Goal: Task Accomplishment & Management: Manage account settings

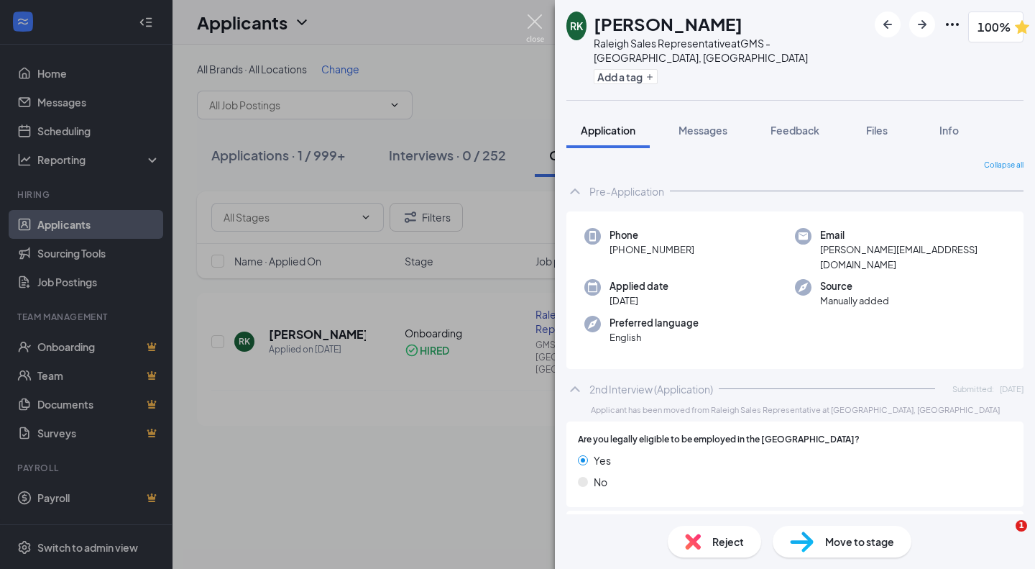
click at [541, 24] on img at bounding box center [535, 28] width 18 height 28
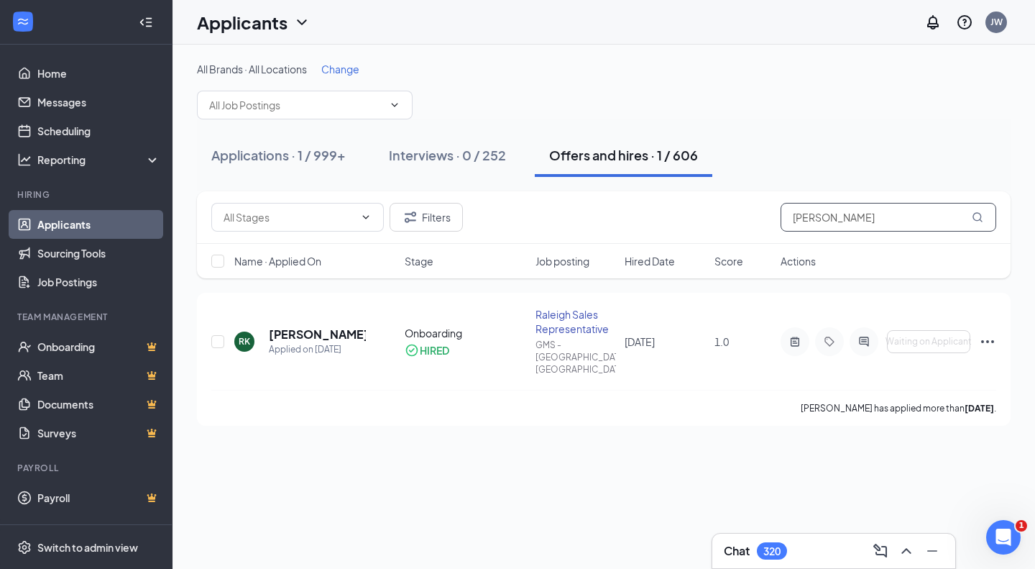
drag, startPoint x: 863, startPoint y: 217, endPoint x: 607, endPoint y: 196, distance: 256.8
click at [608, 196] on div "Filters [PERSON_NAME]" at bounding box center [604, 217] width 814 height 52
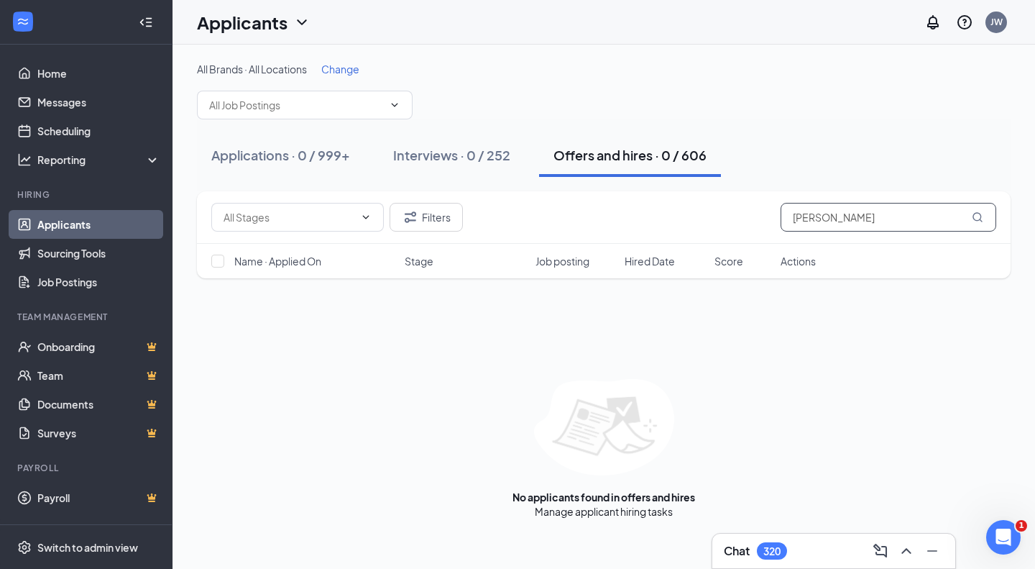
type input "[PERSON_NAME]"
click at [318, 152] on div "Applications · 0 / 999+" at bounding box center [280, 155] width 139 height 18
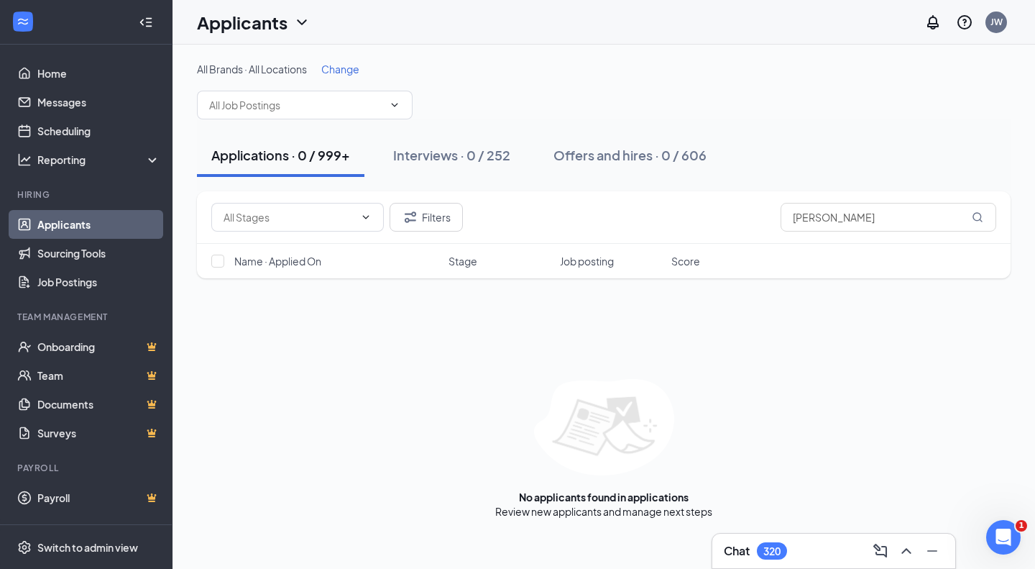
click at [379, 103] on input "text" at bounding box center [296, 105] width 174 height 16
click at [464, 76] on div "All Brands · All Locations Change Skilled Craftsman (Ace Handyman Services [GEO…" at bounding box center [604, 91] width 814 height 58
drag, startPoint x: 457, startPoint y: 216, endPoint x: 442, endPoint y: 216, distance: 15.1
click at [442, 216] on div "Filters [PERSON_NAME]" at bounding box center [603, 217] width 785 height 29
click at [442, 216] on button "Filters" at bounding box center [426, 217] width 73 height 29
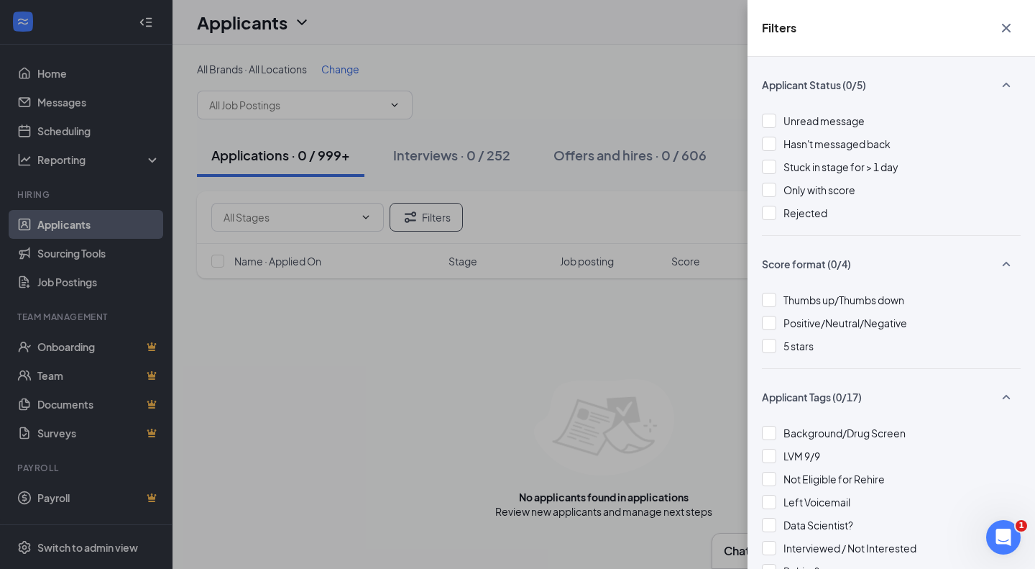
click at [771, 208] on div at bounding box center [769, 213] width 14 height 14
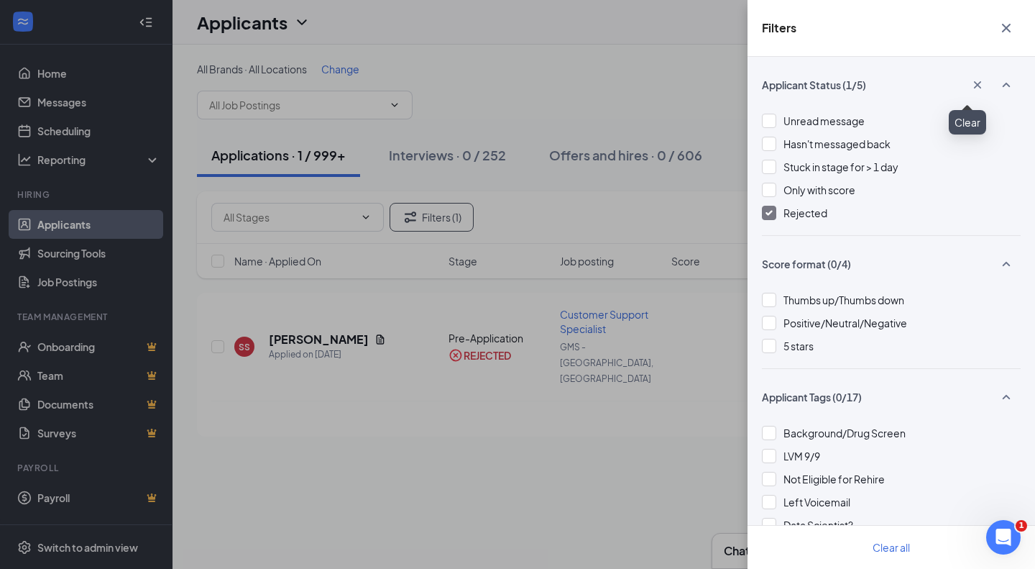
click at [1007, 29] on icon "Cross" at bounding box center [1006, 28] width 9 height 9
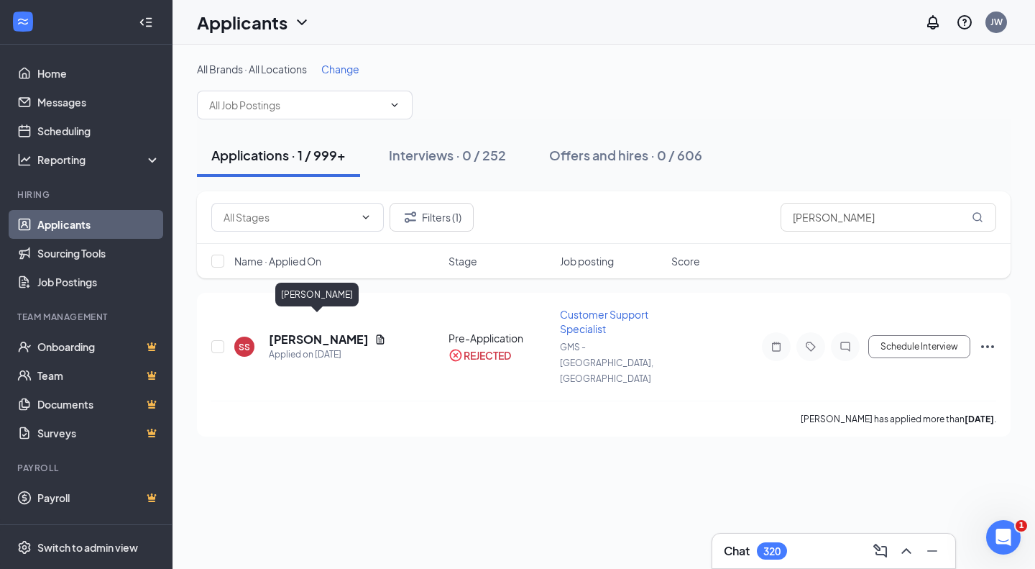
click at [341, 331] on h5 "[PERSON_NAME]" at bounding box center [319, 339] width 100 height 16
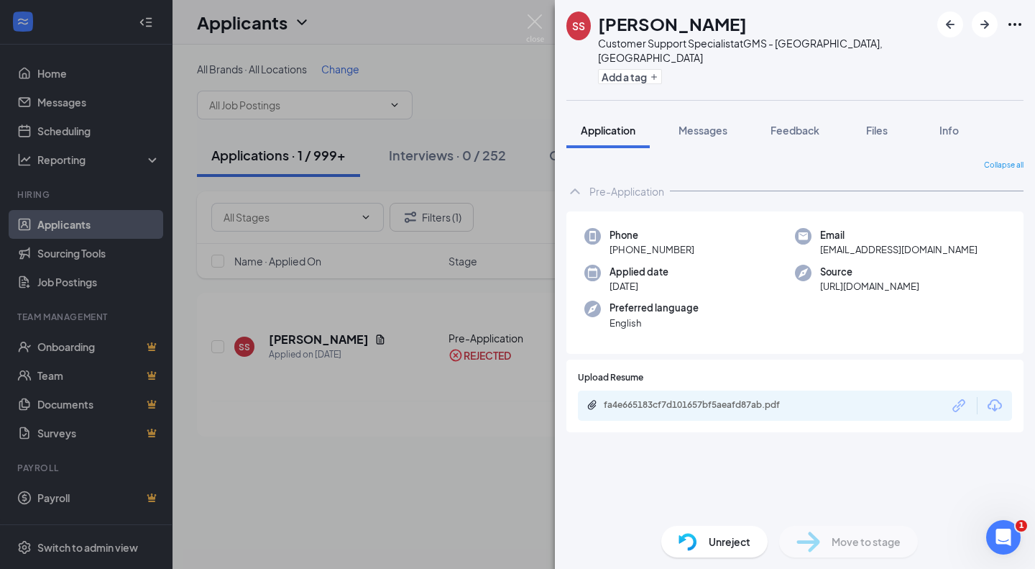
click at [747, 399] on div "fa4e665183cf7d101657bf5aeafd87ab.pdf" at bounding box center [703, 406] width 233 height 14
click at [777, 124] on span "Feedback" at bounding box center [795, 130] width 49 height 13
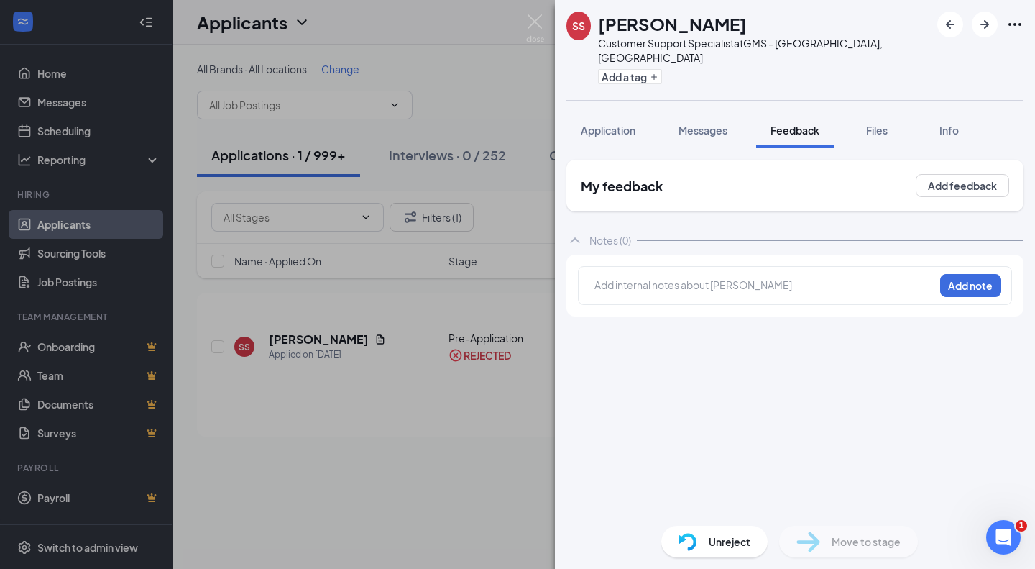
click at [620, 124] on span "Application" at bounding box center [608, 130] width 55 height 13
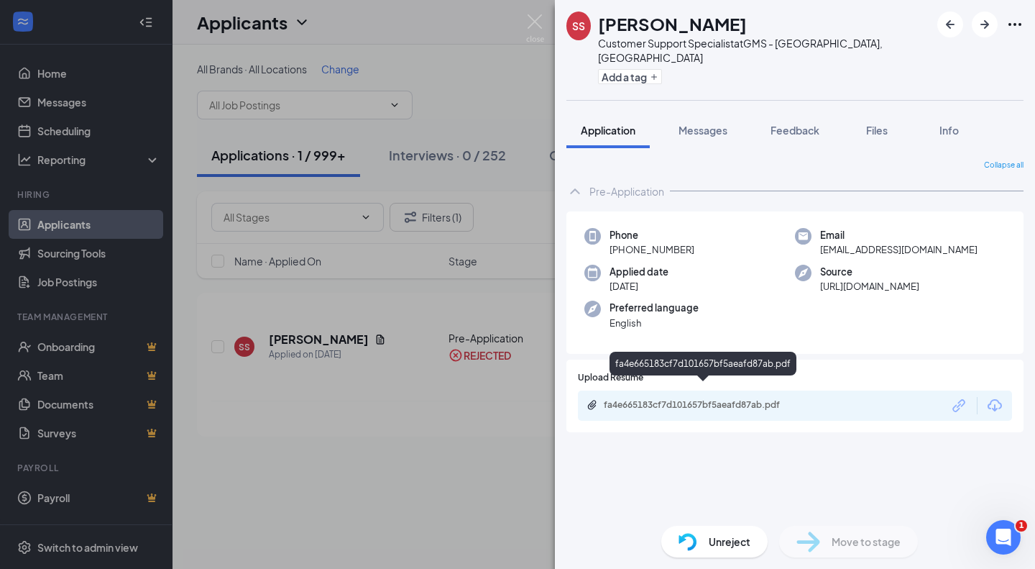
click at [705, 399] on div "fa4e665183cf7d101657bf5aeafd87ab.pdf" at bounding box center [704, 405] width 201 height 12
click at [534, 22] on img at bounding box center [535, 28] width 18 height 28
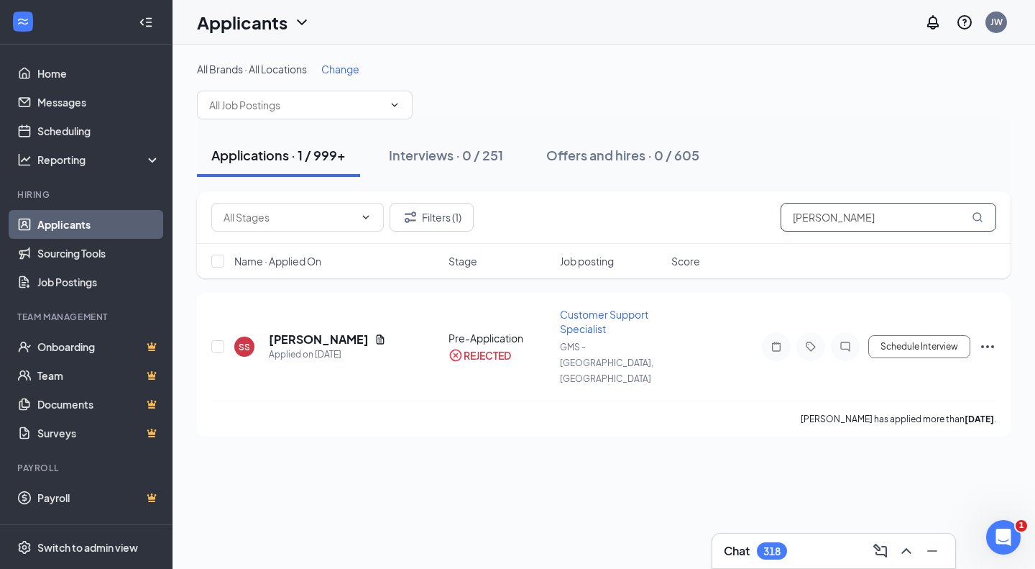
drag, startPoint x: 830, startPoint y: 215, endPoint x: 505, endPoint y: 187, distance: 326.2
click at [506, 187] on div "All Brands · All Locations Change Skilled Craftsman (Ace Handyman Services [GEO…" at bounding box center [604, 249] width 814 height 375
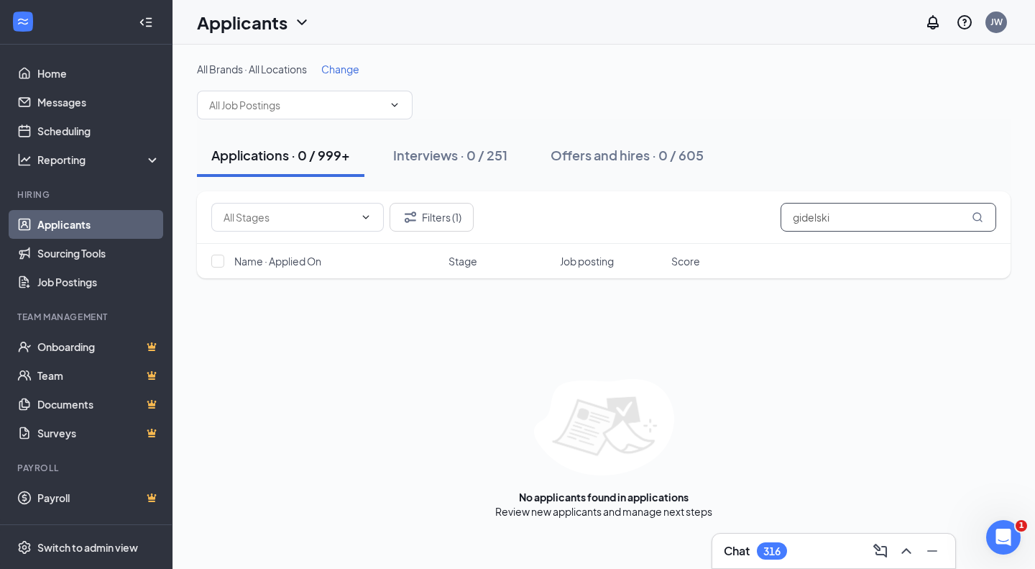
type input "gidelski"
click at [462, 225] on button "Filters (1)" at bounding box center [432, 217] width 84 height 29
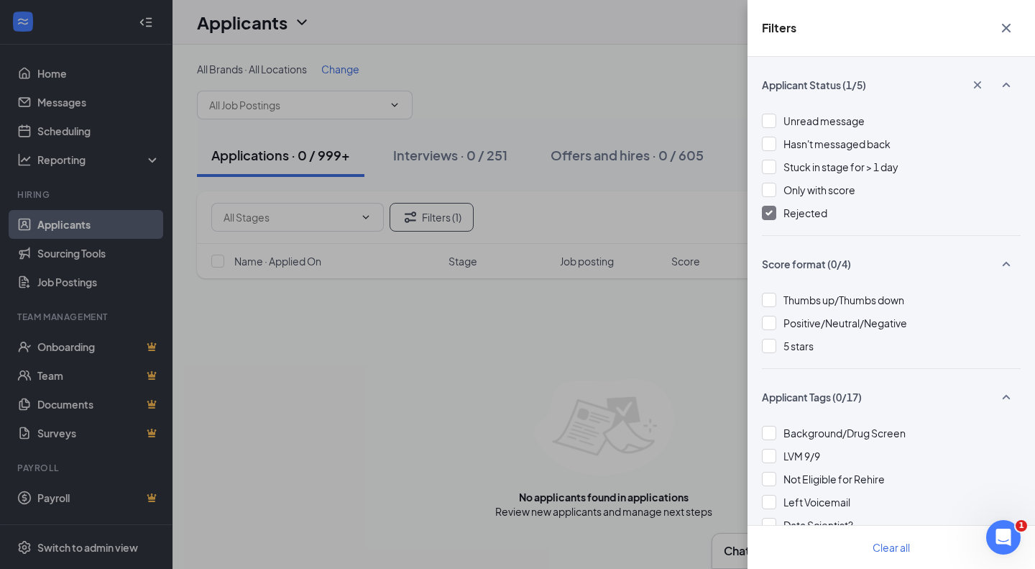
click at [782, 211] on div "Rejected" at bounding box center [891, 213] width 259 height 16
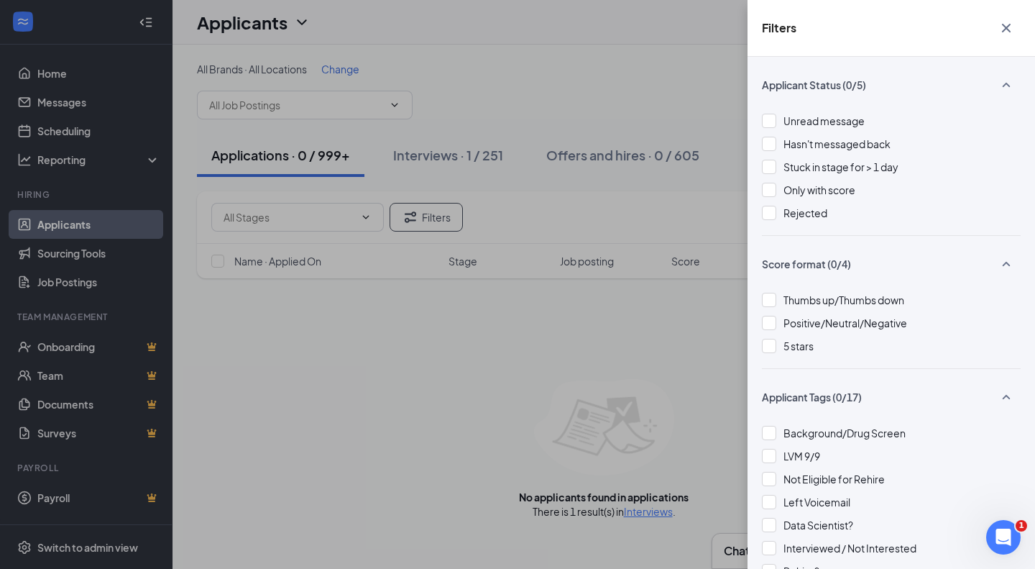
click at [1004, 29] on icon "Cross" at bounding box center [1006, 28] width 9 height 9
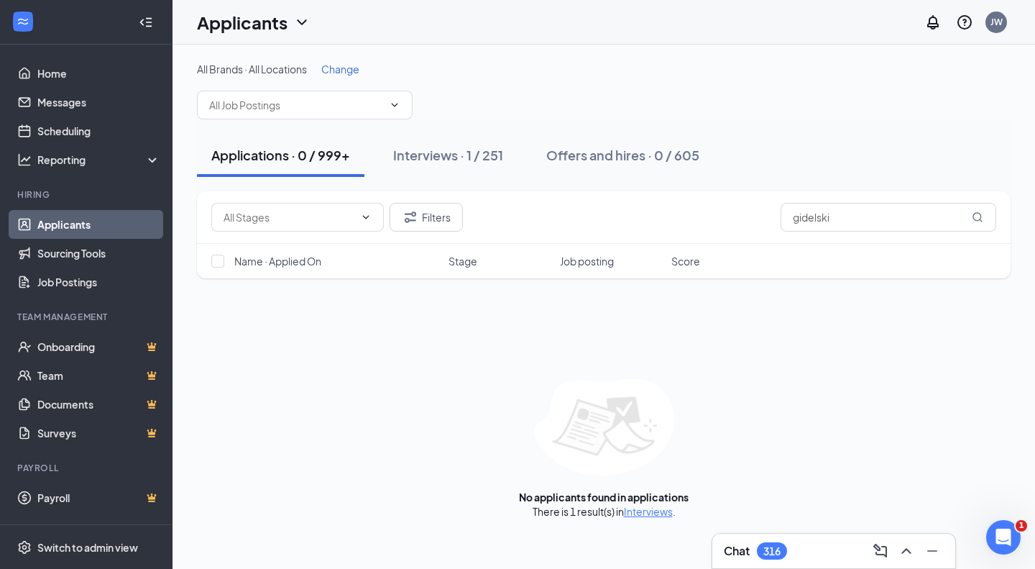
click at [477, 160] on div "Interviews · 1 / 251" at bounding box center [448, 155] width 110 height 18
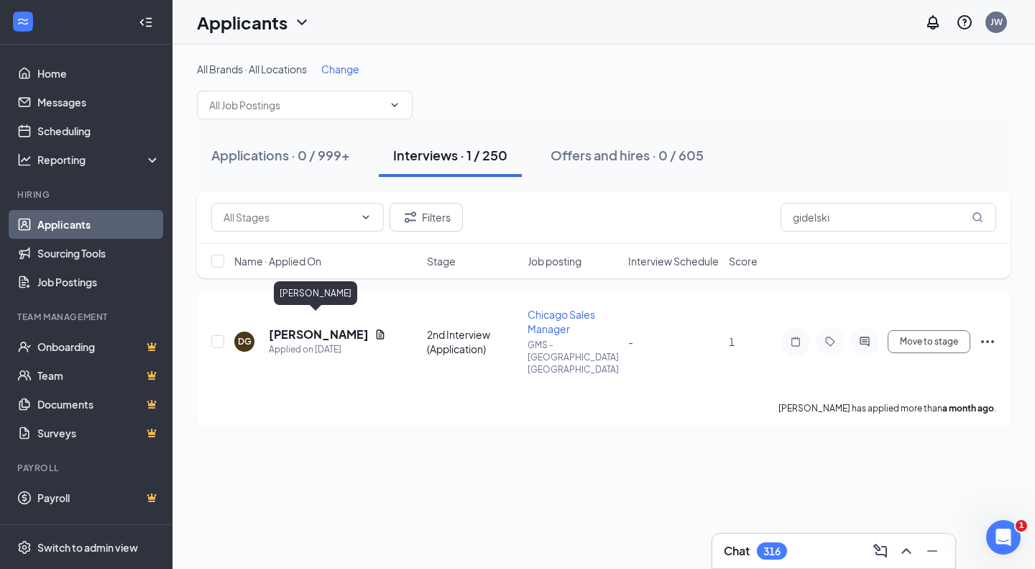
click at [329, 326] on h5 "[PERSON_NAME]" at bounding box center [319, 334] width 100 height 16
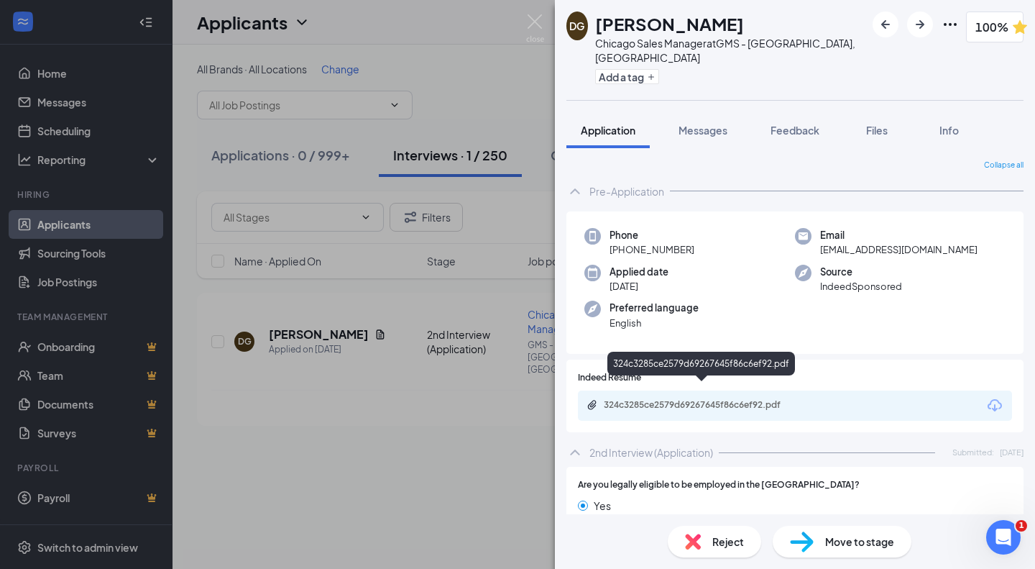
click at [745, 399] on div "324c3285ce2579d69267645f86c6ef92.pdf" at bounding box center [704, 405] width 201 height 12
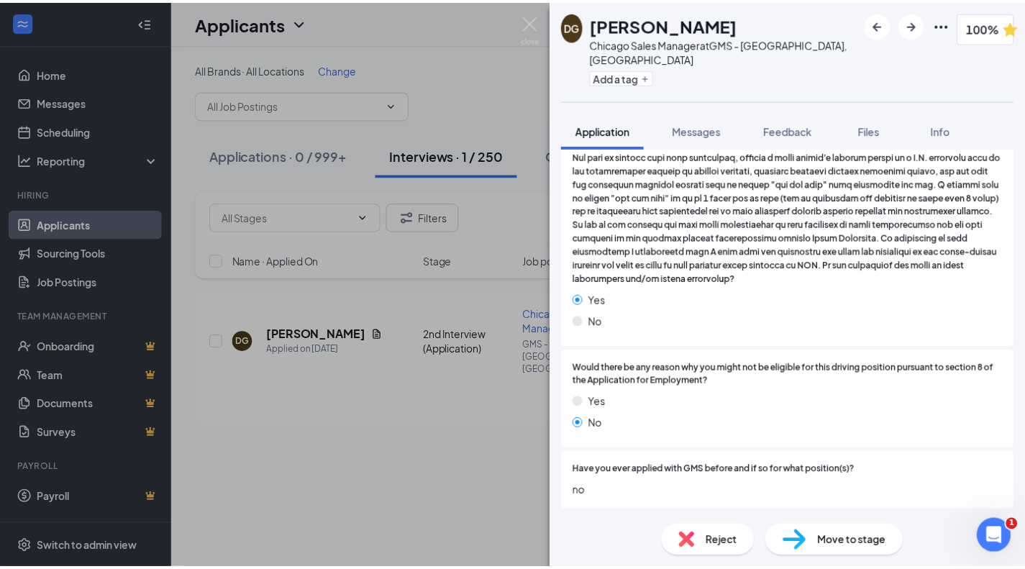
scroll to position [1439, 0]
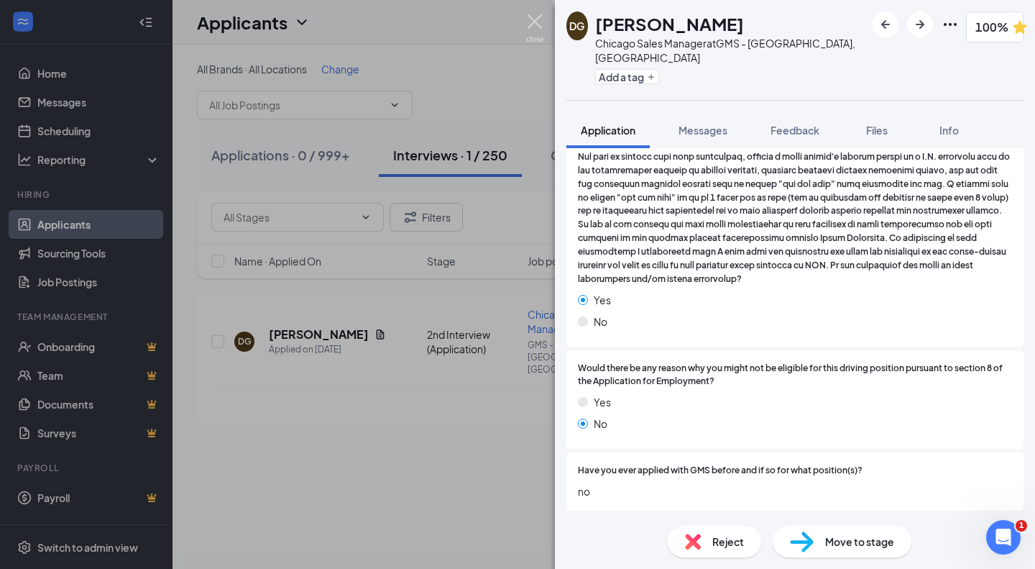
click at [536, 24] on img at bounding box center [535, 28] width 18 height 28
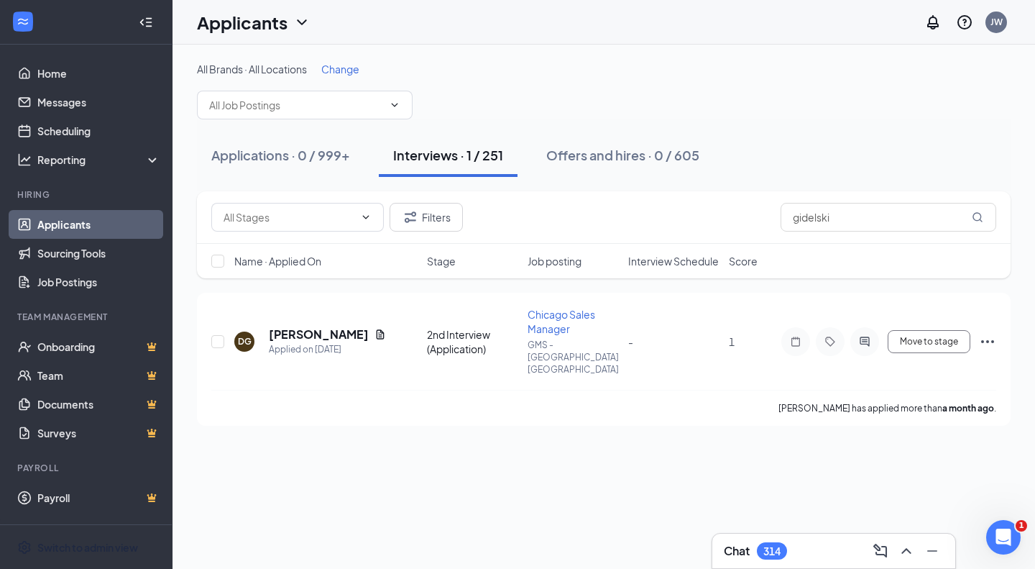
click at [81, 539] on span "Switch to admin view" at bounding box center [98, 547] width 123 height 44
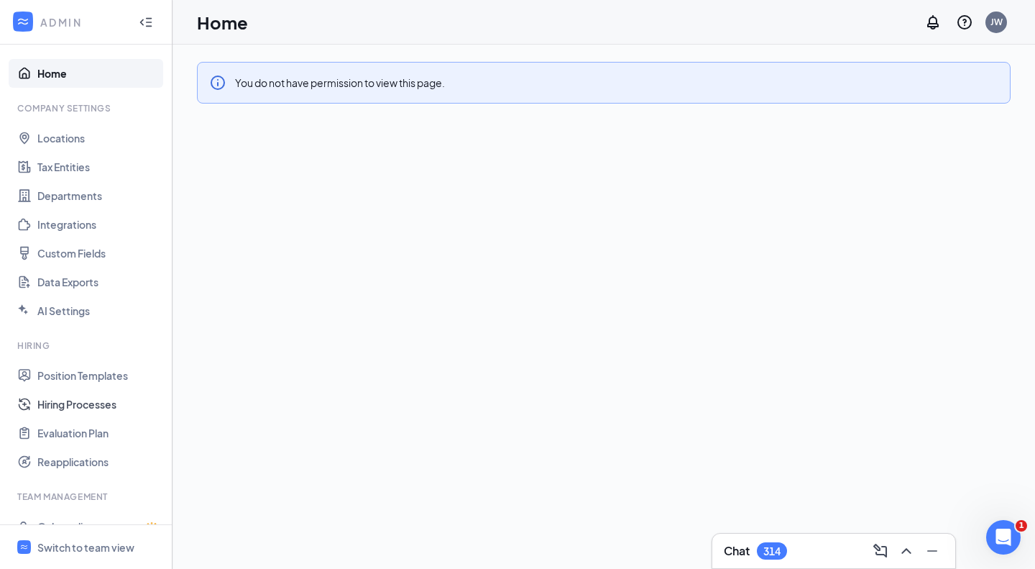
click at [78, 399] on link "Hiring Processes" at bounding box center [98, 404] width 123 height 29
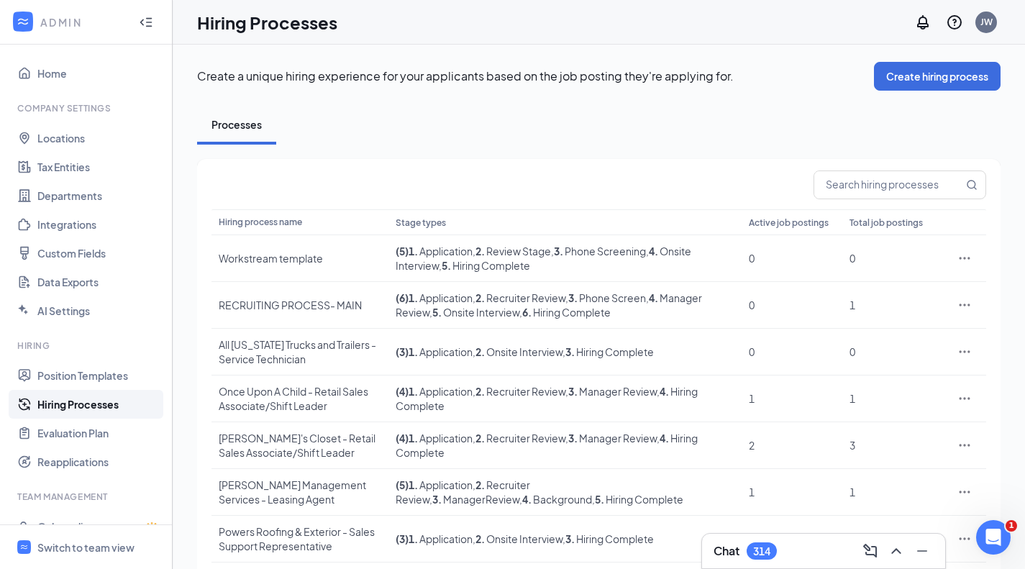
click at [877, 187] on input "text" at bounding box center [888, 184] width 149 height 27
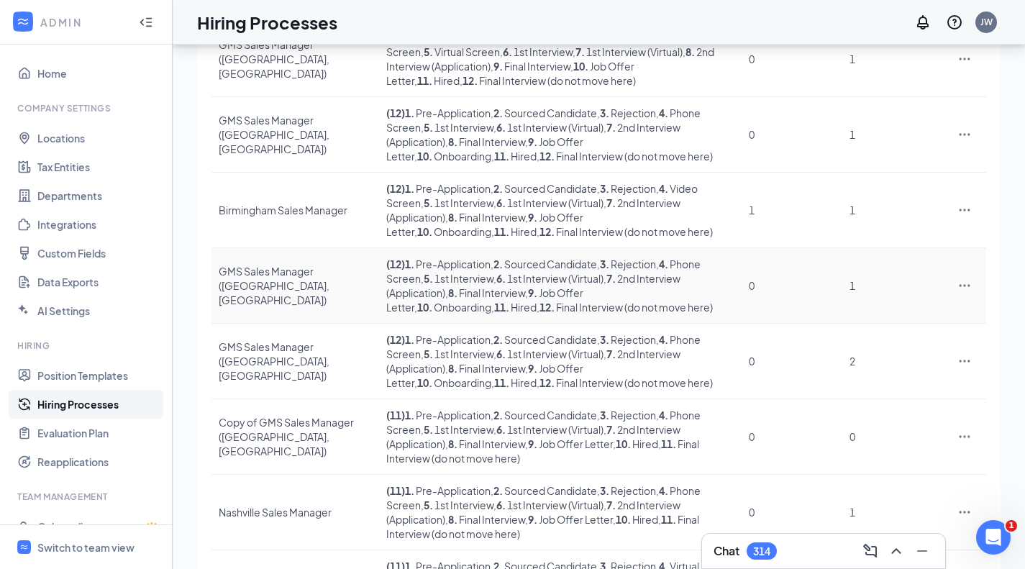
scroll to position [367, 0]
type input "sales manager"
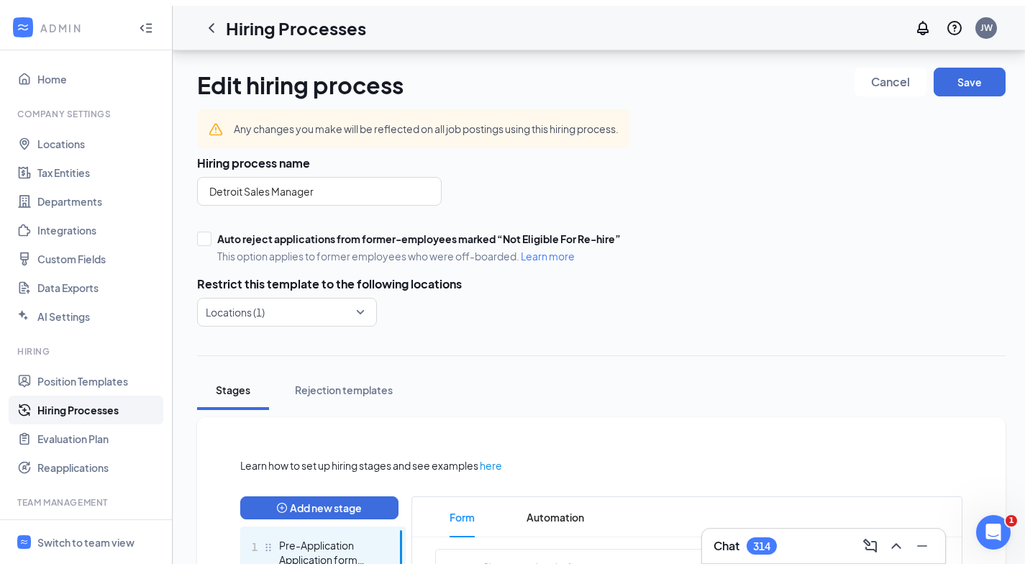
scroll to position [360, 0]
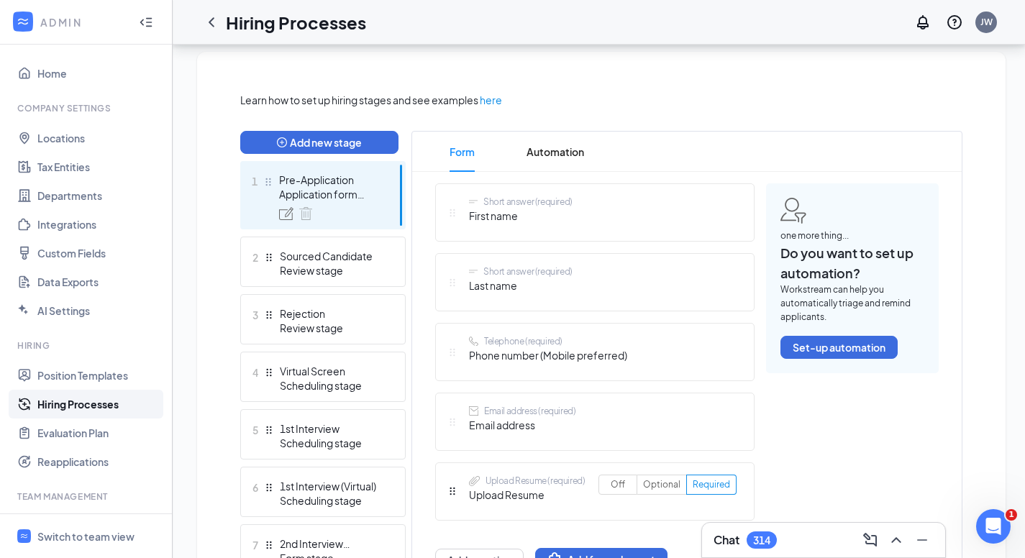
click at [363, 378] on div "Scheduling stage" at bounding box center [332, 385] width 105 height 14
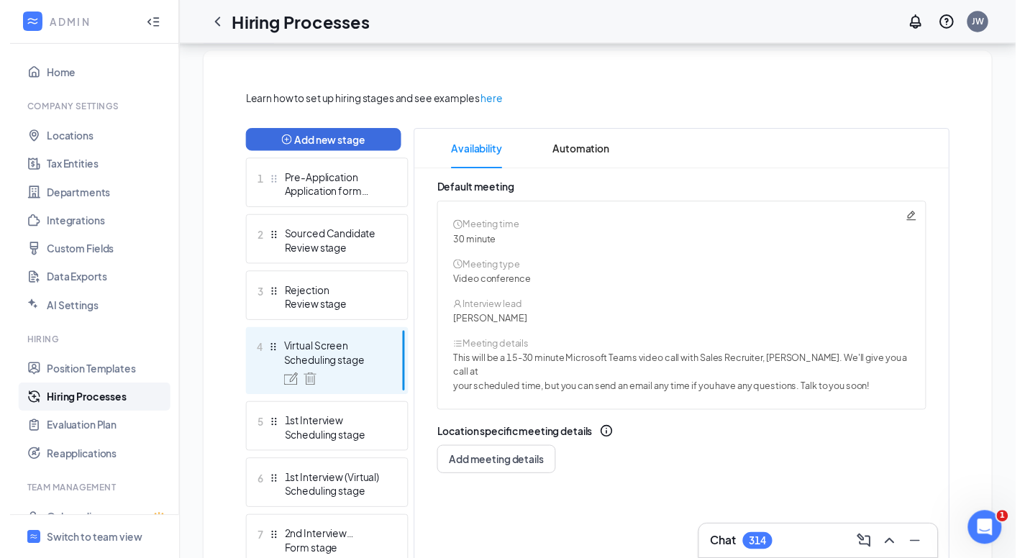
scroll to position [575, 0]
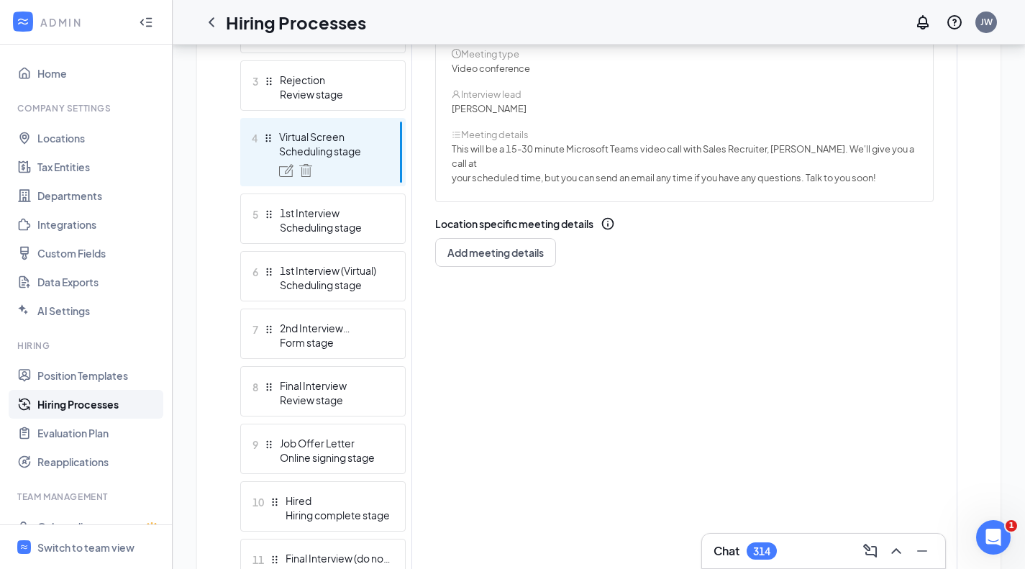
click at [344, 321] on div "2nd Interview (Application)" at bounding box center [332, 328] width 105 height 14
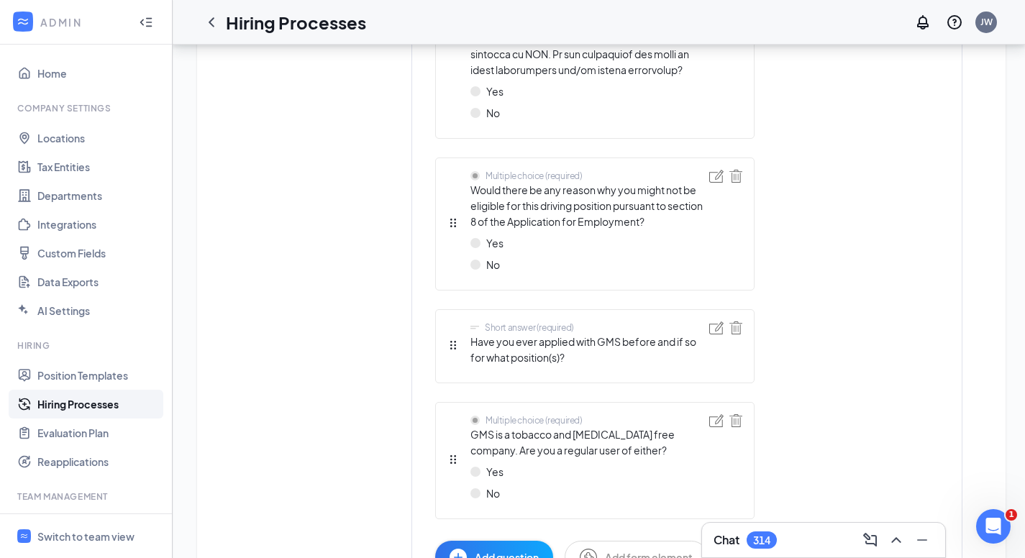
scroll to position [3150, 0]
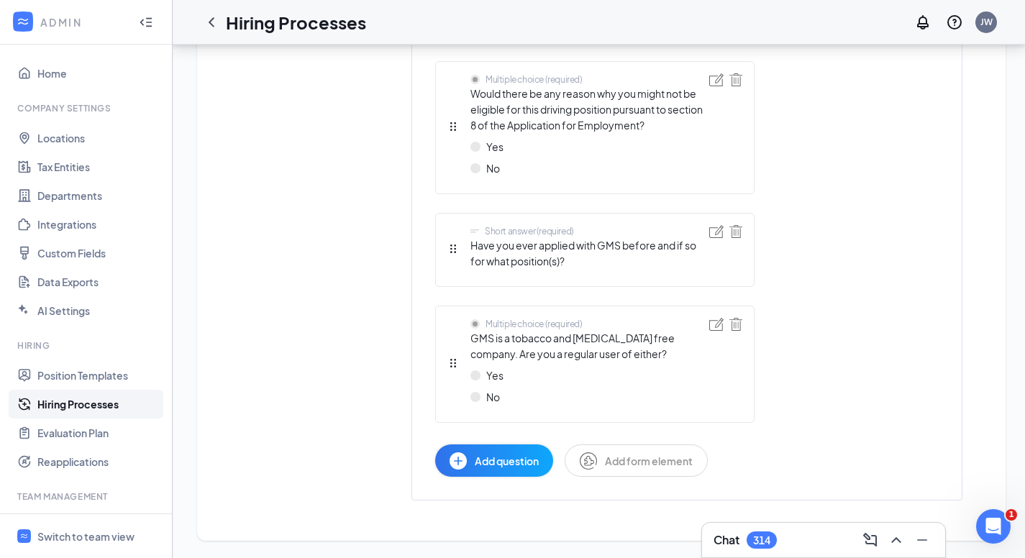
click at [490, 460] on span "Add question" at bounding box center [507, 461] width 64 height 16
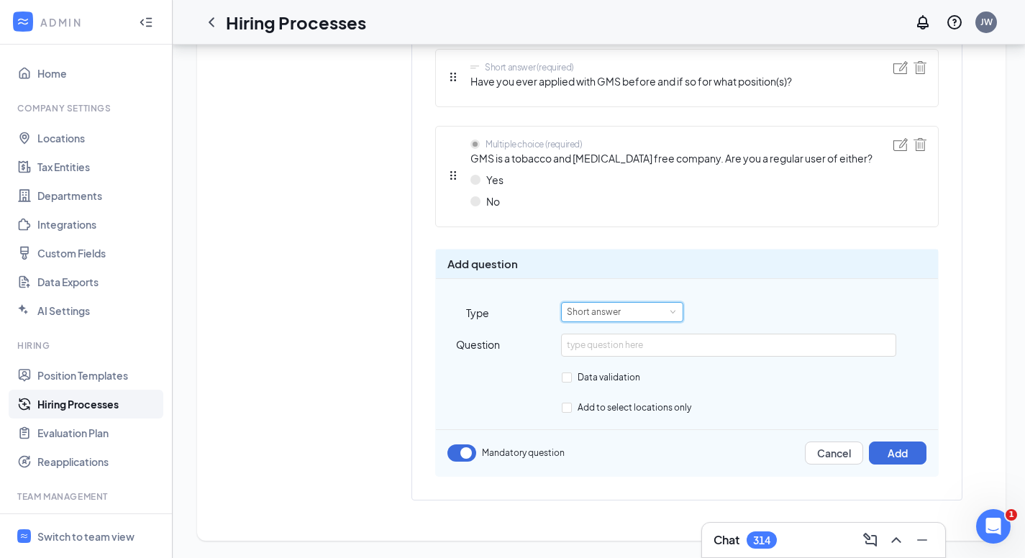
click at [646, 309] on div "Short answer" at bounding box center [622, 312] width 111 height 19
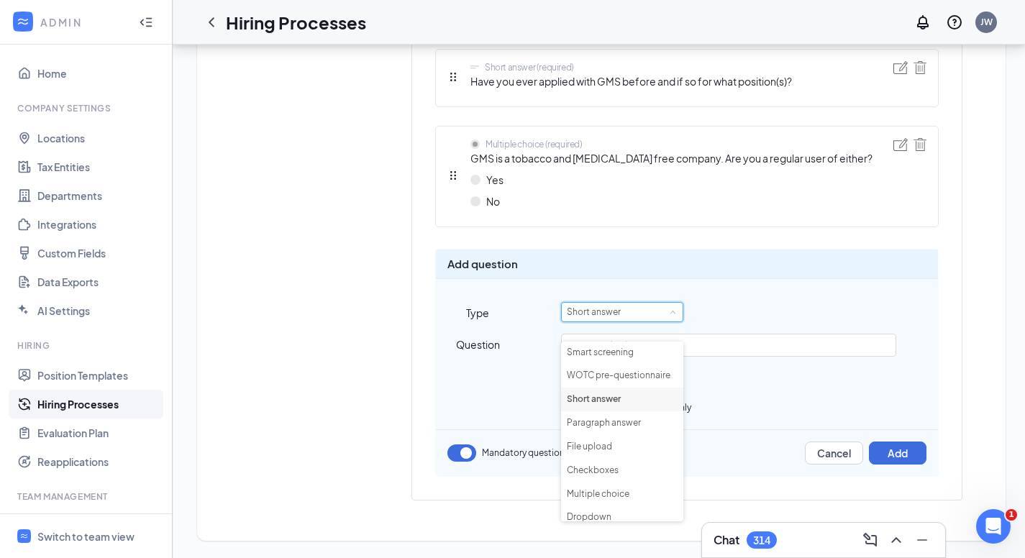
scroll to position [0, 0]
click at [787, 286] on div "Add question Type Short answer Question Data validation Add to select locations…" at bounding box center [686, 363] width 503 height 228
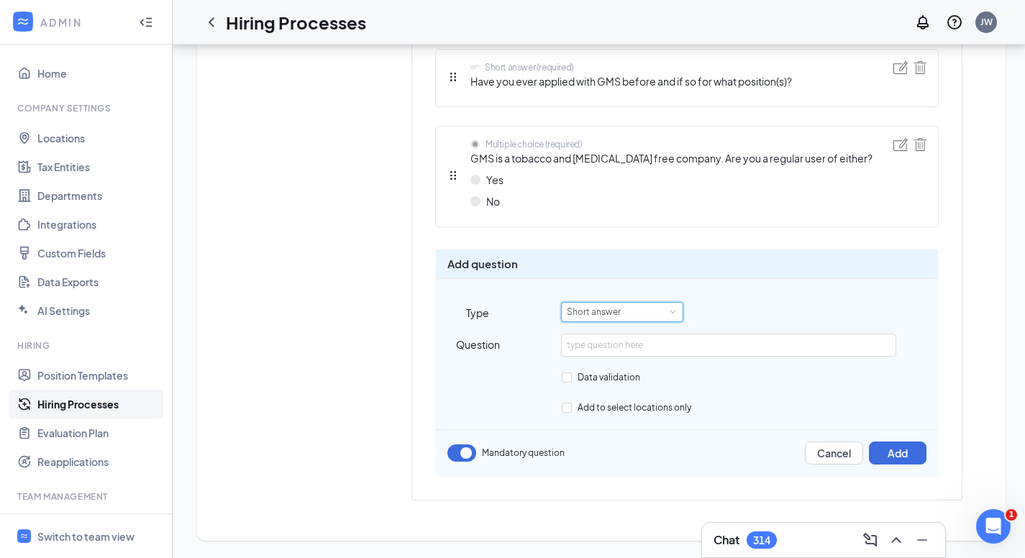
click at [654, 306] on div "Short answer" at bounding box center [622, 312] width 111 height 19
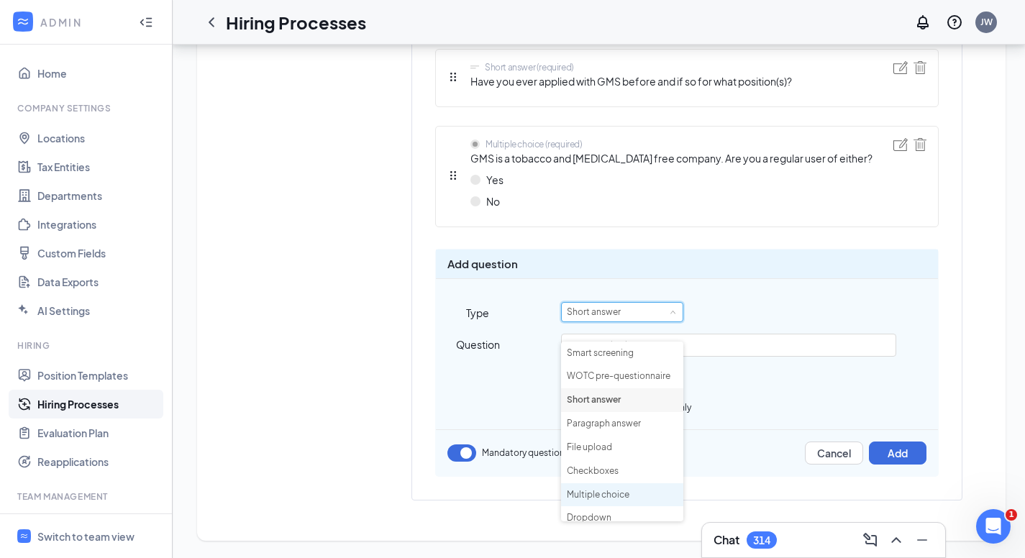
click at [620, 483] on li "Multiple choice" at bounding box center [622, 495] width 122 height 24
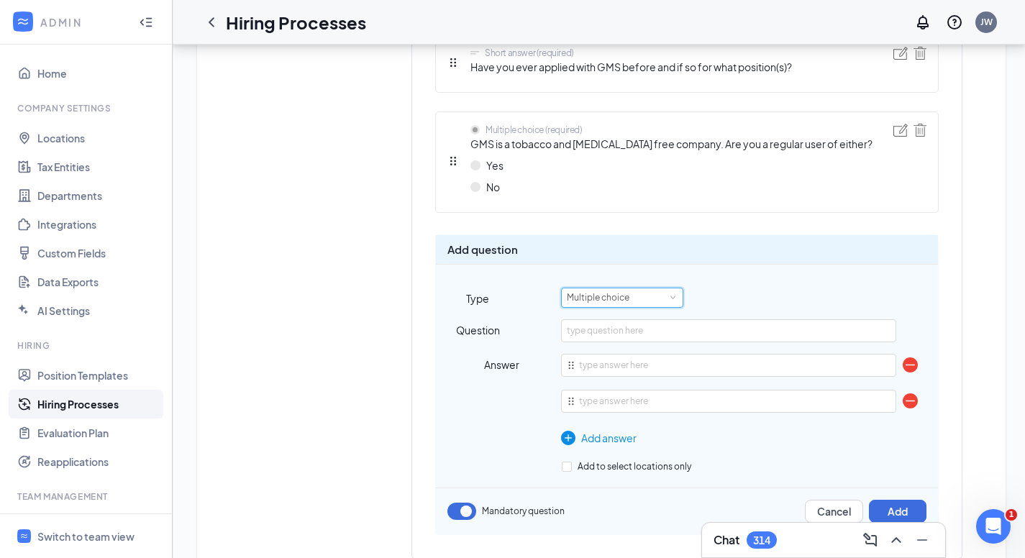
click at [655, 307] on div "Multiple choice" at bounding box center [622, 297] width 111 height 19
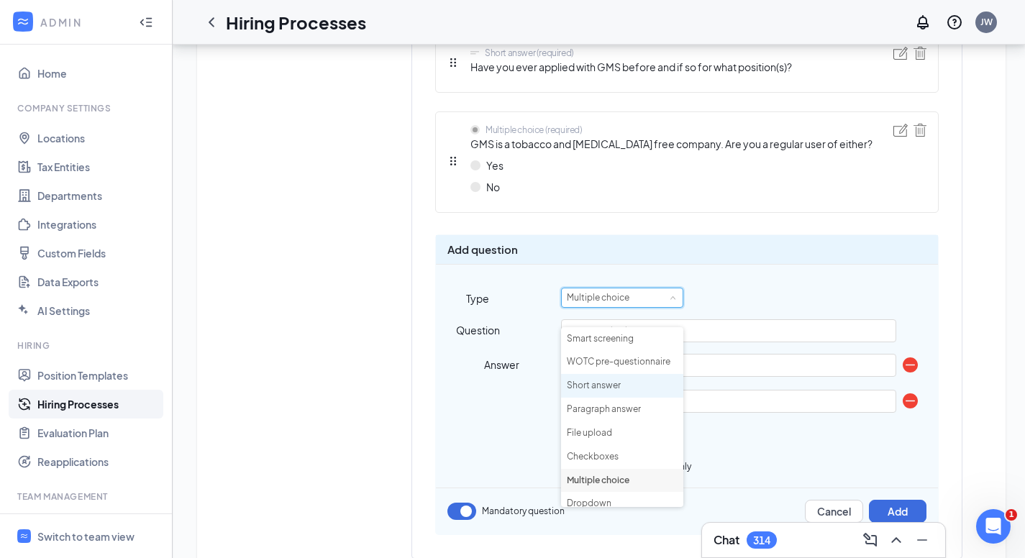
click at [632, 390] on li "Short answer" at bounding box center [622, 386] width 122 height 24
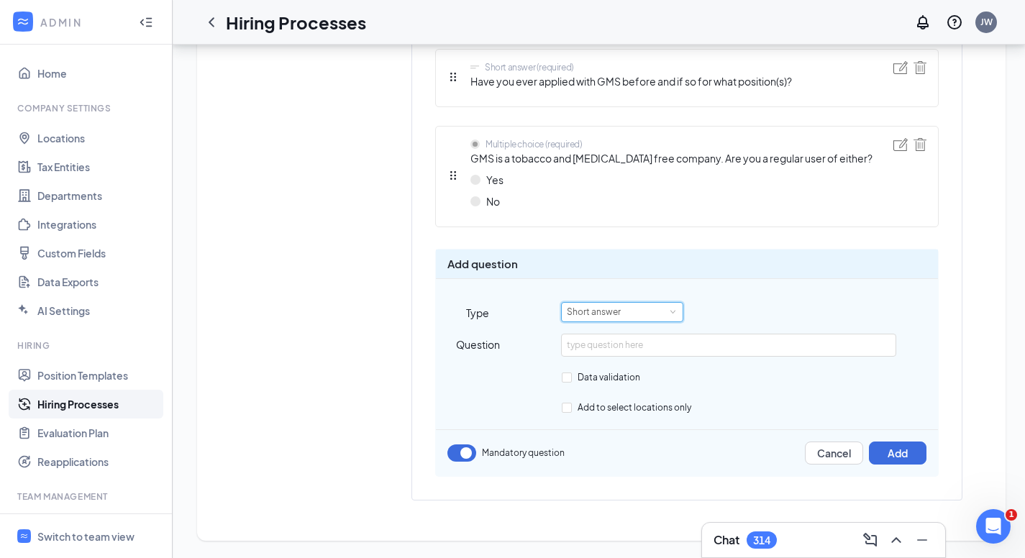
click at [654, 313] on div "Short answer" at bounding box center [622, 312] width 111 height 19
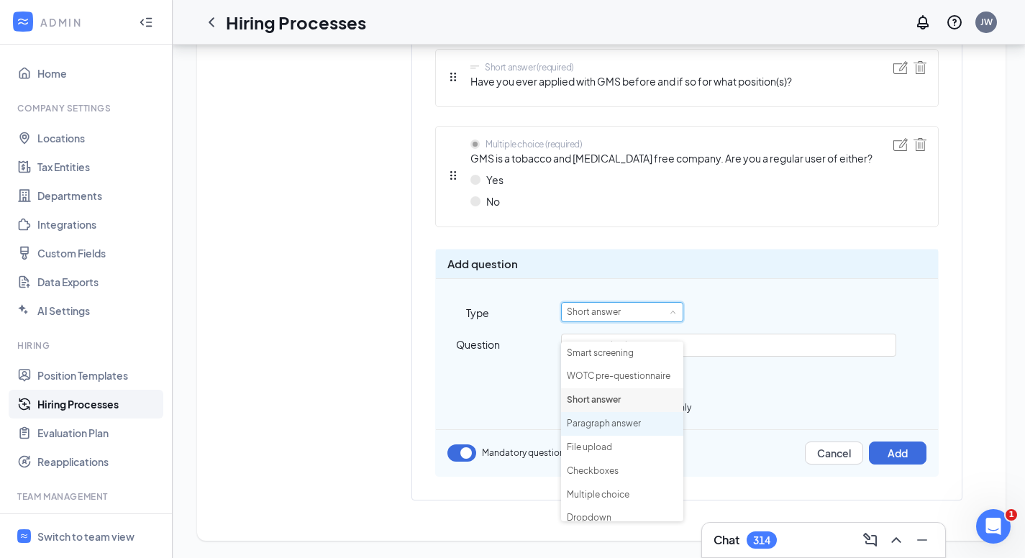
click at [628, 412] on li "Paragraph answer" at bounding box center [622, 424] width 122 height 24
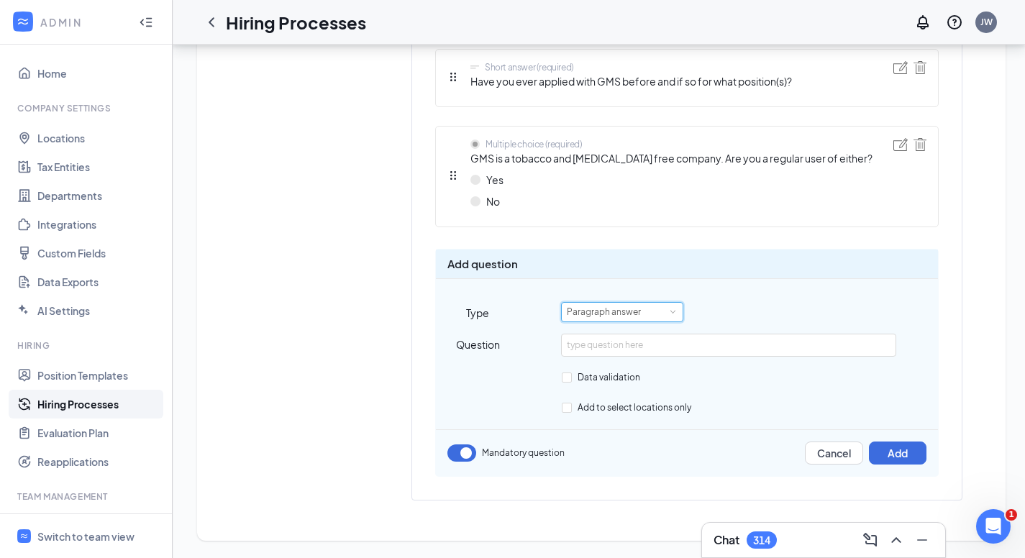
click at [646, 308] on div "Paragraph answer" at bounding box center [609, 312] width 84 height 19
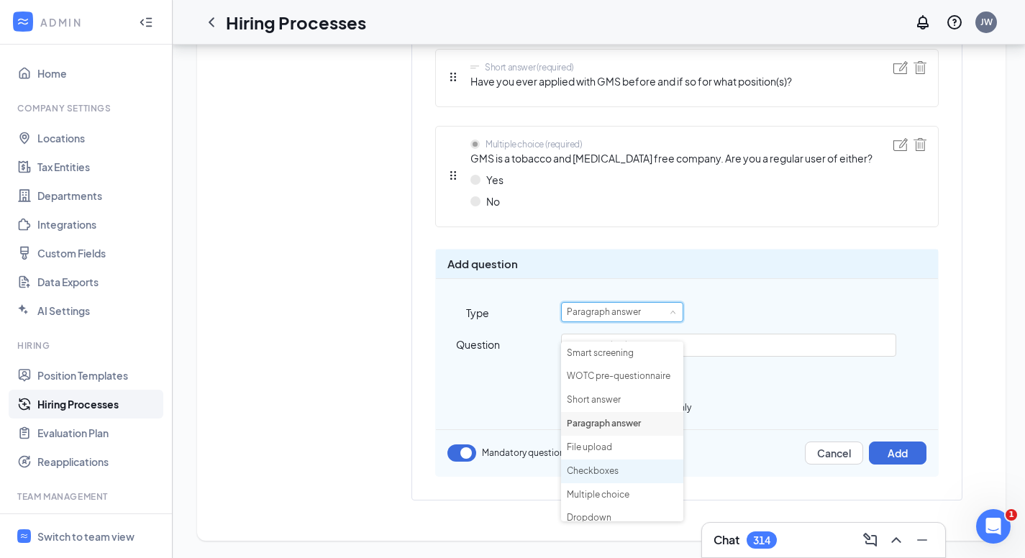
click at [640, 459] on li "Checkboxes" at bounding box center [622, 471] width 122 height 24
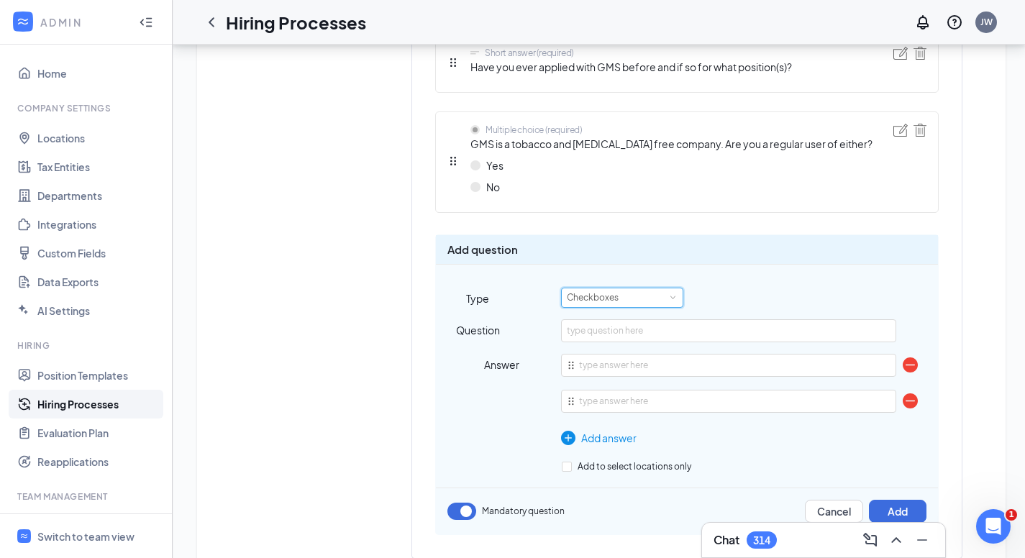
click at [661, 307] on div "Checkboxes" at bounding box center [622, 297] width 111 height 19
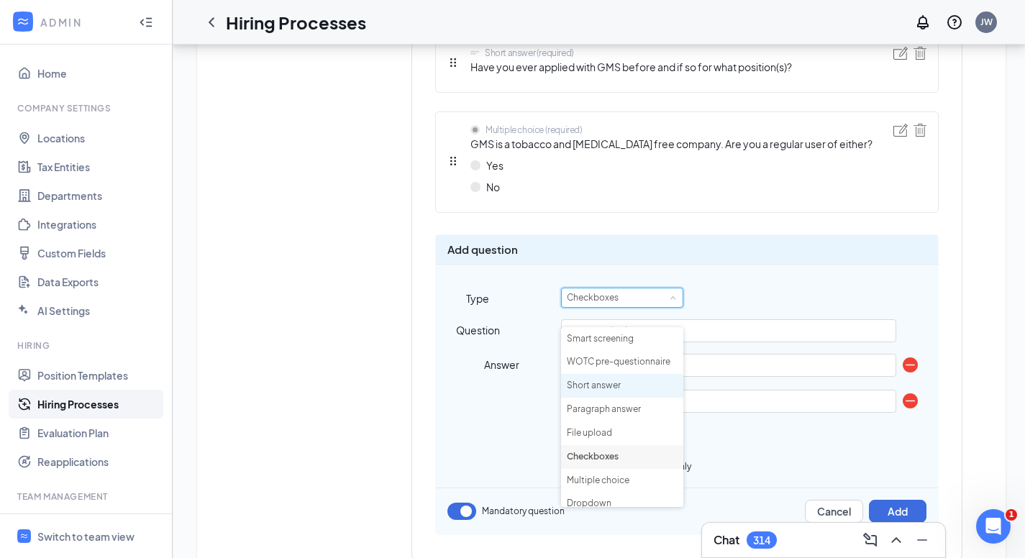
click at [615, 384] on li "Short answer" at bounding box center [622, 386] width 122 height 24
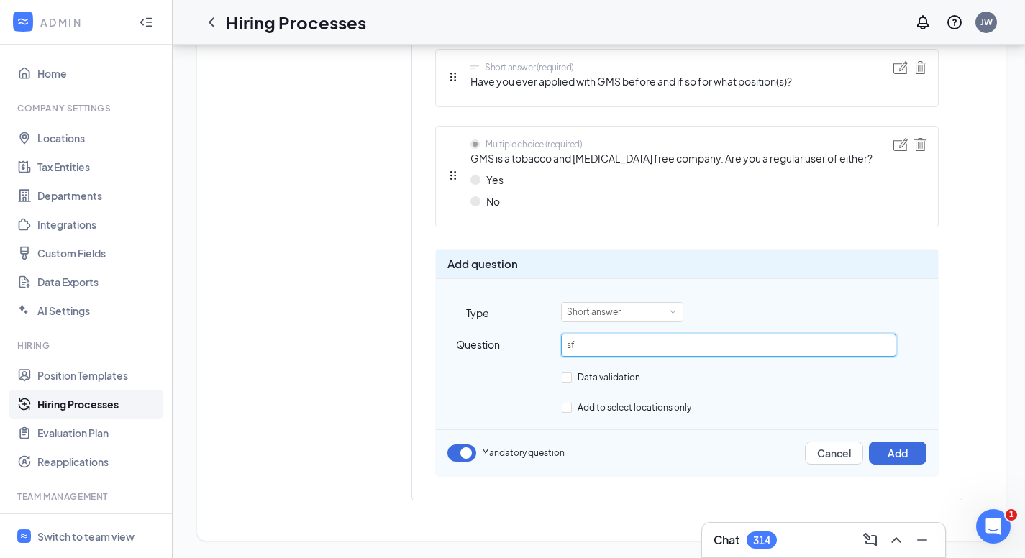
type input "s"
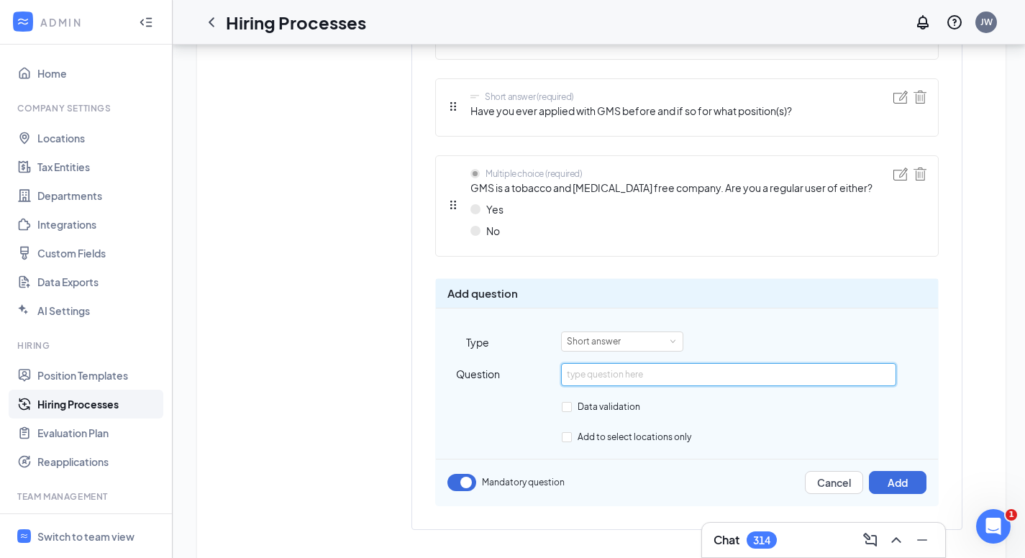
scroll to position [2360, 0]
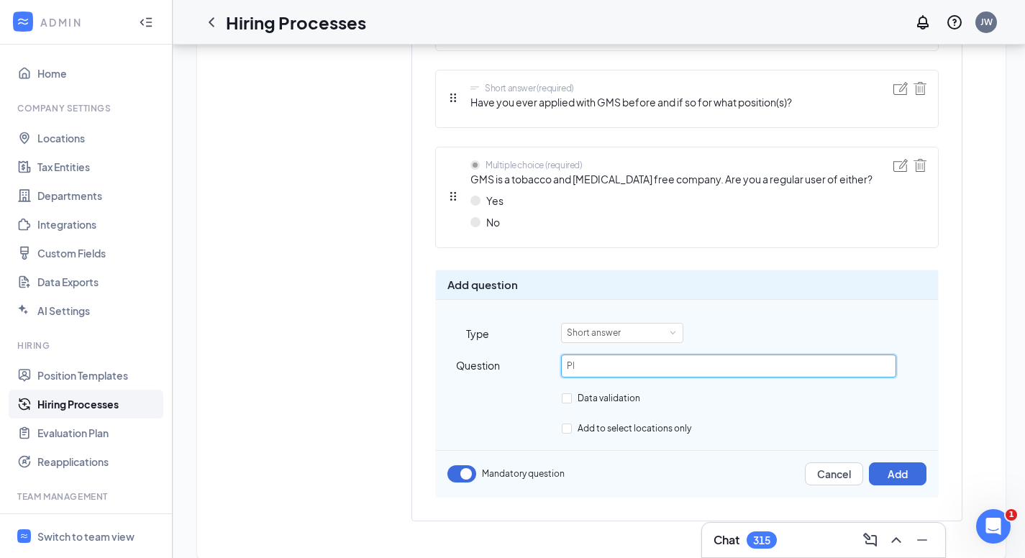
type input "P"
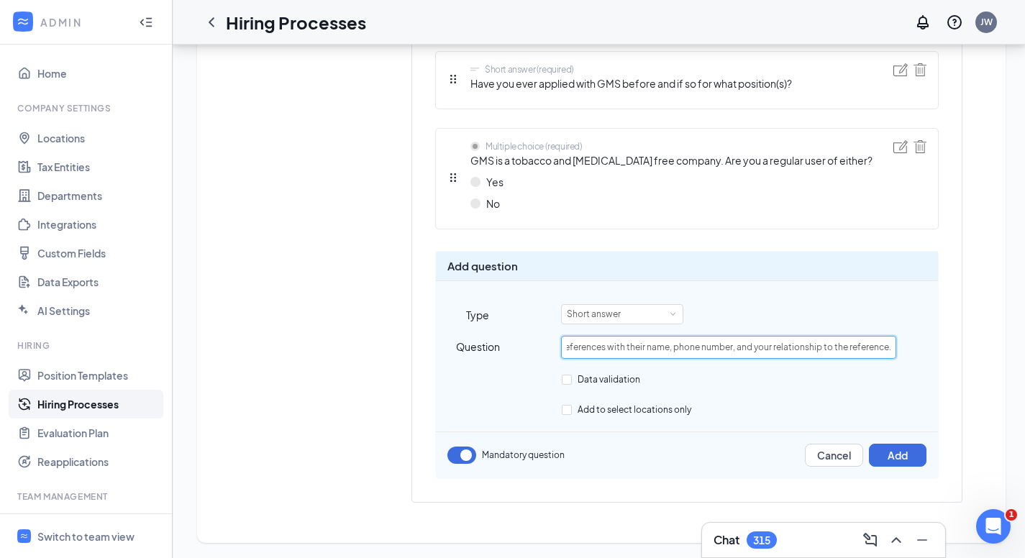
scroll to position [2395, 0]
type input "Please list 3 references with their name, phone number, and your relationship t…"
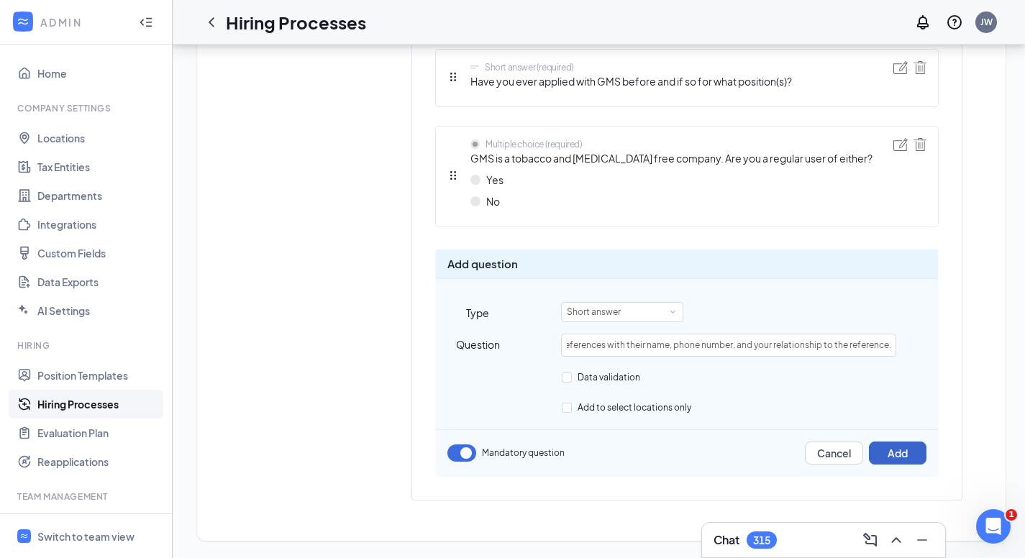
click at [900, 454] on button "Add" at bounding box center [898, 452] width 58 height 23
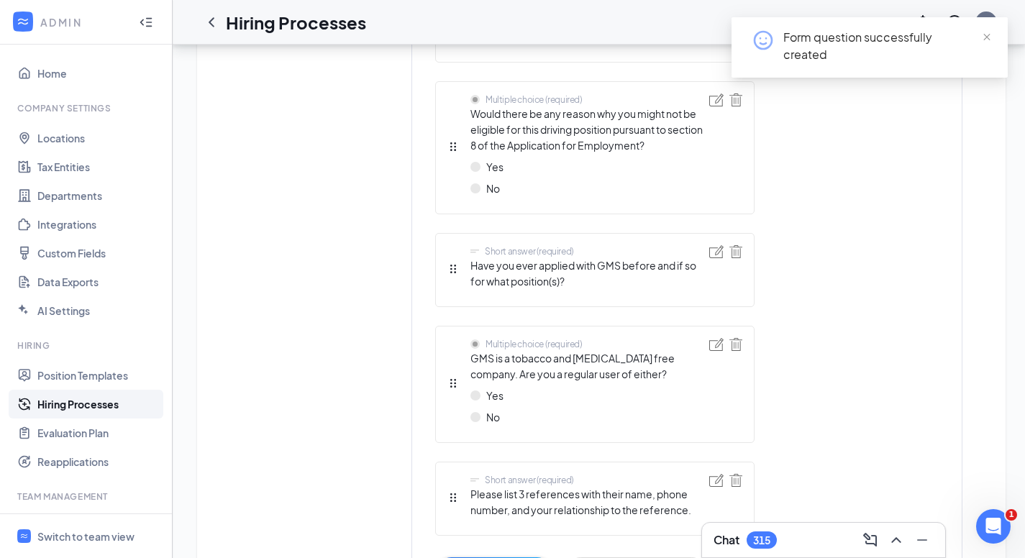
scroll to position [3243, 0]
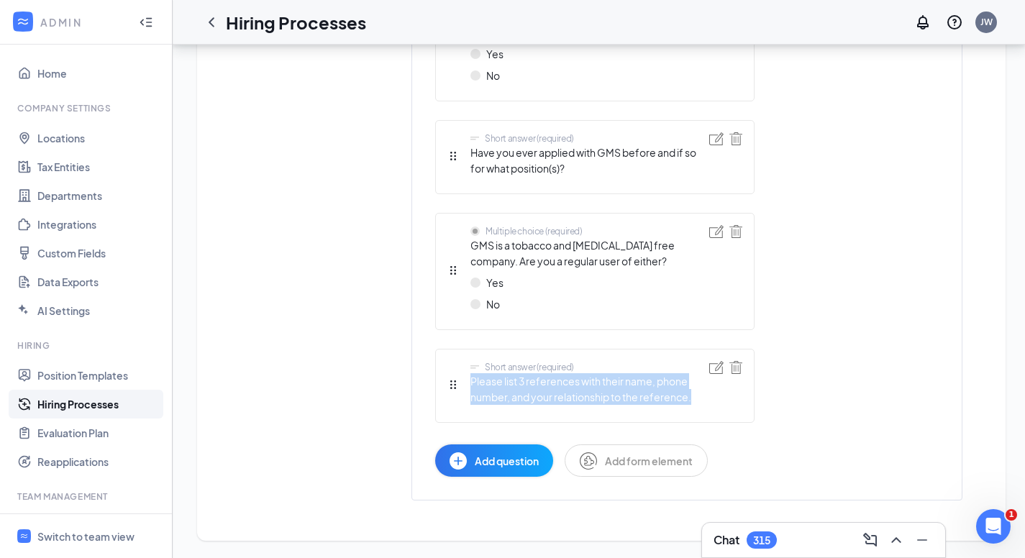
drag, startPoint x: 692, startPoint y: 398, endPoint x: 470, endPoint y: 383, distance: 222.7
click at [470, 383] on span "Please list 3 references with their name, phone number, and your relationship t…" at bounding box center [589, 389] width 239 height 32
copy span "Please list 3 references with their name, phone number, and your relationship t…"
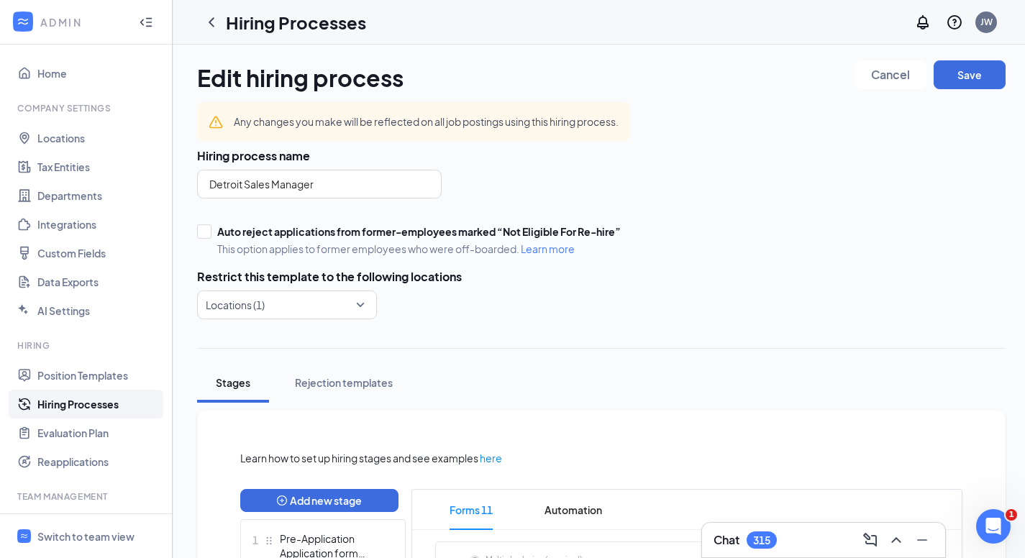
scroll to position [0, 0]
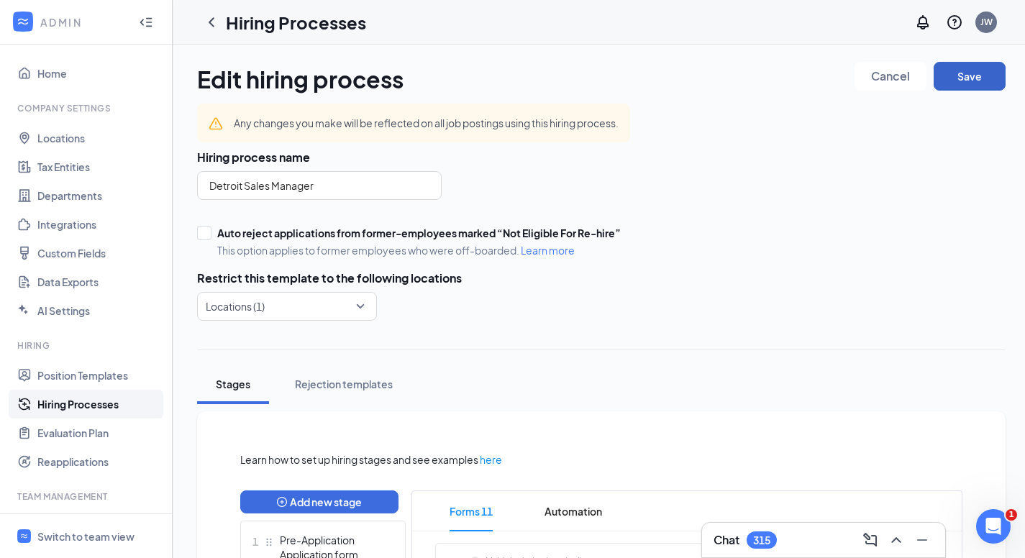
click at [952, 73] on button "Save" at bounding box center [969, 76] width 72 height 29
click at [981, 79] on button "Save" at bounding box center [969, 76] width 72 height 29
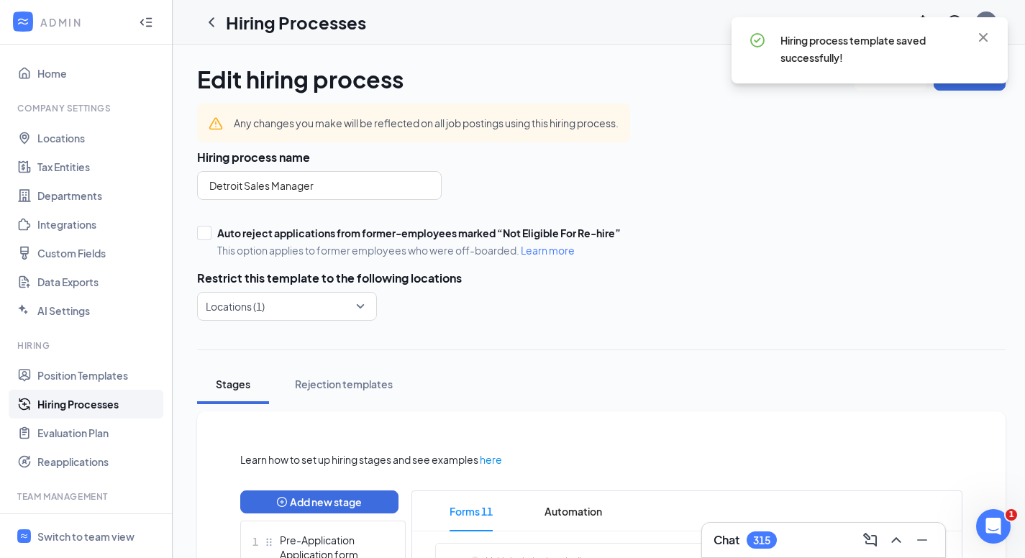
click at [214, 19] on icon "ChevronLeft" at bounding box center [211, 22] width 17 height 17
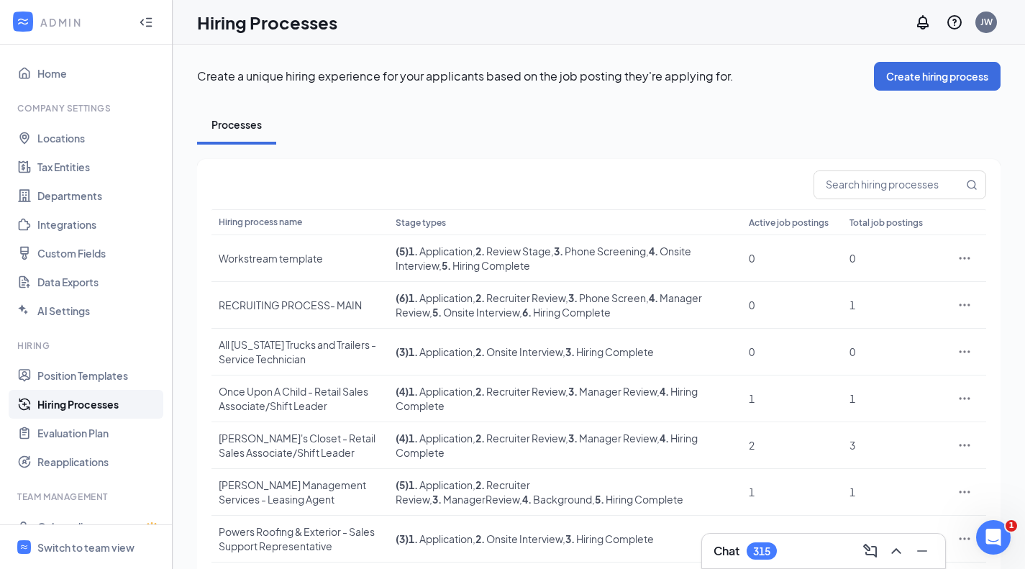
click at [859, 188] on input "text" at bounding box center [888, 184] width 149 height 27
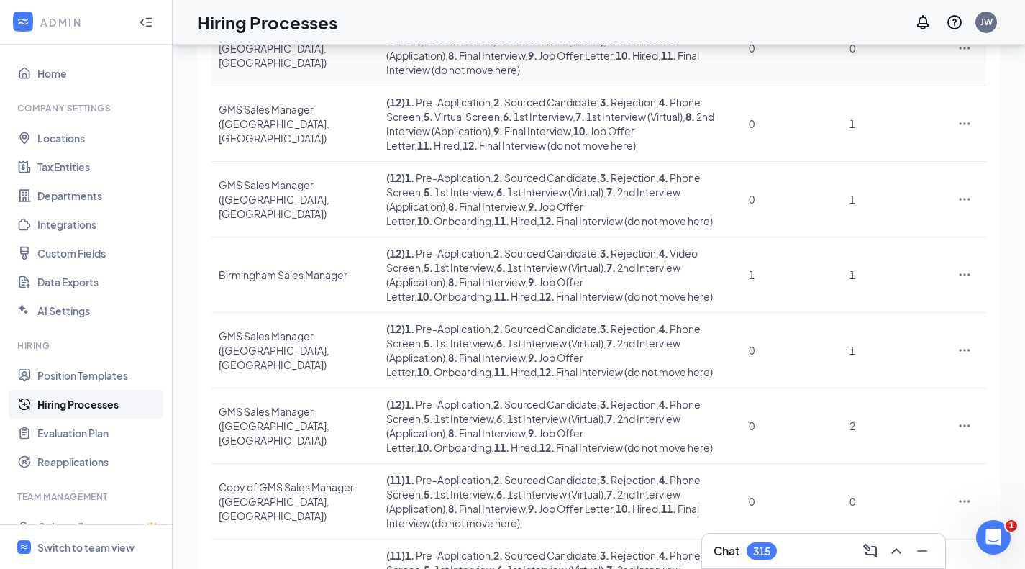
scroll to position [367, 0]
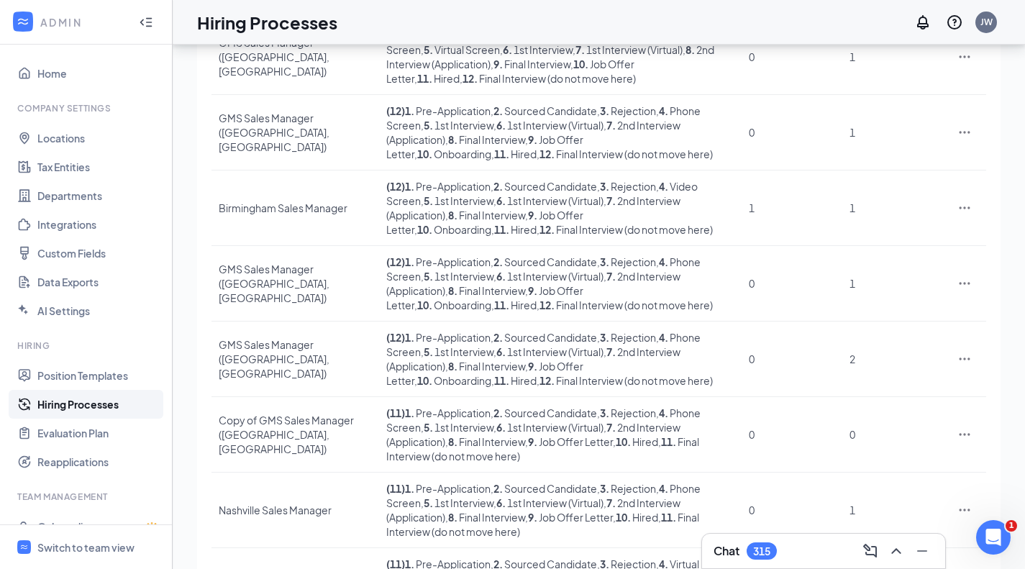
type input "sales manager"
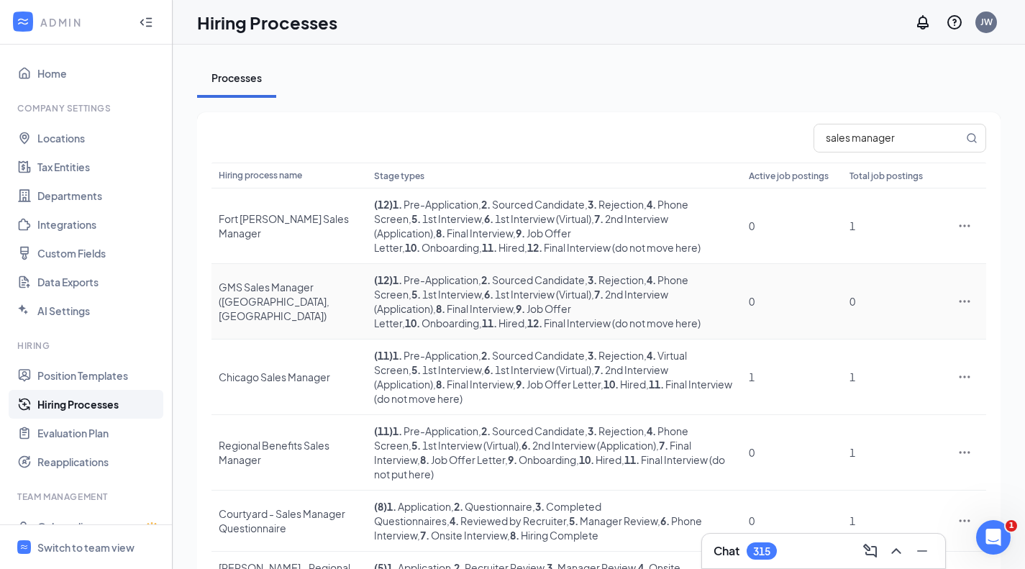
scroll to position [72, 0]
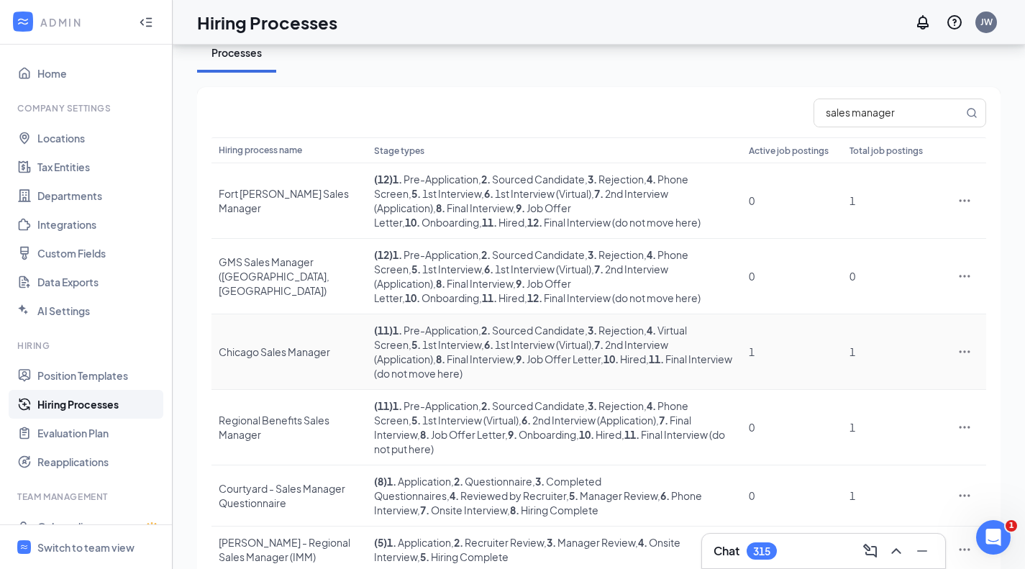
click at [248, 344] on div "Chicago Sales Manager" at bounding box center [289, 351] width 141 height 14
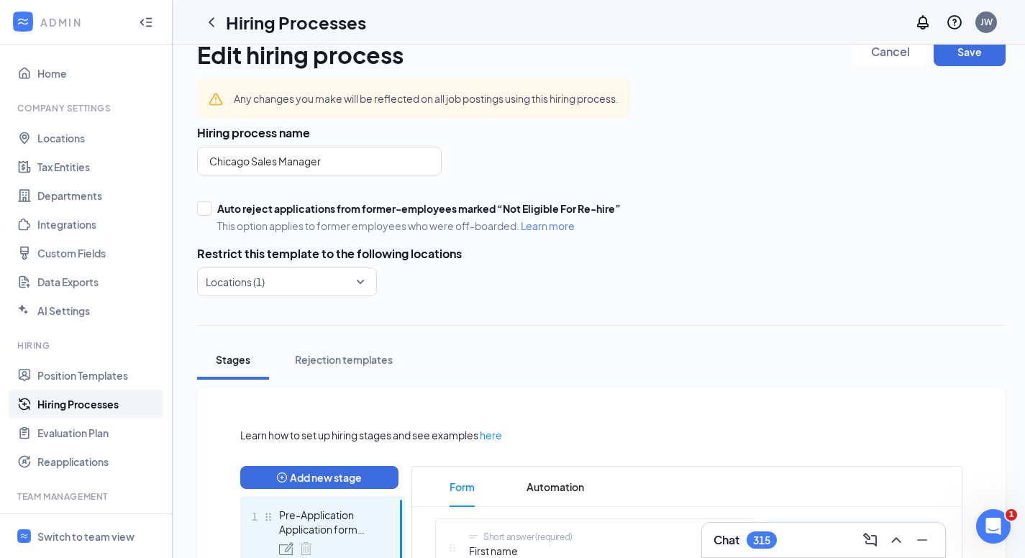
scroll to position [647, 0]
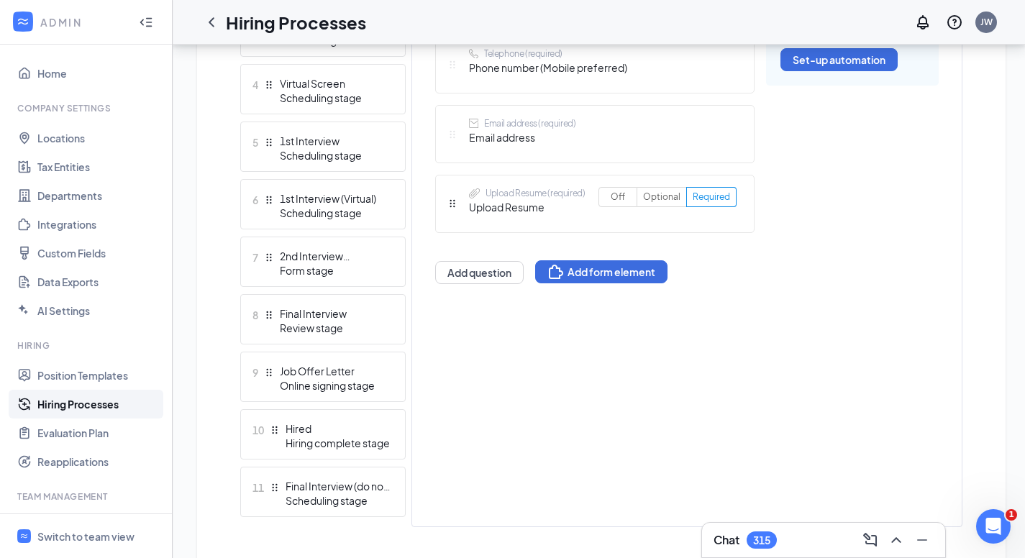
click at [341, 248] on div "7 2nd Interview (Application) Form stage" at bounding box center [322, 262] width 165 height 50
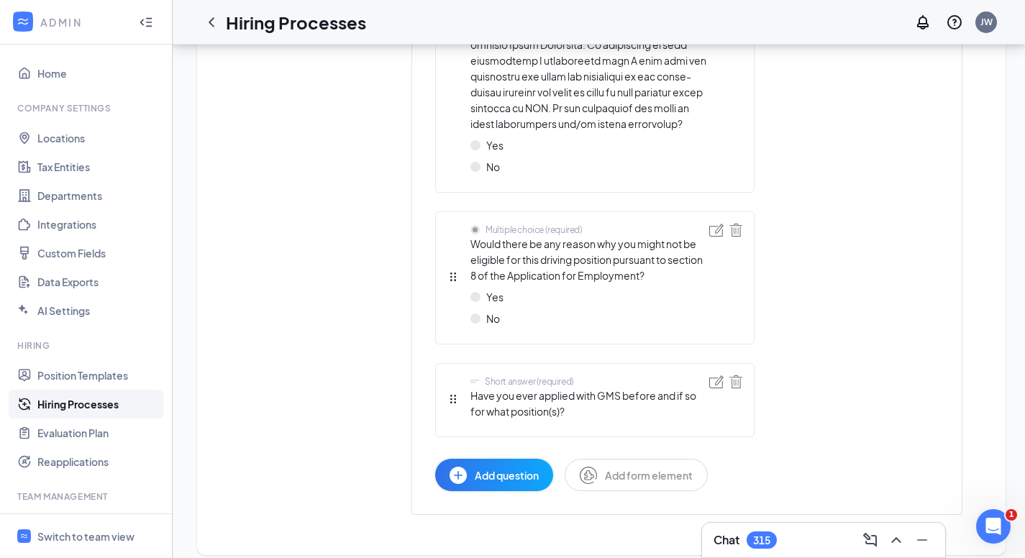
scroll to position [3014, 0]
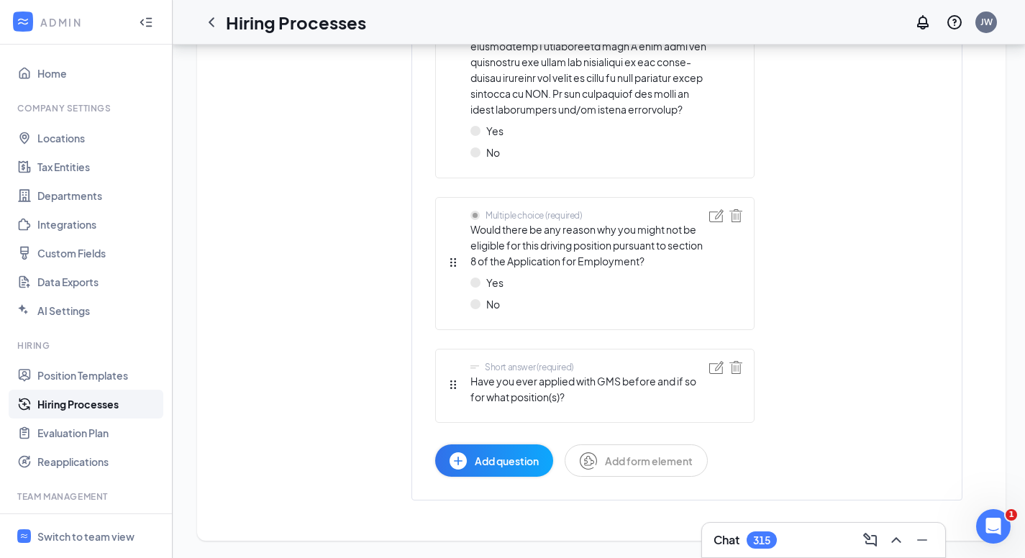
click at [499, 457] on span "Add question" at bounding box center [507, 461] width 64 height 16
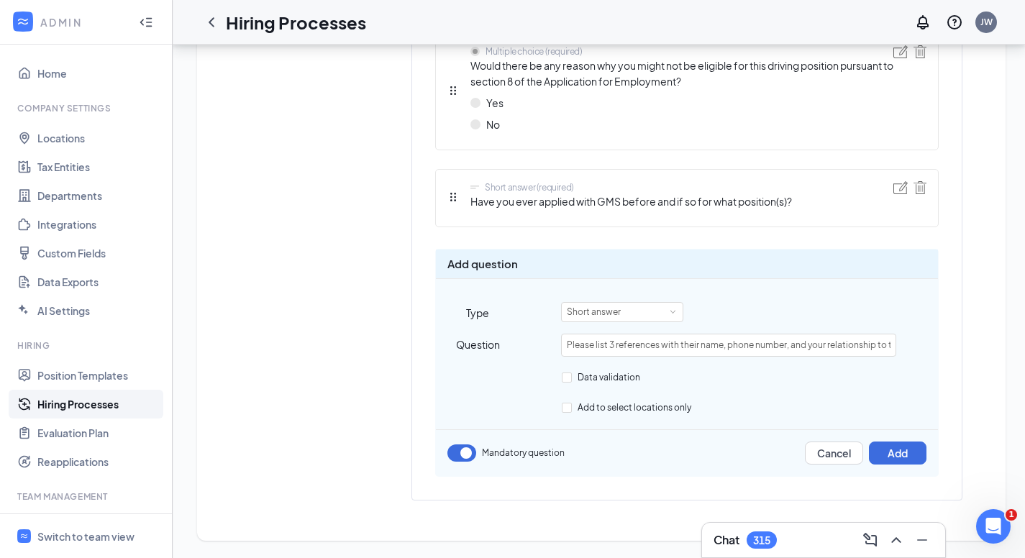
scroll to position [0, 54]
type input "Please list 3 references with their name, phone number, and your relationship t…"
click at [899, 451] on button "Add" at bounding box center [898, 452] width 58 height 23
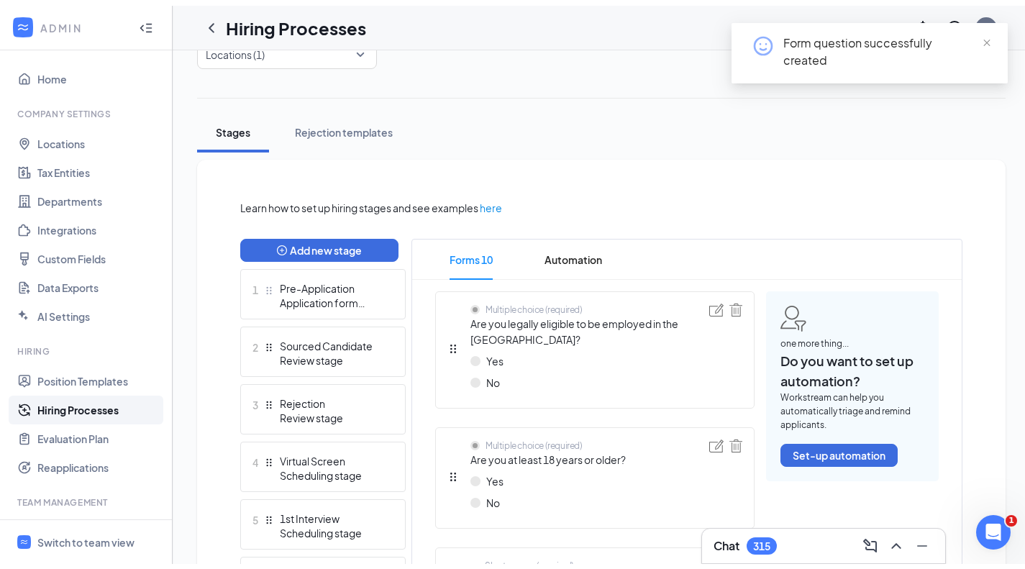
scroll to position [0, 0]
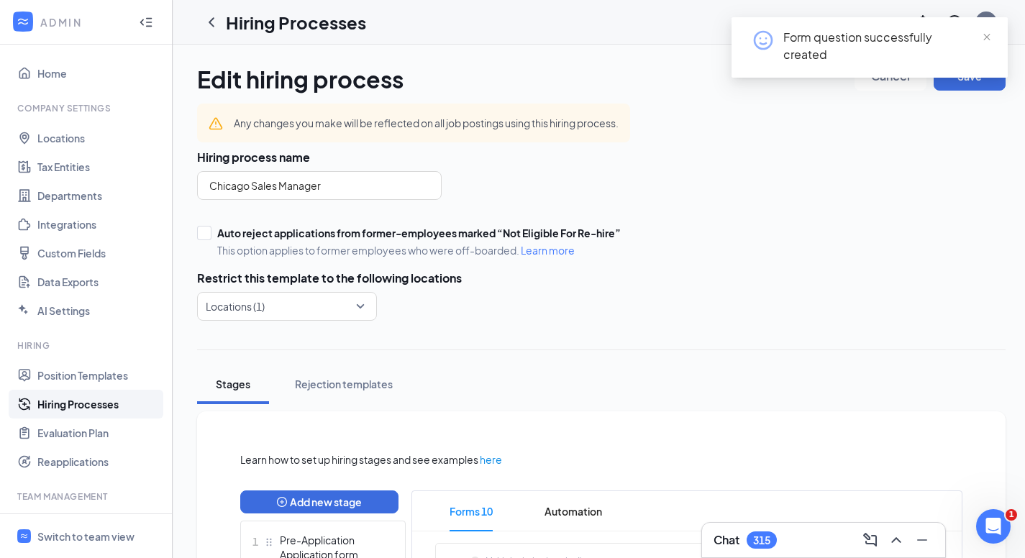
click at [987, 35] on span "close" at bounding box center [986, 37] width 10 height 10
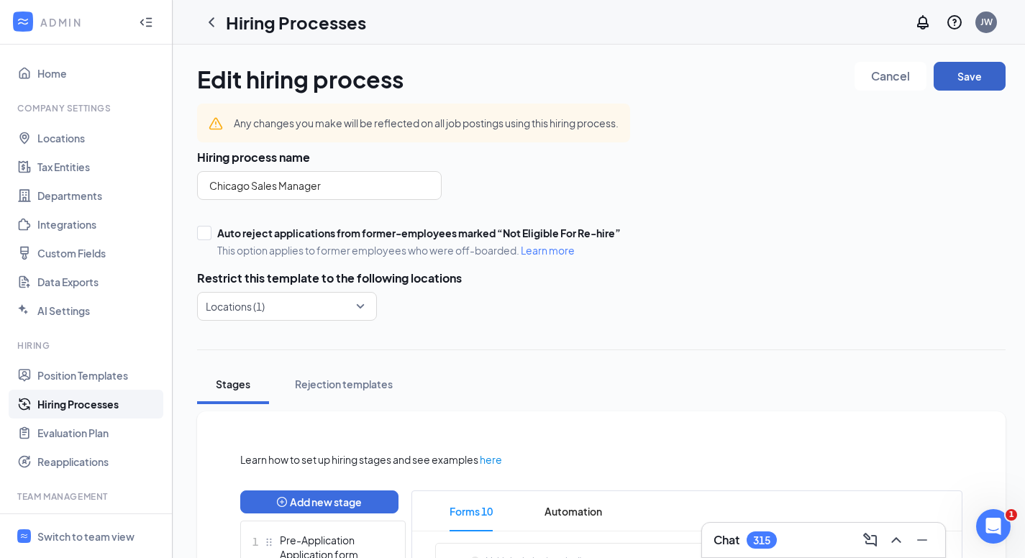
click at [967, 83] on button "Save" at bounding box center [969, 76] width 72 height 29
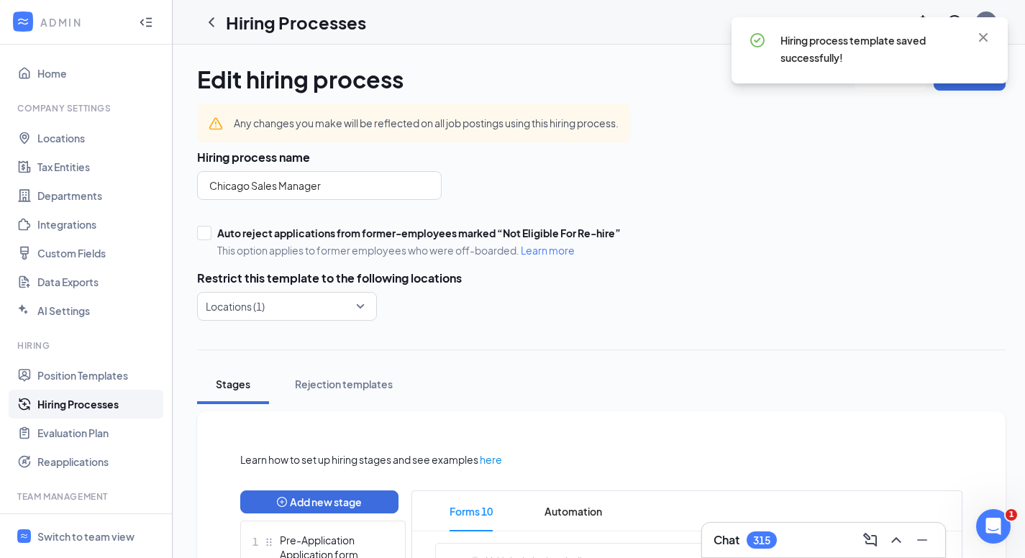
click at [209, 24] on icon "ChevronLeft" at bounding box center [211, 22] width 17 height 17
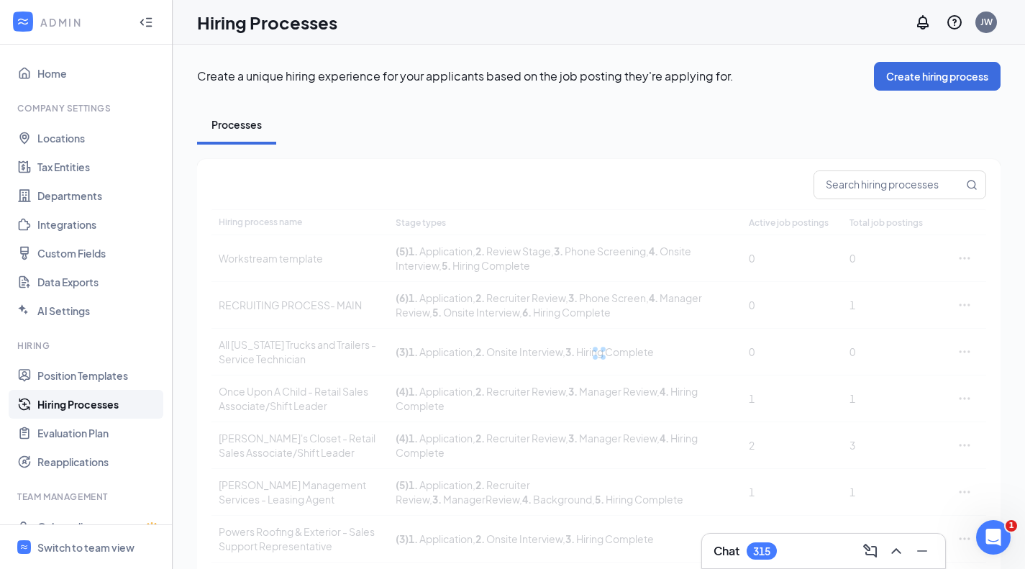
click at [856, 186] on input "text" at bounding box center [888, 184] width 149 height 27
click at [879, 191] on input "text" at bounding box center [888, 184] width 149 height 27
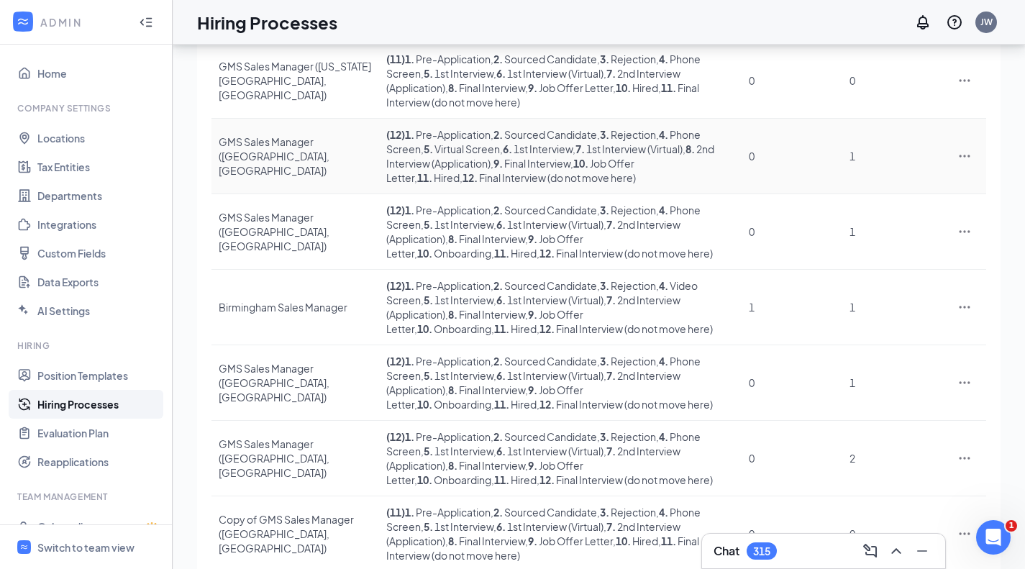
scroll to position [367, 0]
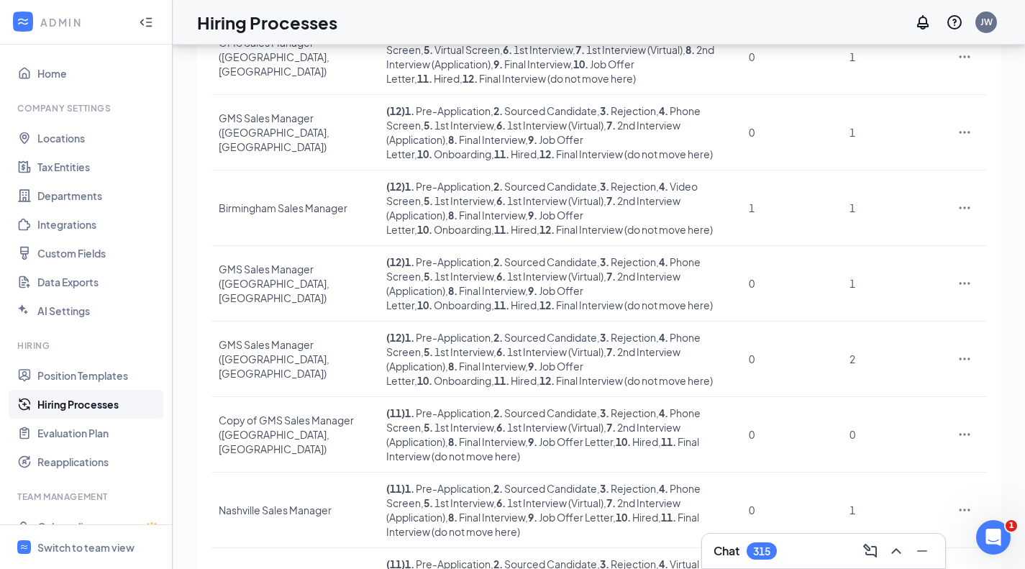
type input "sales manager"
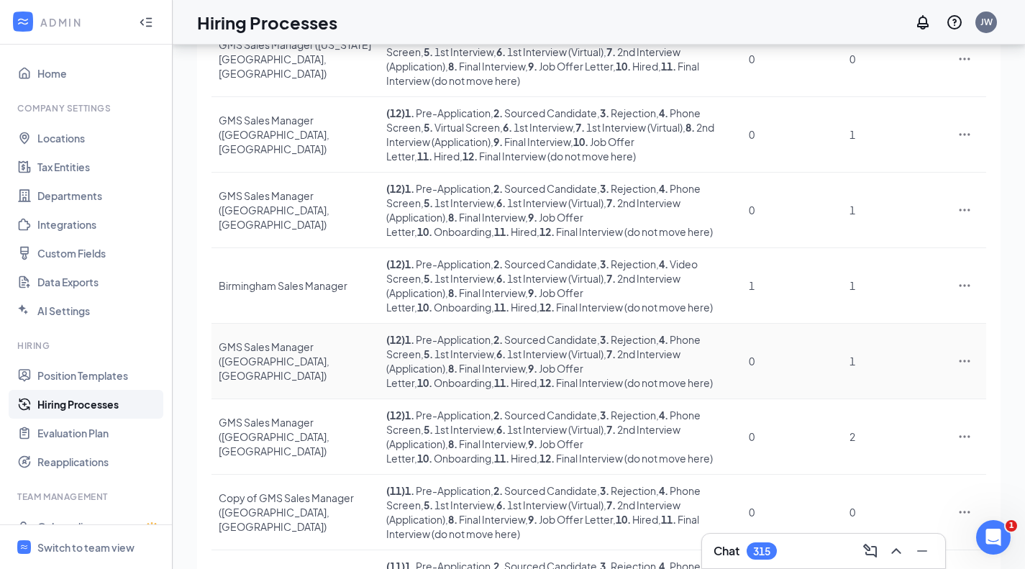
scroll to position [295, 0]
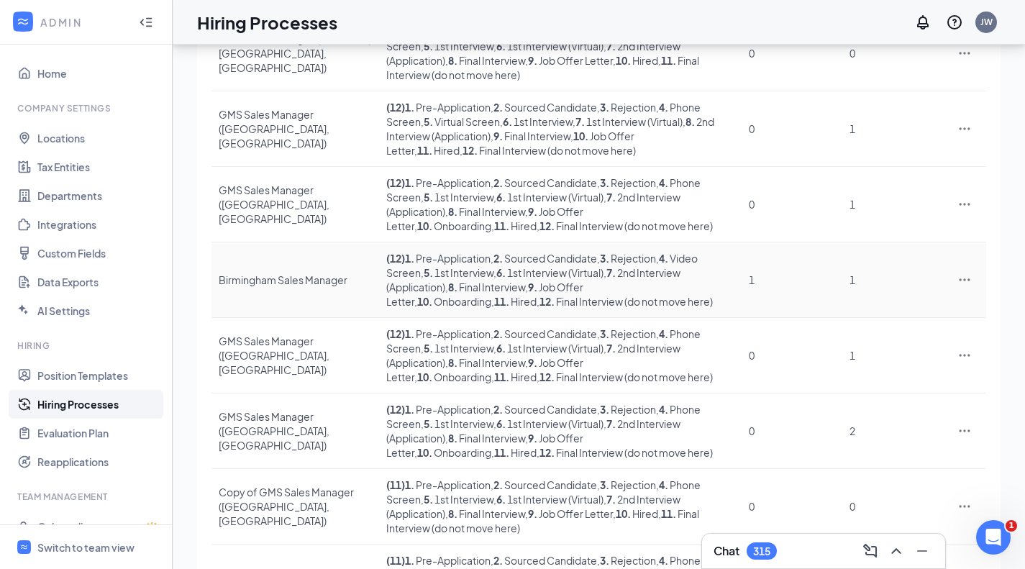
click at [295, 273] on div "Birmingham Sales Manager" at bounding box center [295, 280] width 153 height 14
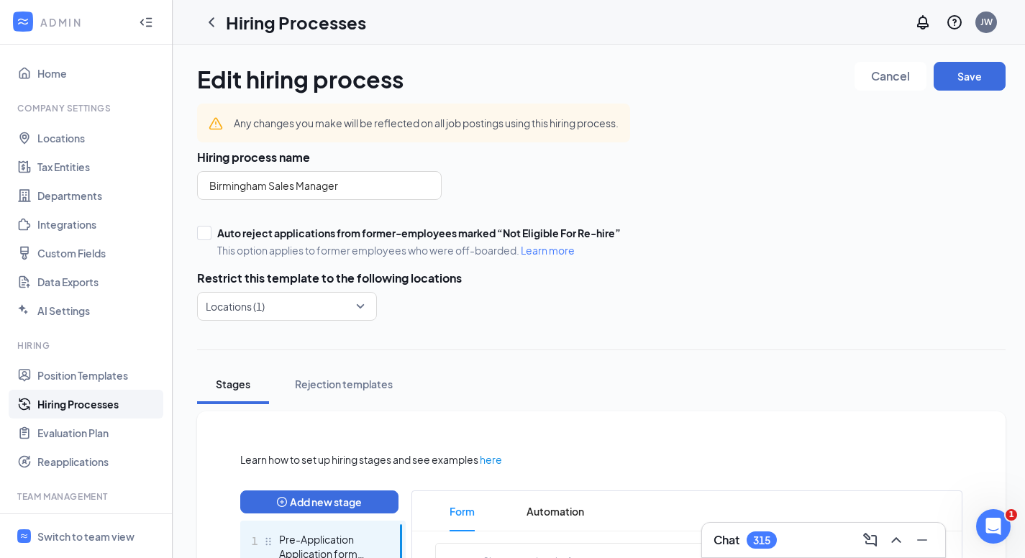
scroll to position [431, 0]
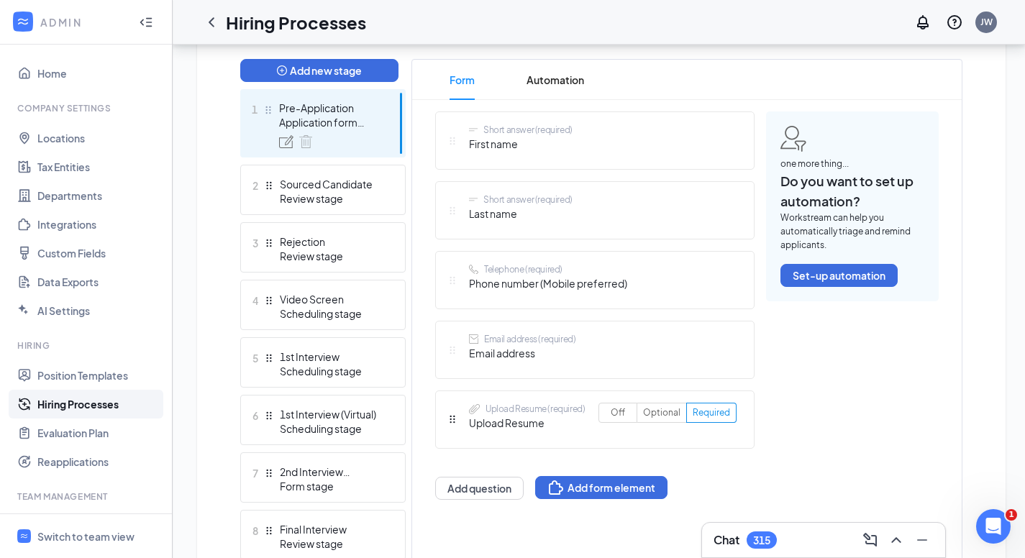
click at [337, 470] on div "2nd Interview (Application)" at bounding box center [332, 471] width 105 height 14
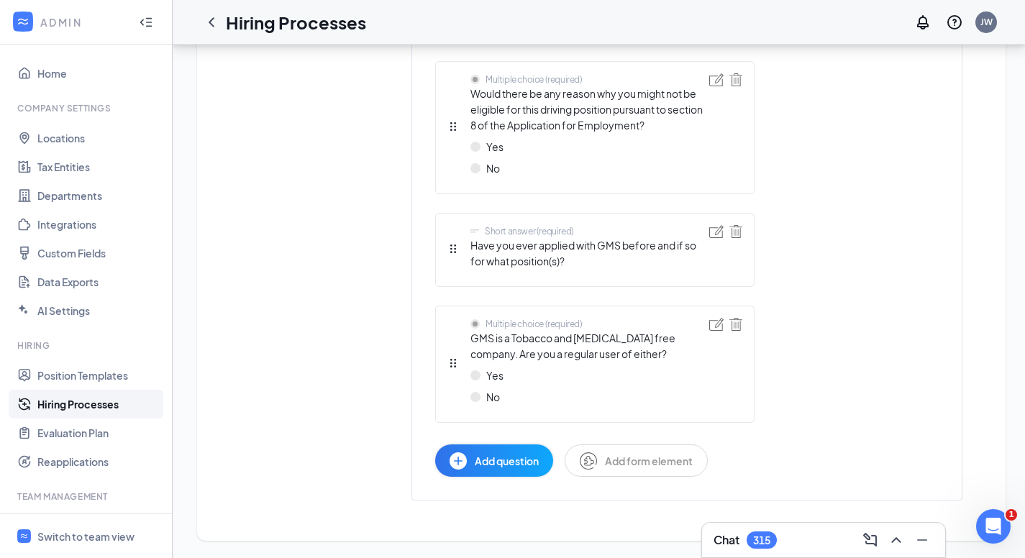
click at [498, 464] on span "Add question" at bounding box center [507, 461] width 64 height 16
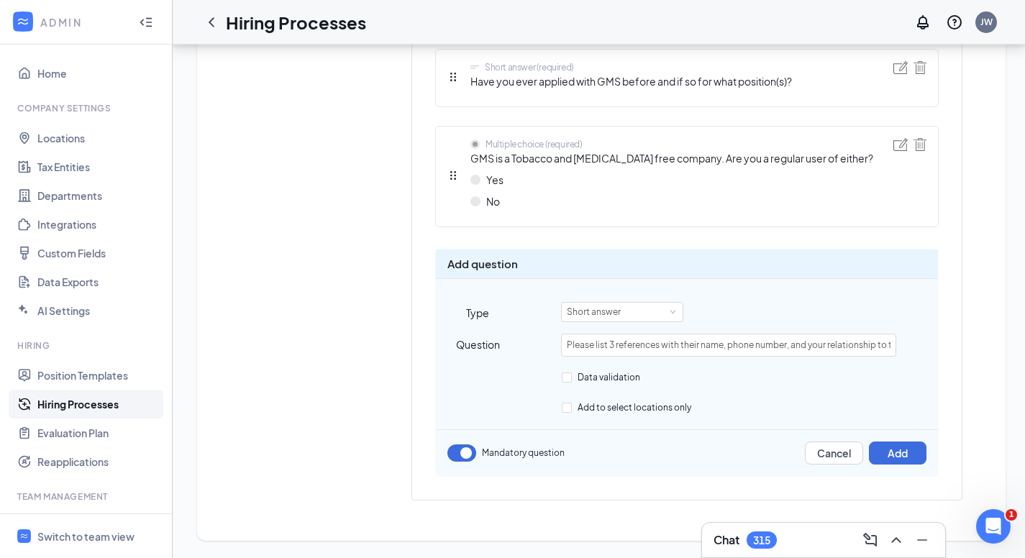
scroll to position [0, 54]
type input "Please list 3 references with their name, phone number, and your relationship t…"
click at [884, 453] on button "Add" at bounding box center [898, 452] width 58 height 23
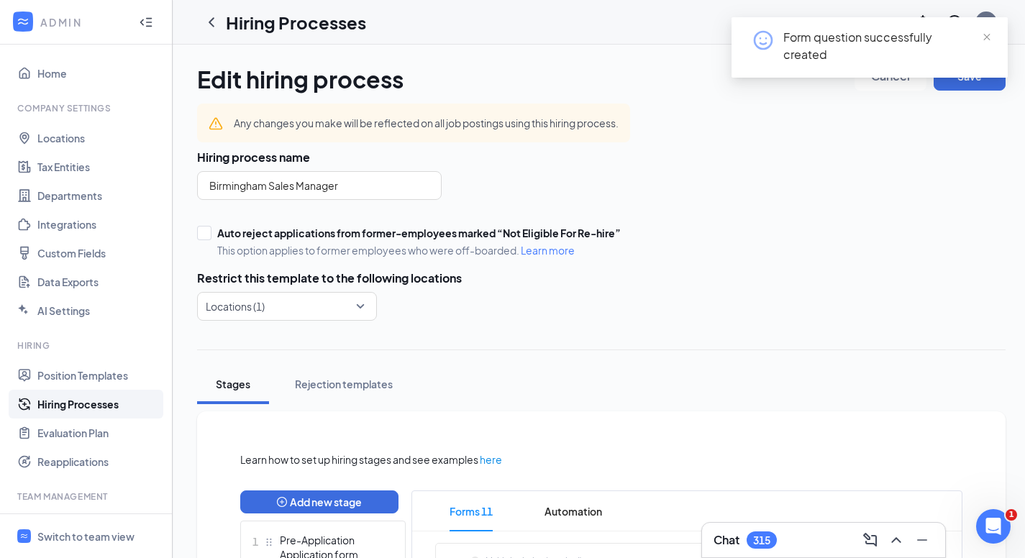
click at [987, 35] on span "close" at bounding box center [986, 37] width 10 height 10
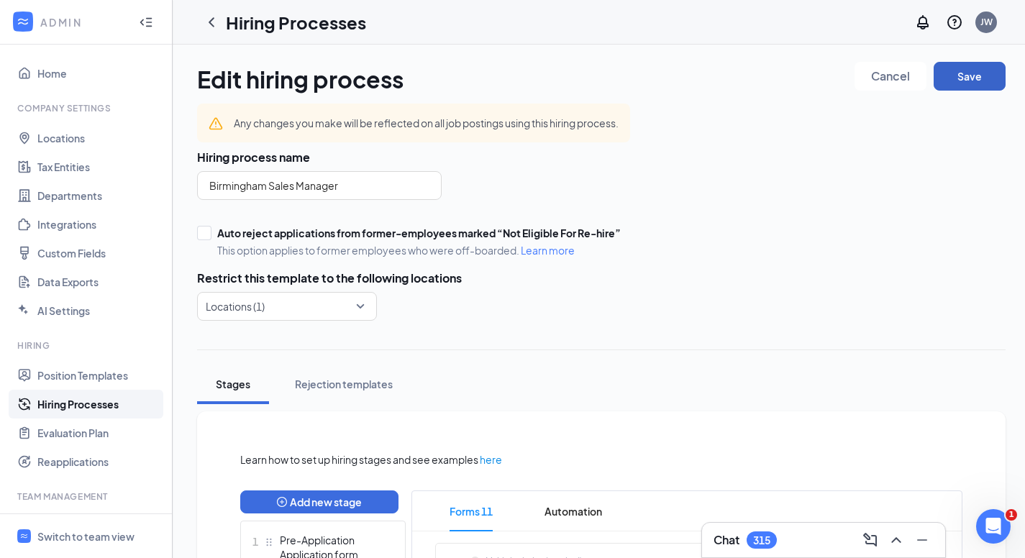
click at [975, 76] on button "Save" at bounding box center [969, 76] width 72 height 29
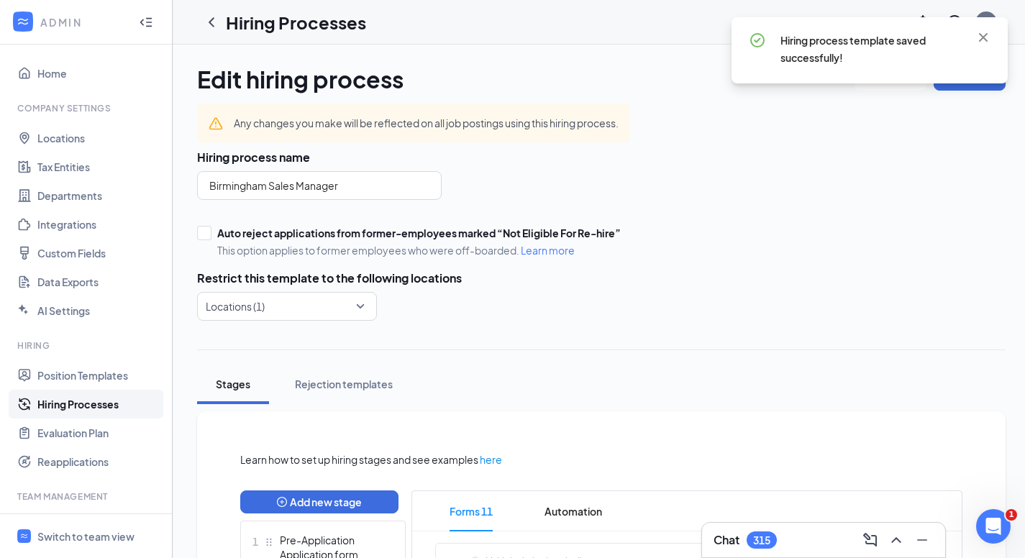
click at [214, 20] on icon "ChevronLeft" at bounding box center [211, 22] width 17 height 17
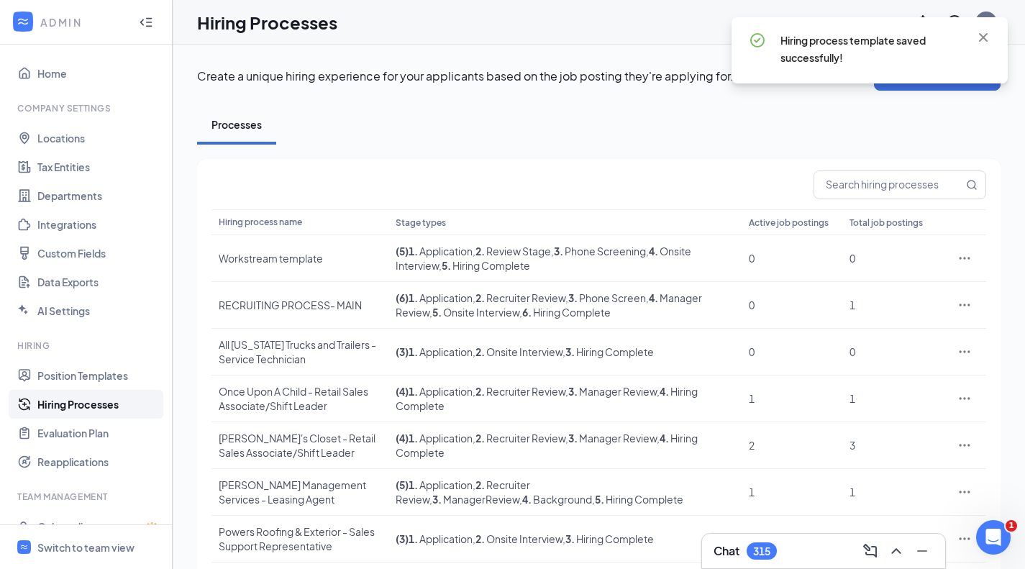
click at [837, 191] on input "text" at bounding box center [888, 184] width 149 height 27
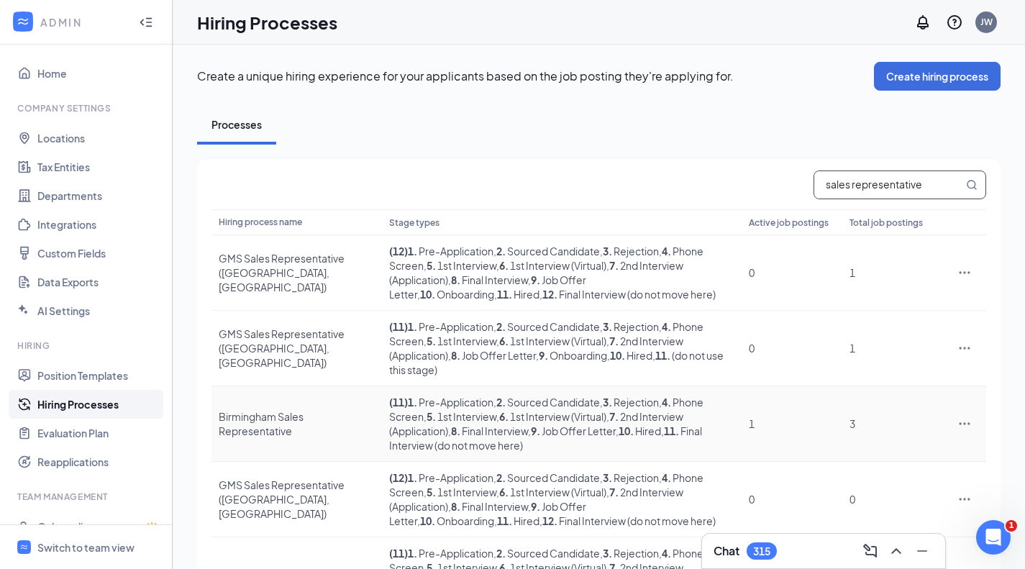
type input "sales representative"
click at [278, 409] on div "Birmingham Sales Representative" at bounding box center [297, 423] width 156 height 29
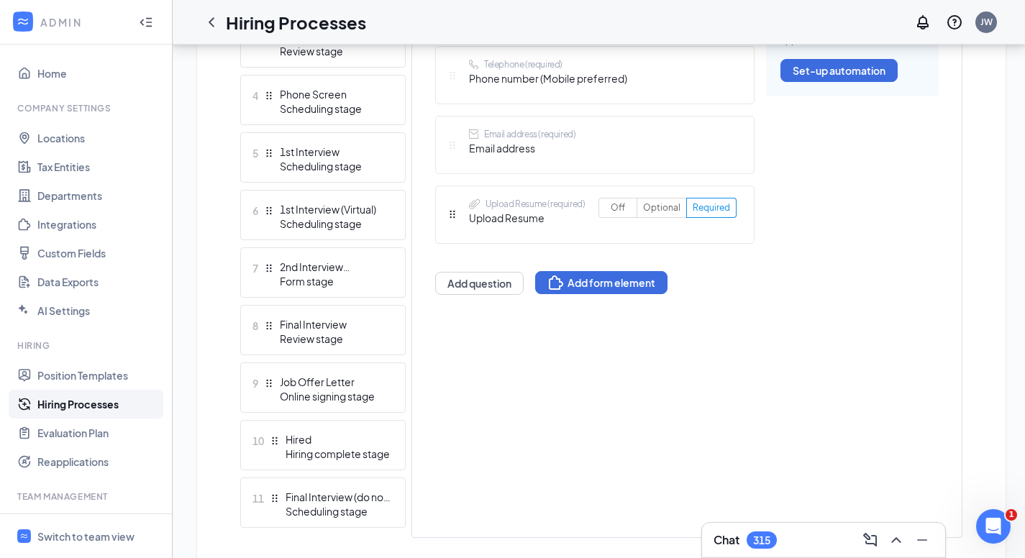
scroll to position [647, 0]
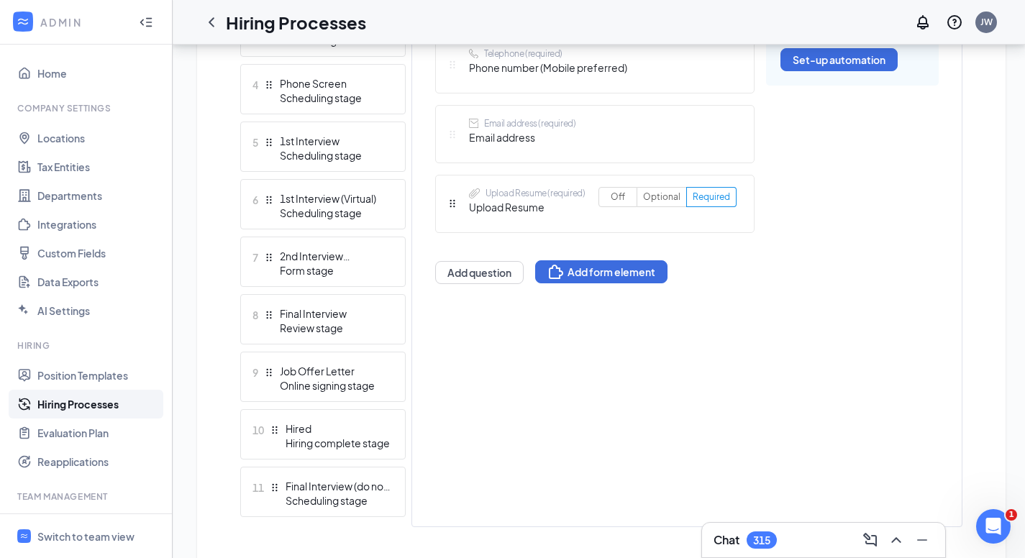
click at [328, 258] on div "2nd Interview (Application)" at bounding box center [332, 256] width 105 height 14
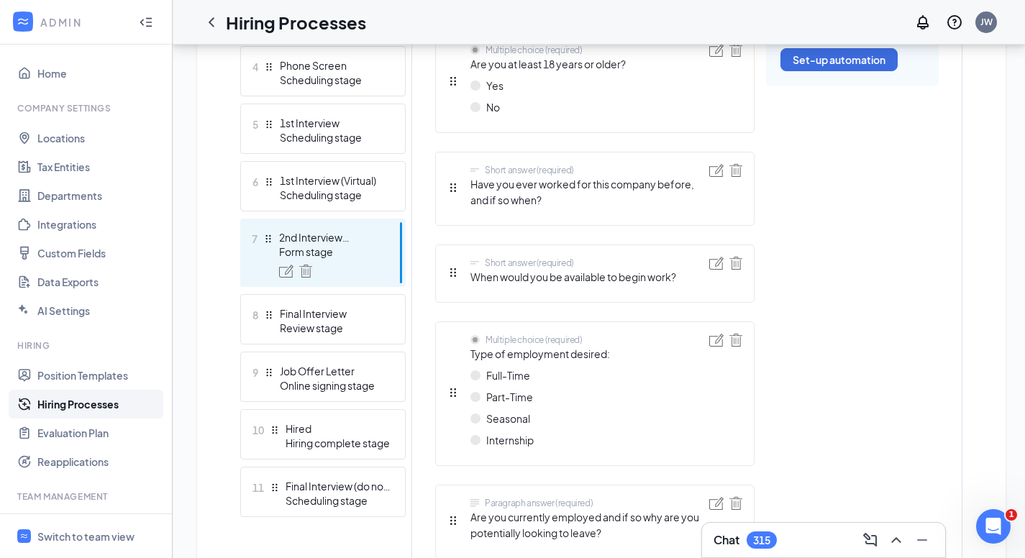
scroll to position [629, 0]
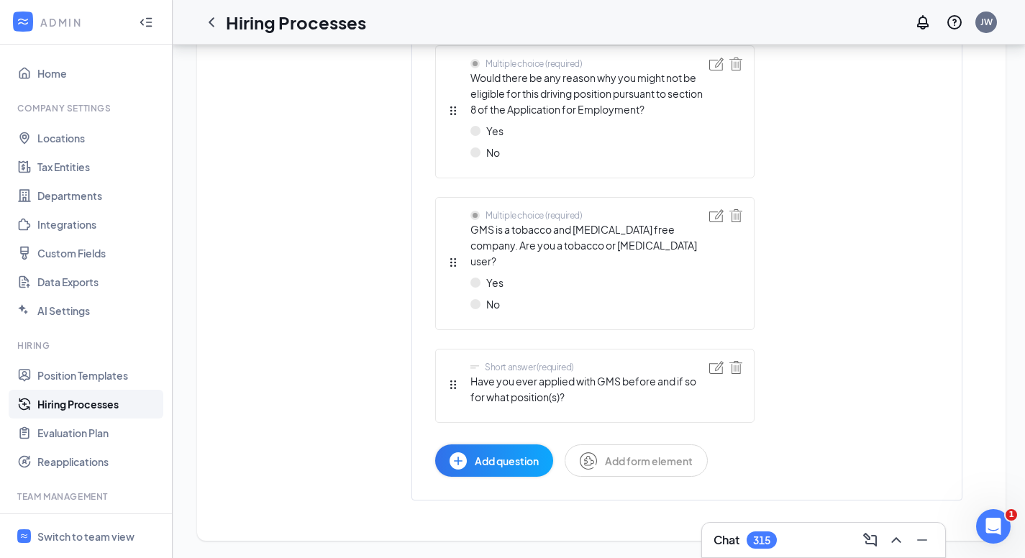
click at [487, 465] on span "Add question" at bounding box center [507, 461] width 64 height 16
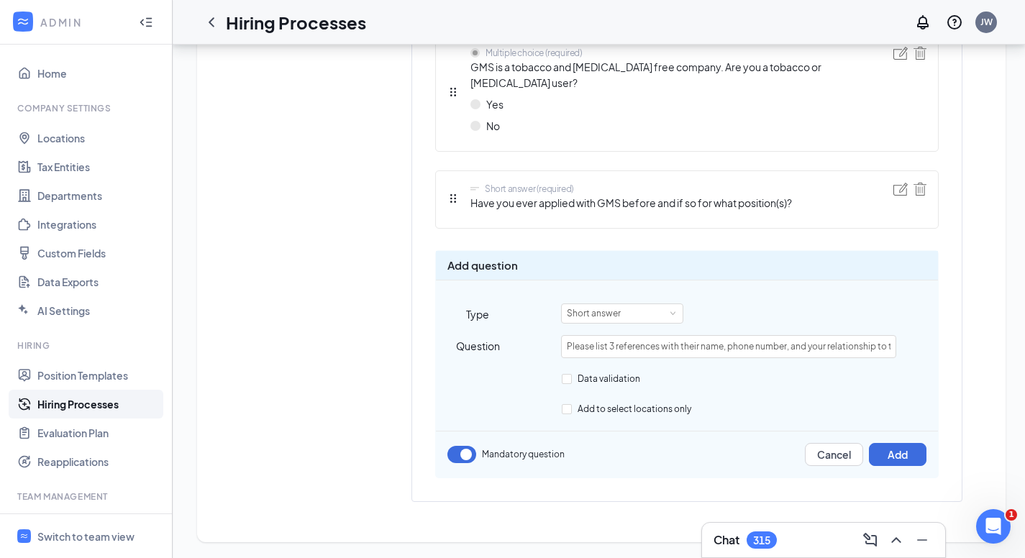
scroll to position [0, 54]
type input "Please list 3 references with their name, phone number, and your relationship t…"
click at [894, 454] on button "Add" at bounding box center [898, 454] width 58 height 23
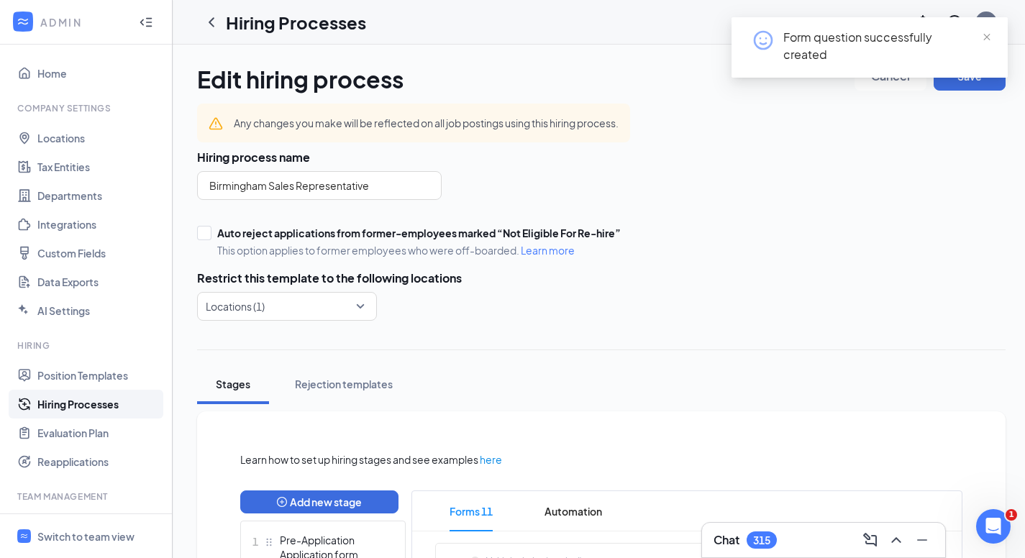
click at [985, 35] on span "close" at bounding box center [986, 37] width 10 height 10
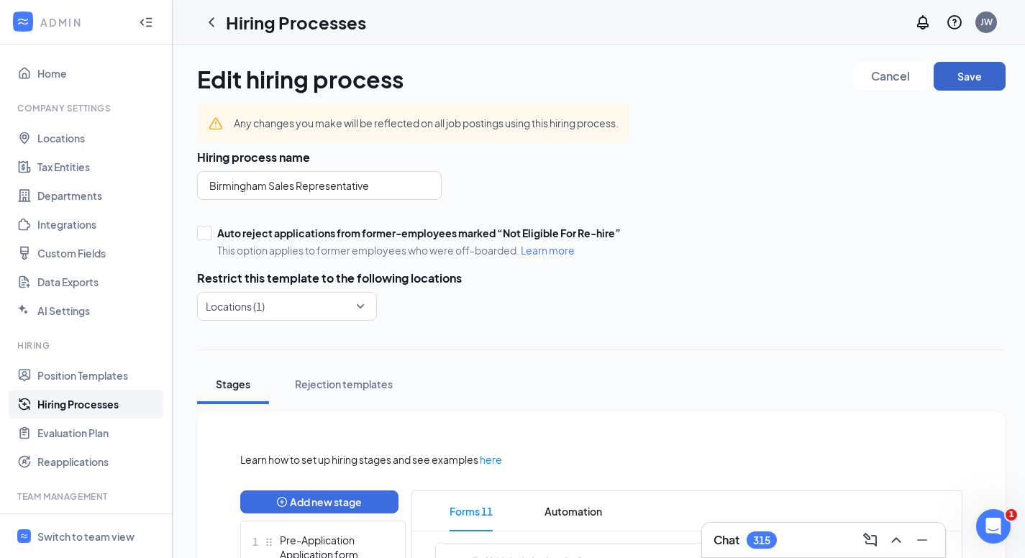
click at [981, 74] on button "Save" at bounding box center [969, 76] width 72 height 29
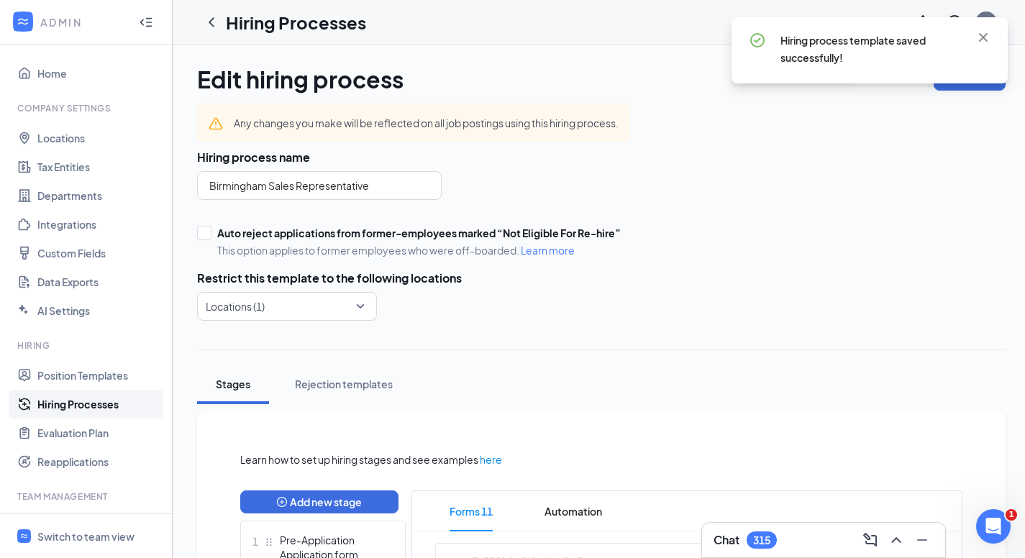
click at [213, 26] on icon "ChevronLeft" at bounding box center [212, 21] width 6 height 9
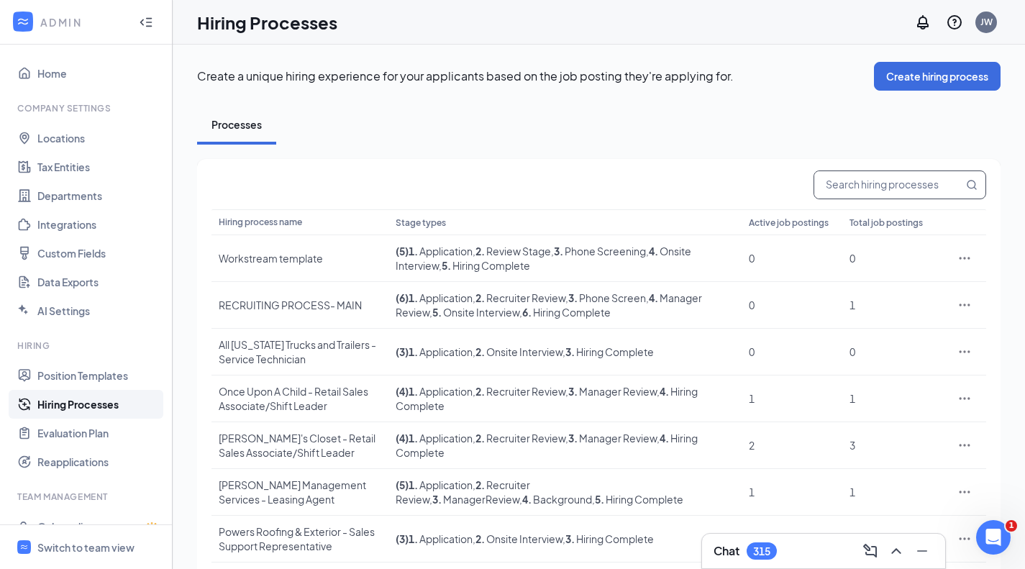
click at [855, 185] on input "text" at bounding box center [888, 184] width 149 height 27
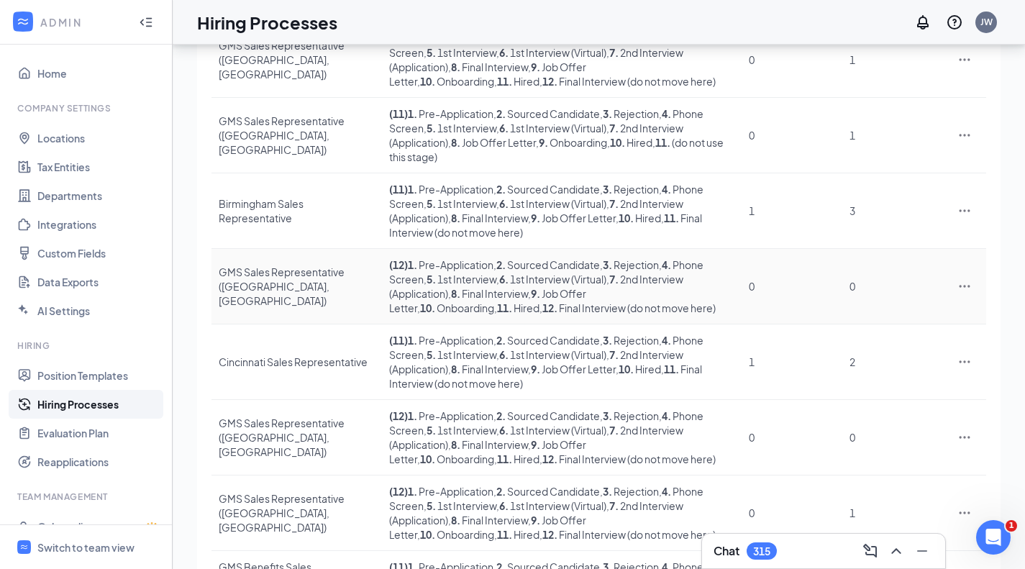
scroll to position [216, 0]
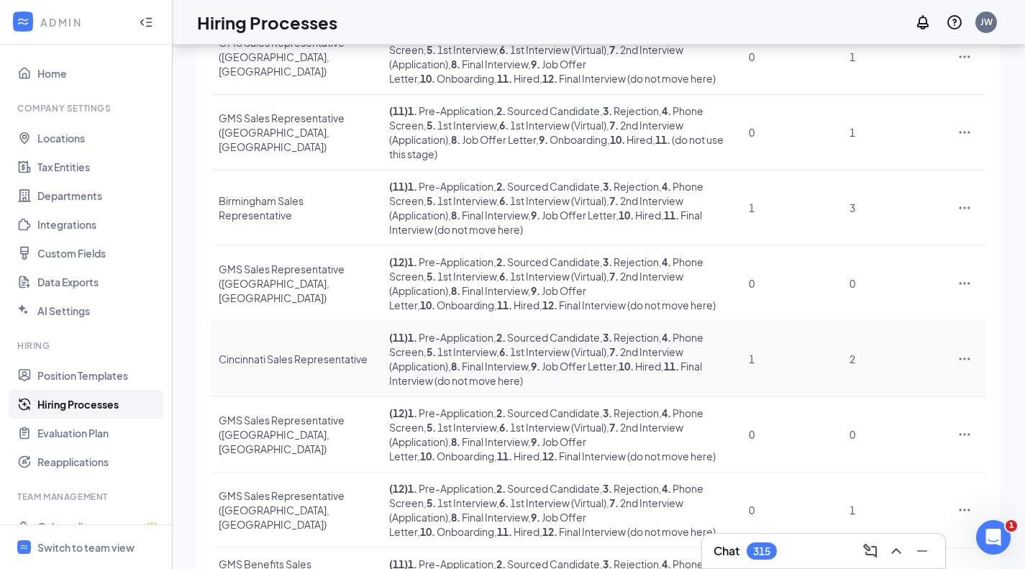
type input "sales representative"
click at [274, 352] on div "Cincinnati Sales Representative" at bounding box center [297, 359] width 156 height 14
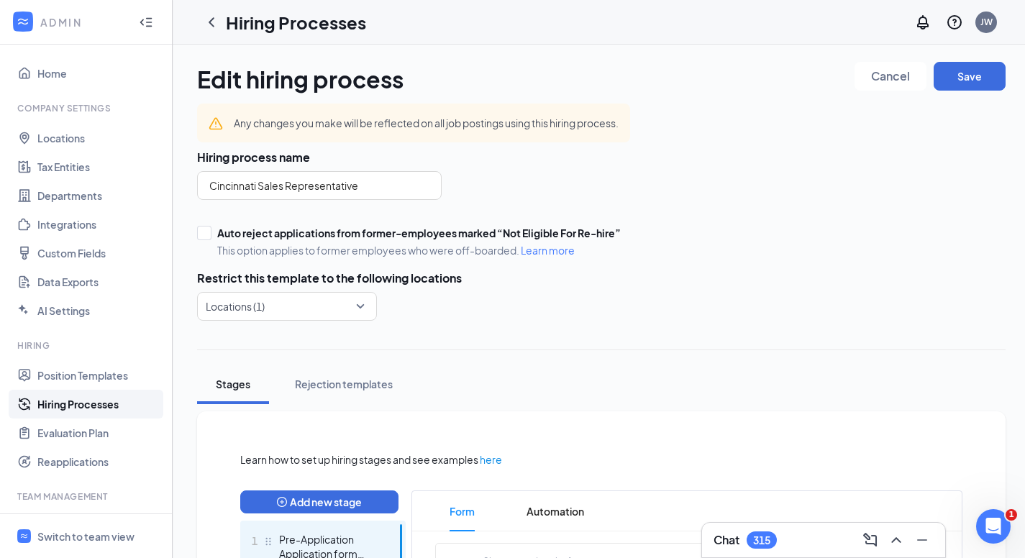
scroll to position [647, 0]
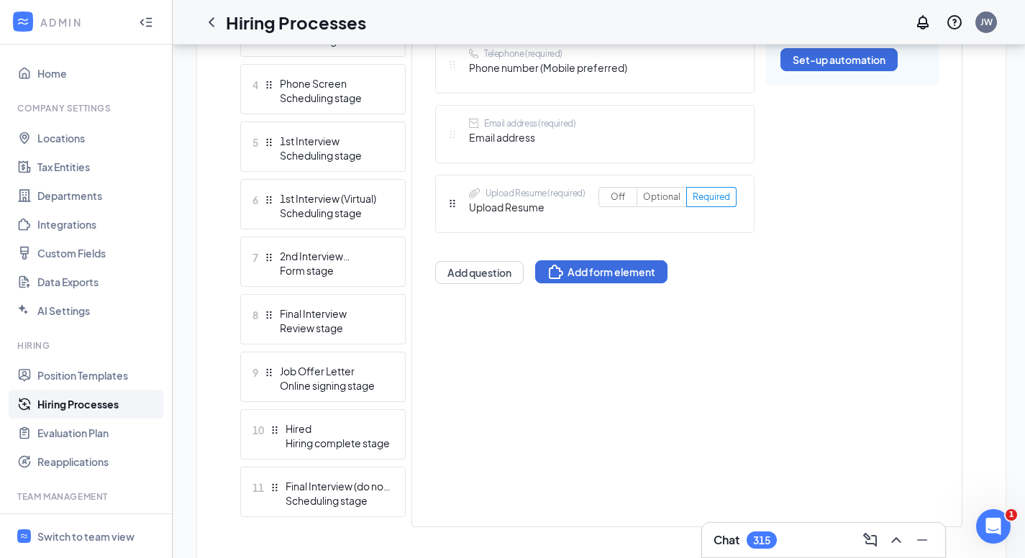
click at [295, 247] on div "7 2nd Interview (Application) Form stage" at bounding box center [322, 262] width 165 height 50
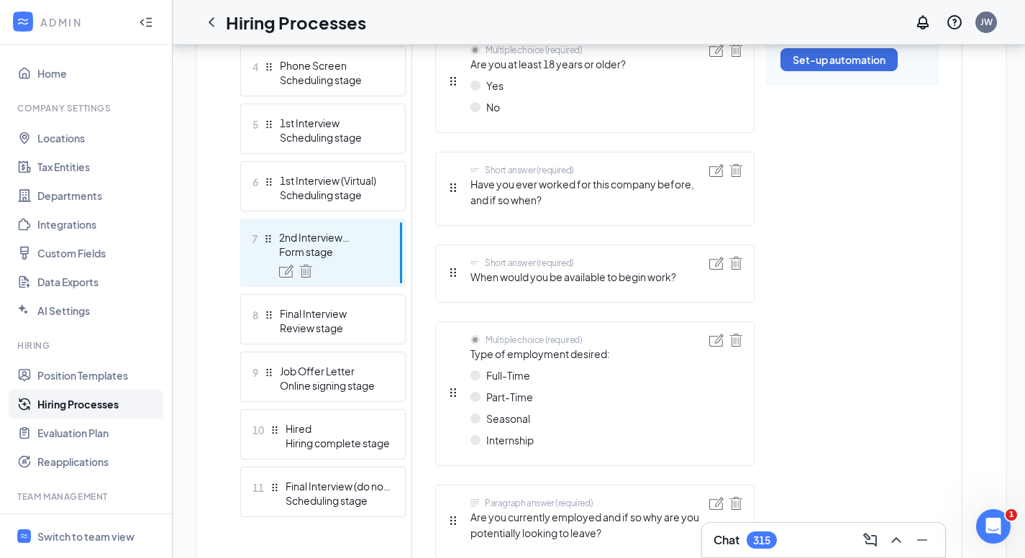
scroll to position [629, 0]
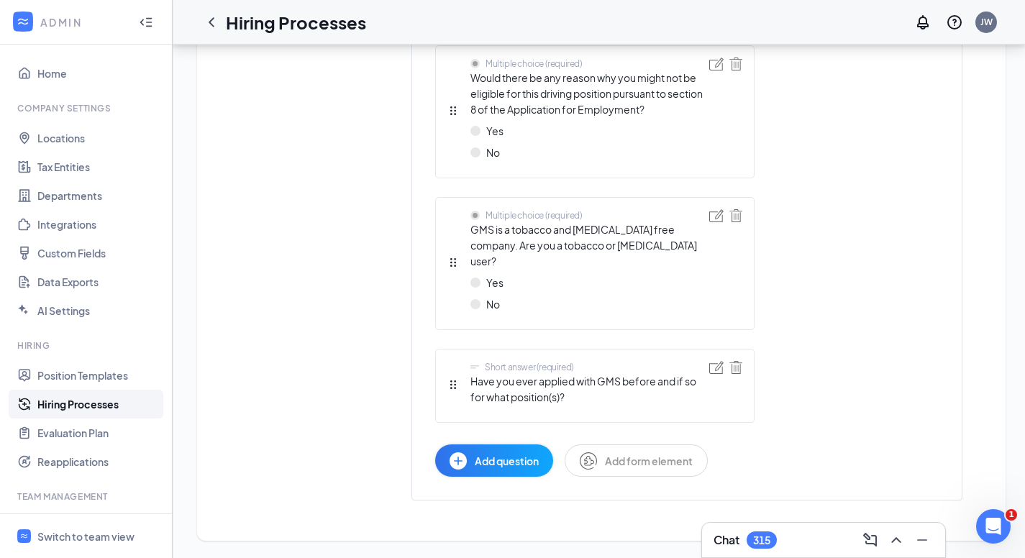
click at [503, 458] on span "Add question" at bounding box center [507, 461] width 64 height 16
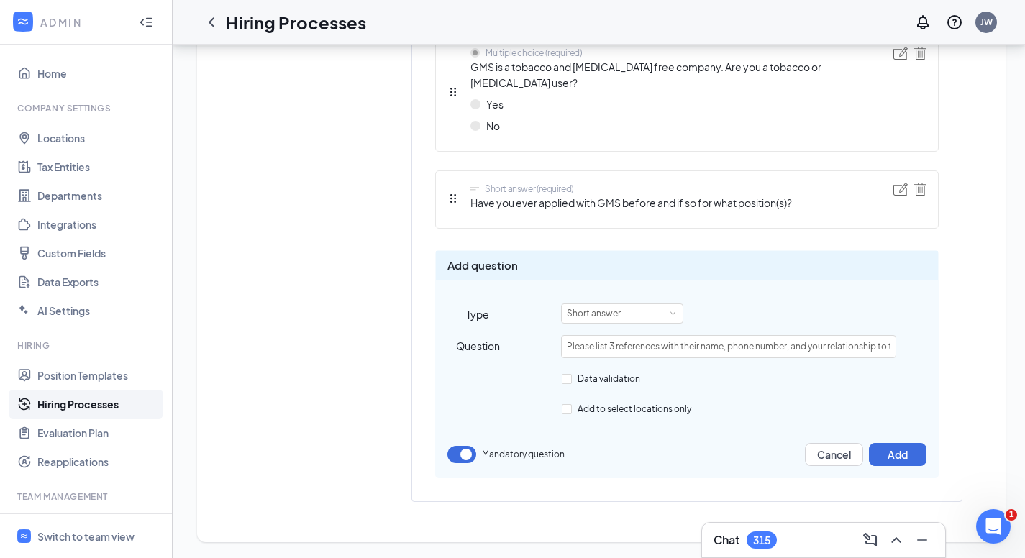
scroll to position [0, 54]
type input "Please list 3 references with their name, phone number, and your relationship t…"
click at [884, 454] on button "Add" at bounding box center [898, 454] width 58 height 23
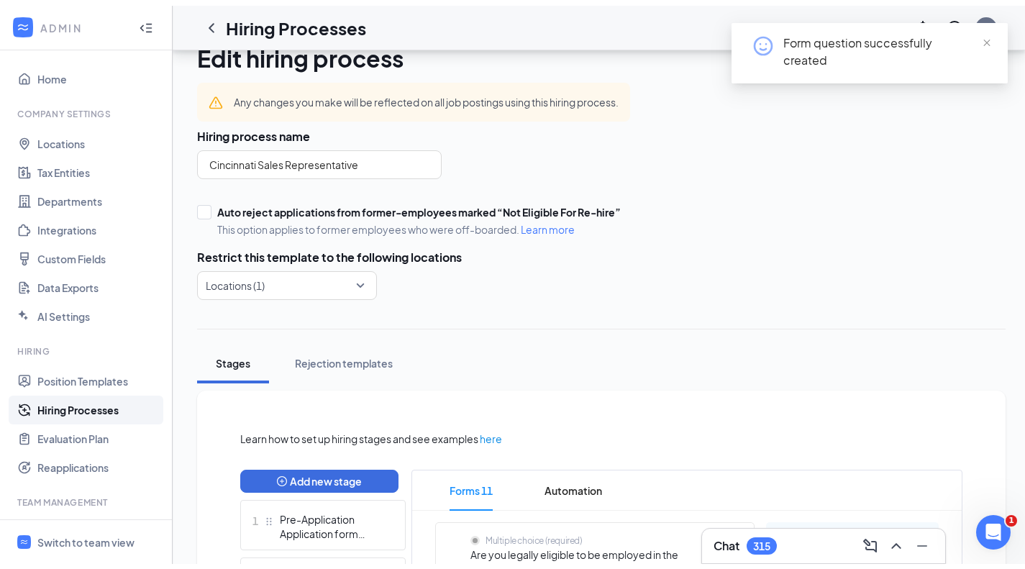
scroll to position [0, 0]
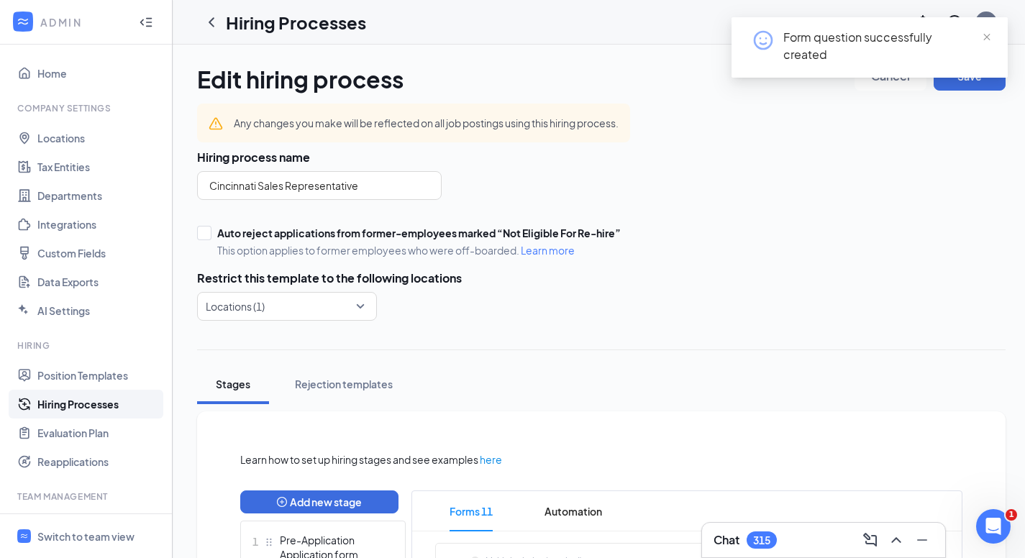
click at [987, 35] on span "close" at bounding box center [986, 37] width 10 height 10
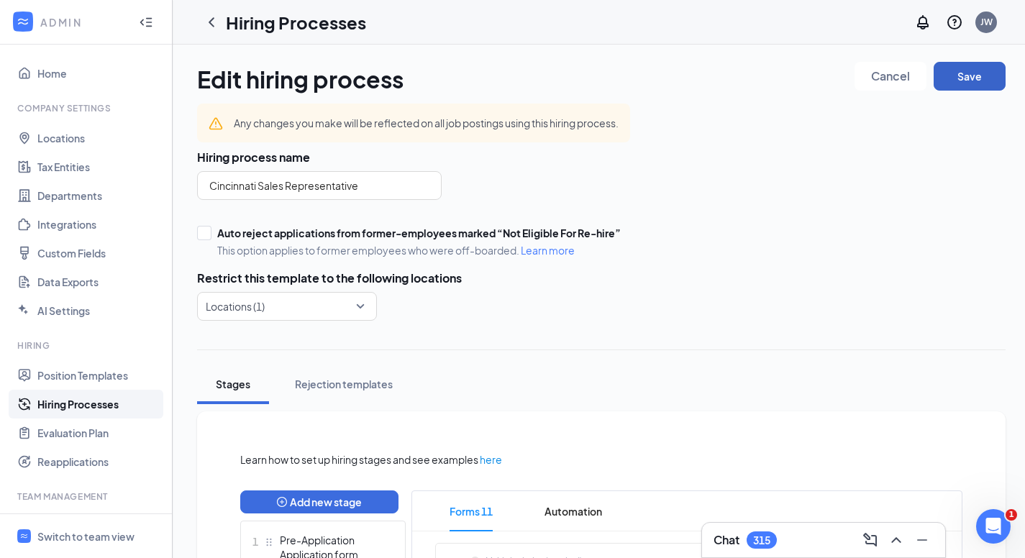
click at [976, 75] on button "Save" at bounding box center [969, 76] width 72 height 29
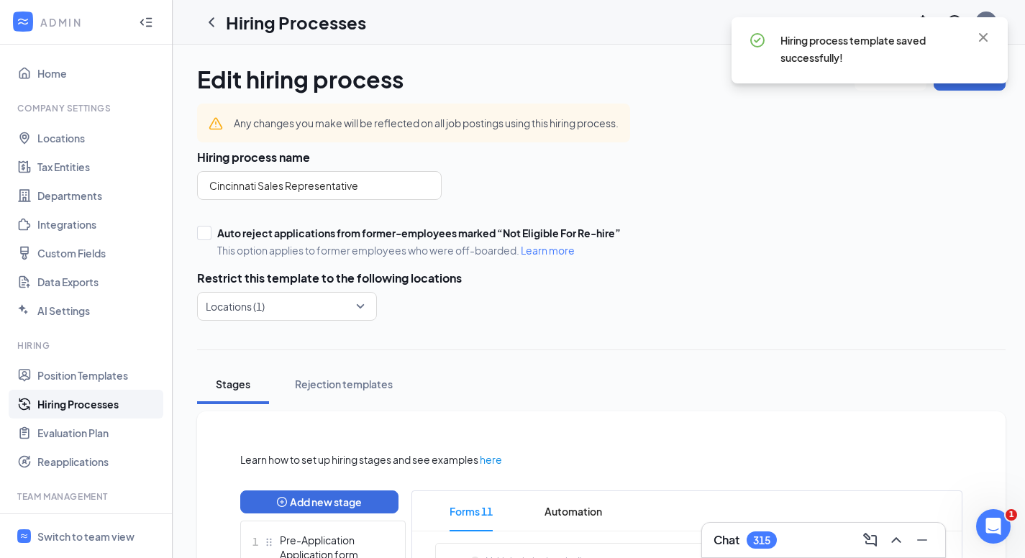
click at [211, 17] on icon "ChevronLeft" at bounding box center [211, 22] width 17 height 17
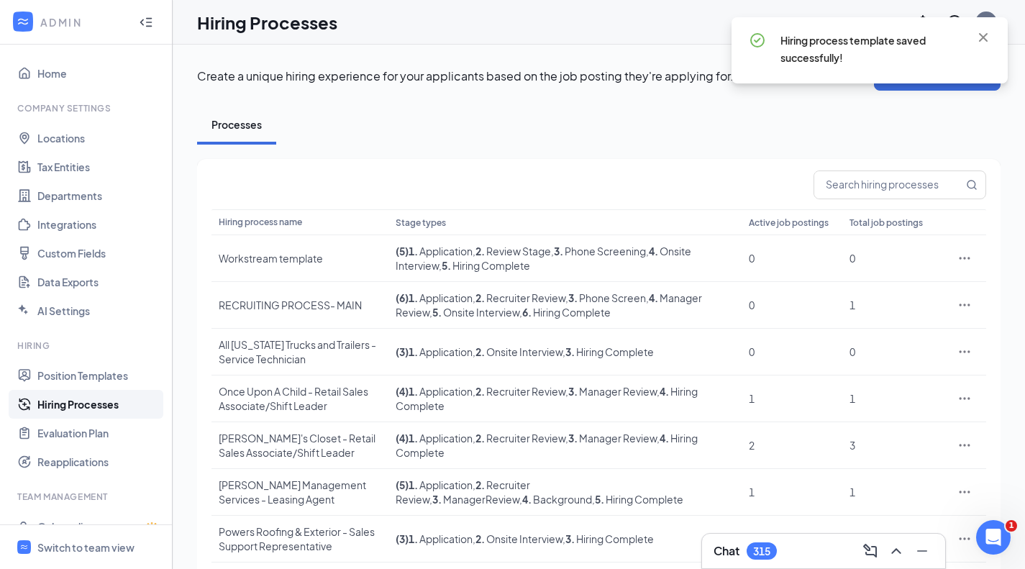
click at [858, 178] on input "text" at bounding box center [888, 184] width 149 height 27
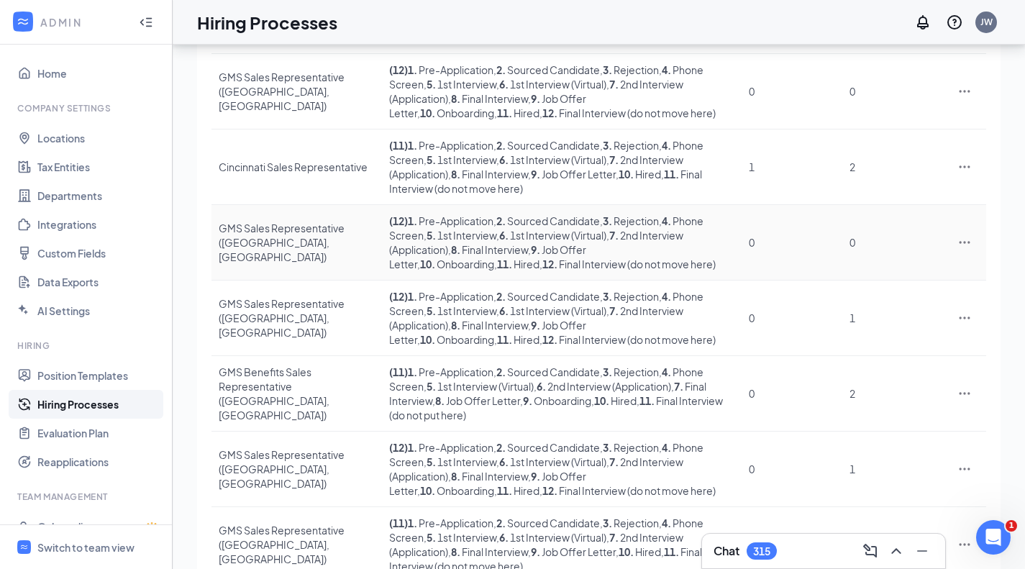
scroll to position [410, 0]
type input "sales representative"
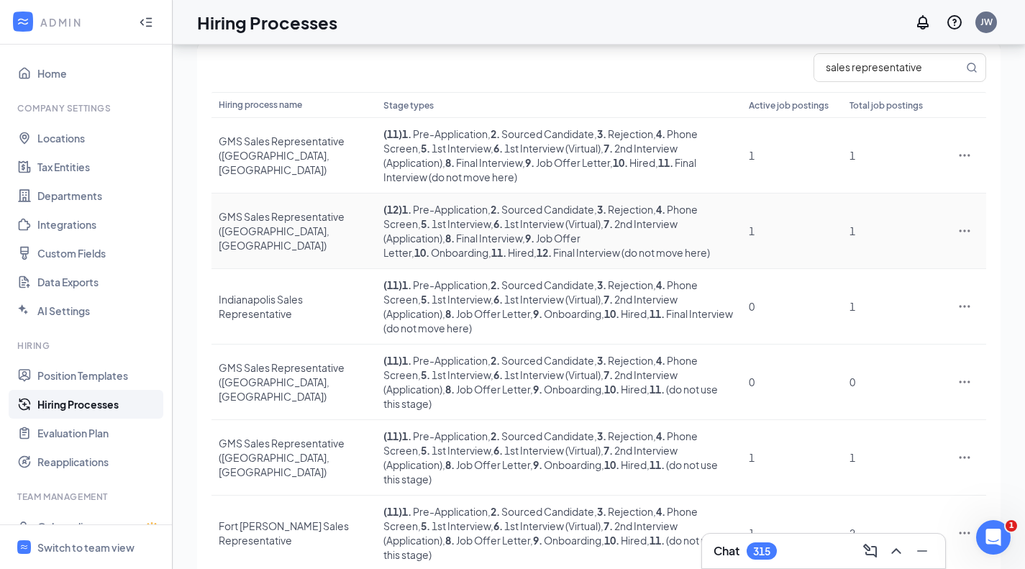
scroll to position [144, 0]
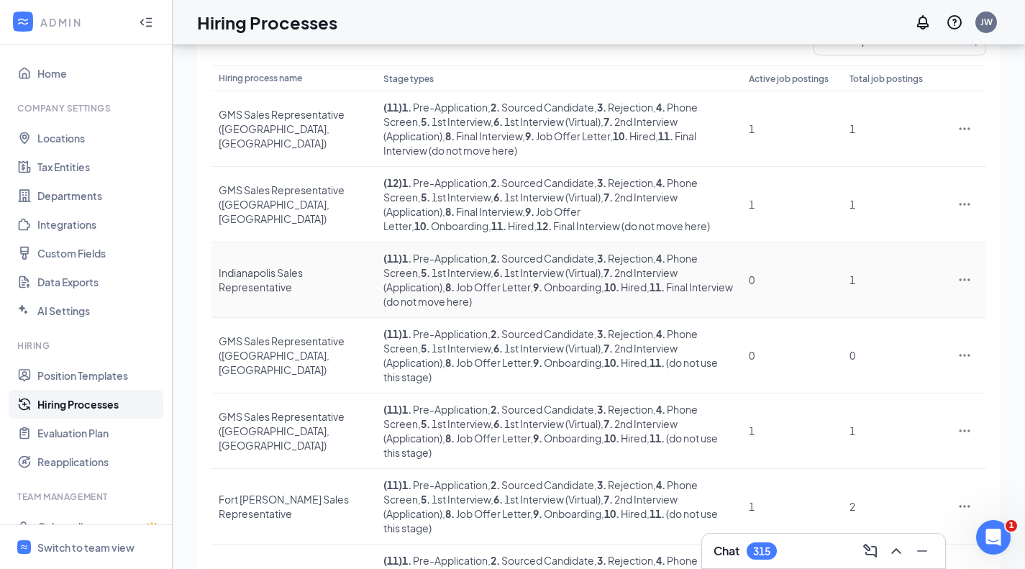
click at [270, 265] on div "Indianapolis Sales Representative" at bounding box center [294, 279] width 150 height 29
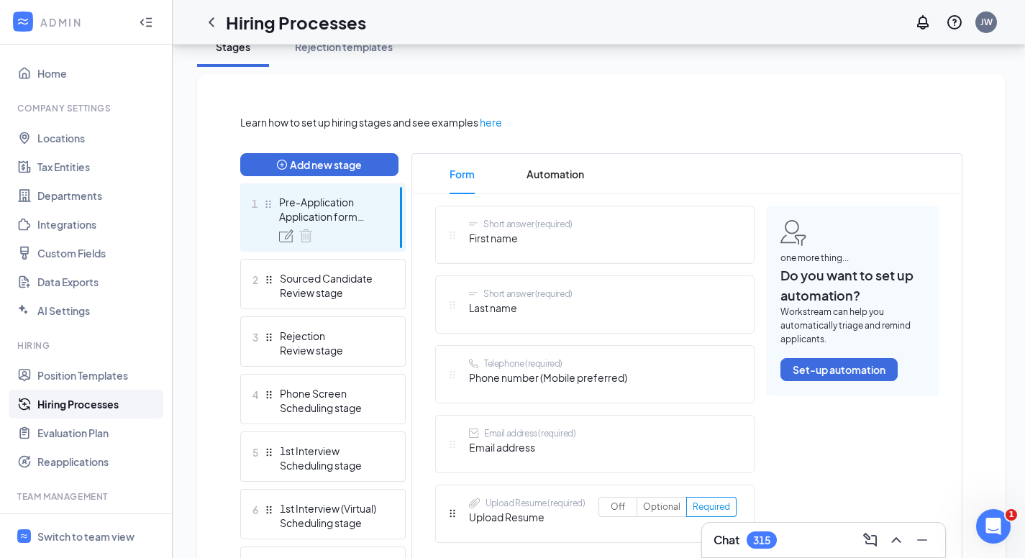
scroll to position [647, 0]
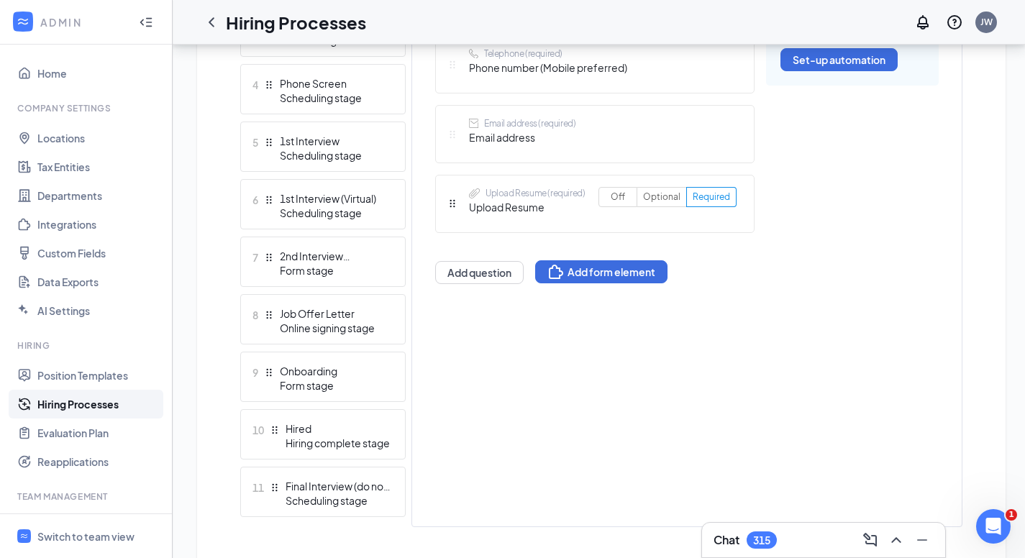
click at [324, 251] on div "2nd Interview (Application)" at bounding box center [332, 256] width 105 height 14
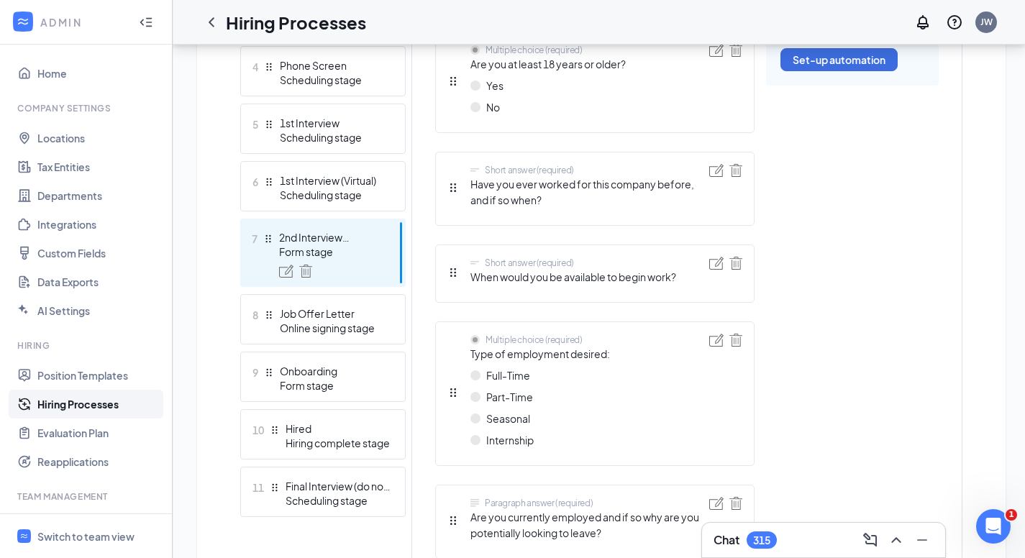
scroll to position [629, 0]
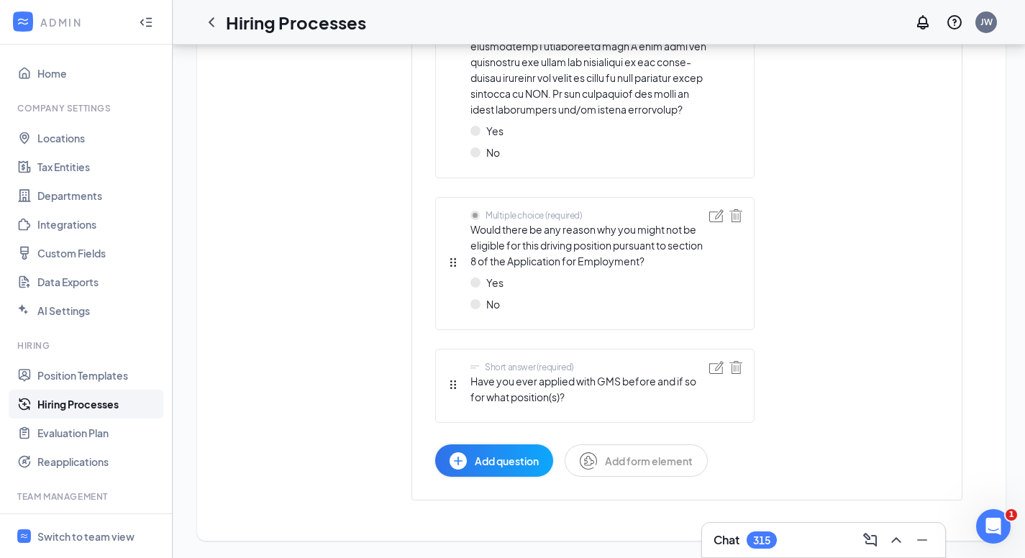
click at [504, 458] on span "Add question" at bounding box center [507, 461] width 64 height 16
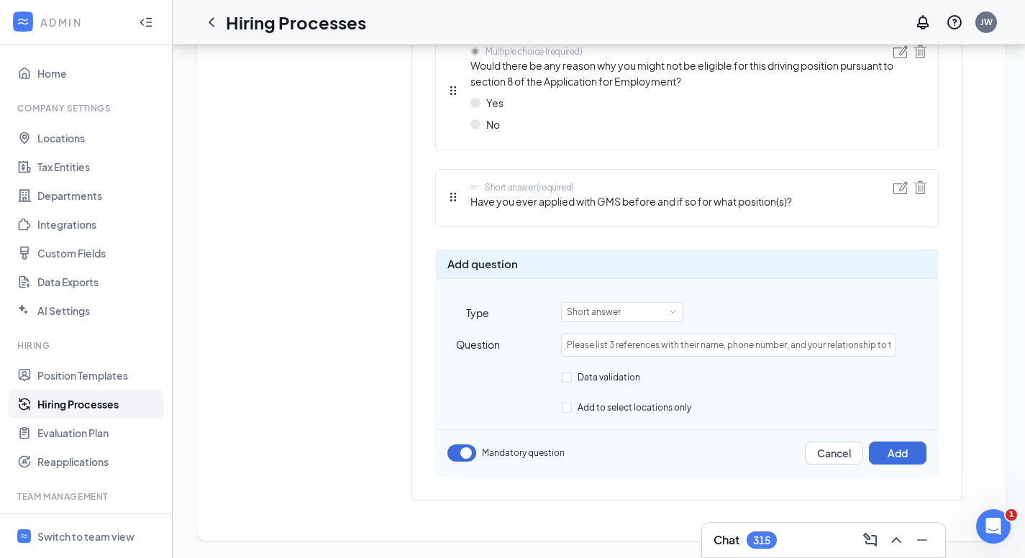
scroll to position [0, 54]
type input "Please list 3 references with their name, phone number, and your relationship t…"
click at [892, 452] on button "Add" at bounding box center [898, 452] width 58 height 23
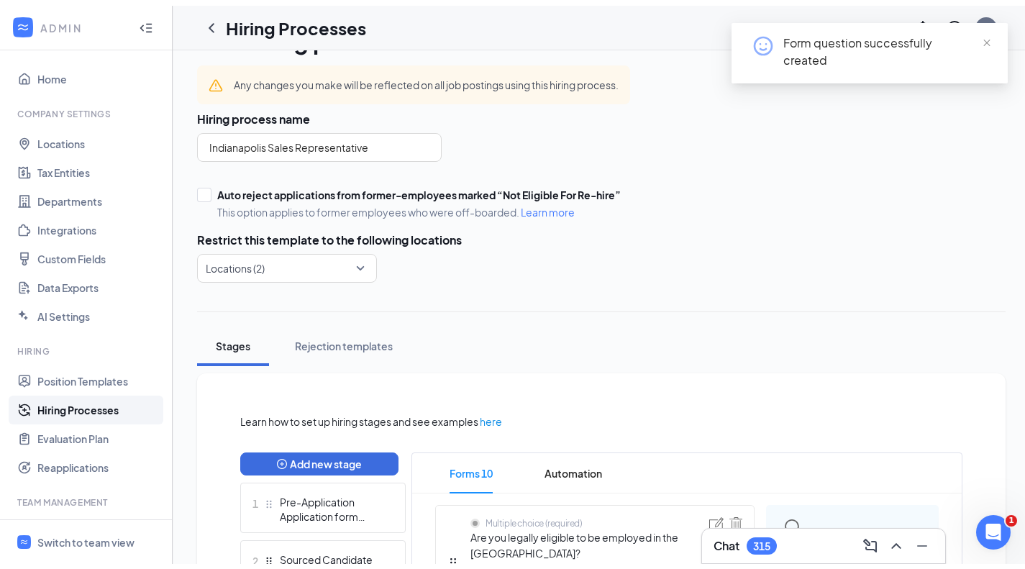
scroll to position [0, 0]
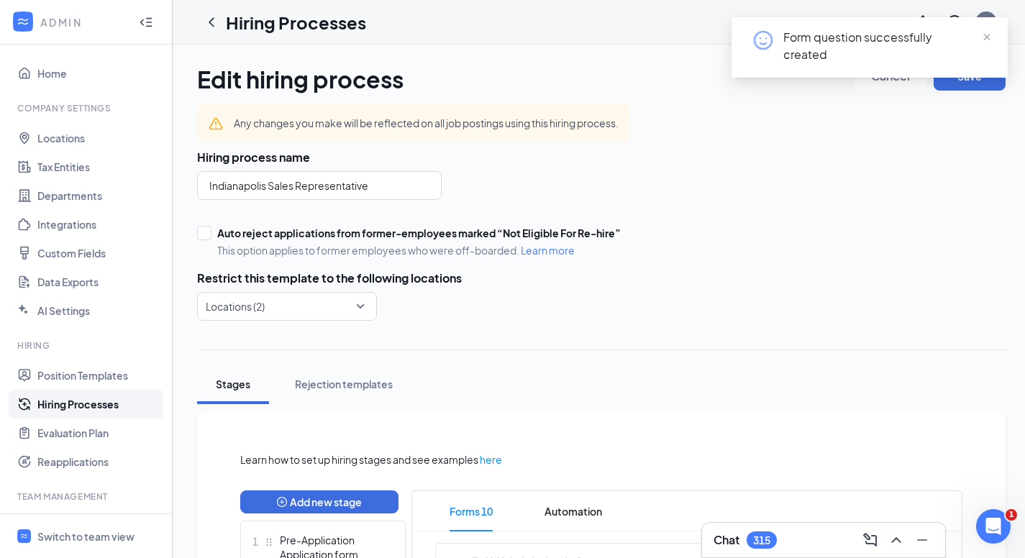
click at [988, 32] on span "close" at bounding box center [986, 37] width 10 height 10
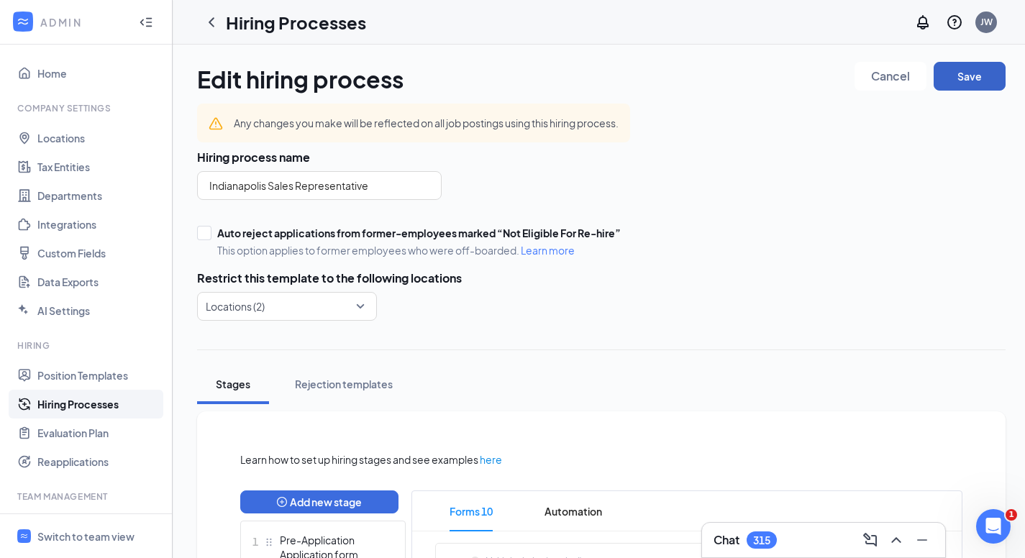
click at [971, 75] on button "Save" at bounding box center [969, 76] width 72 height 29
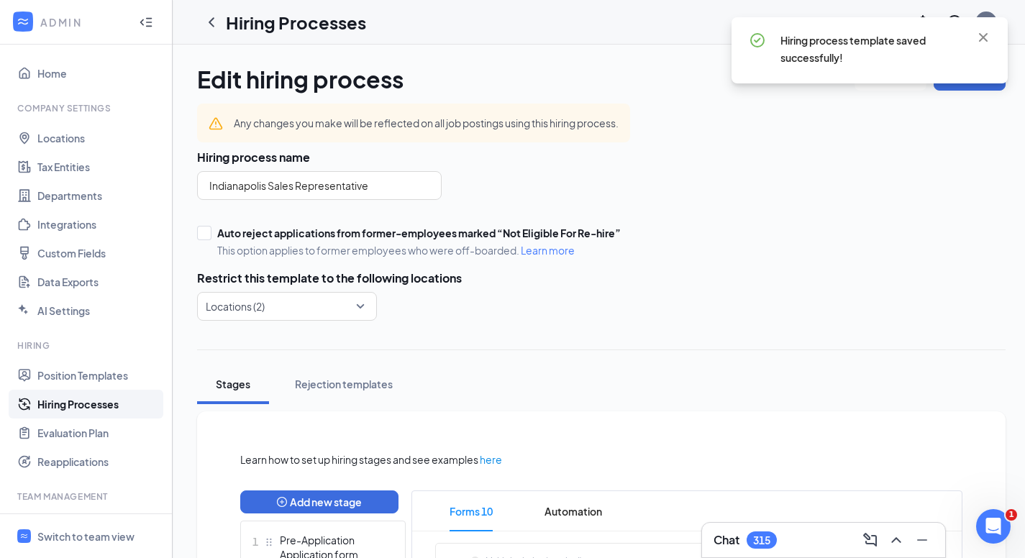
click at [213, 20] on icon "ChevronLeft" at bounding box center [211, 22] width 17 height 17
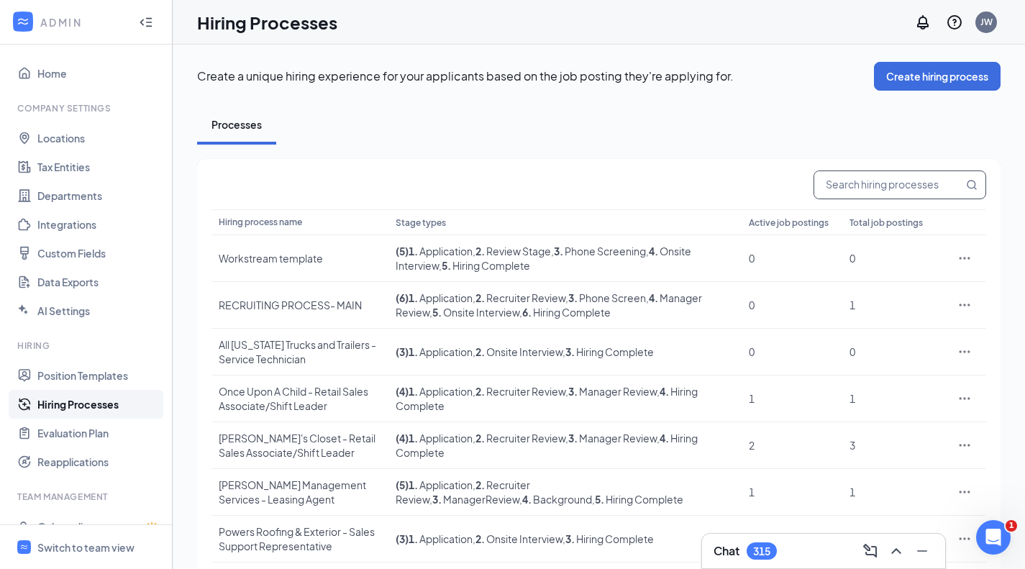
click at [855, 186] on input "text" at bounding box center [888, 184] width 149 height 27
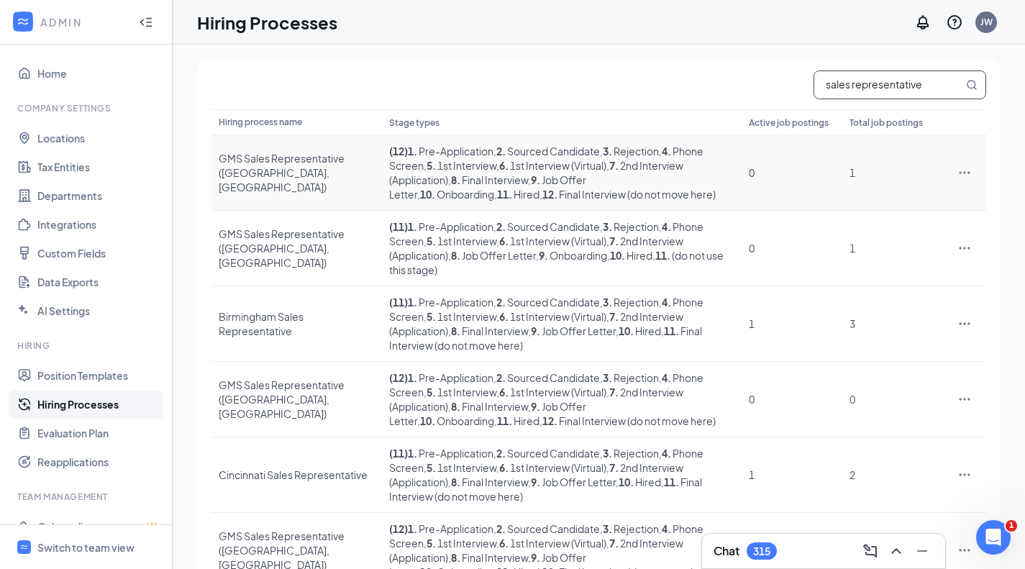
scroll to position [410, 0]
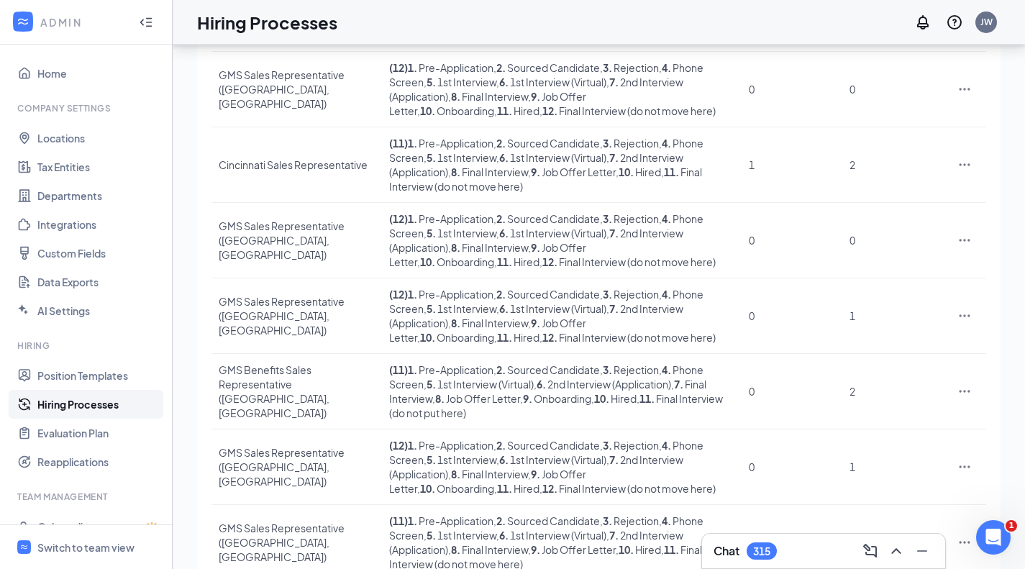
type input "sales representative"
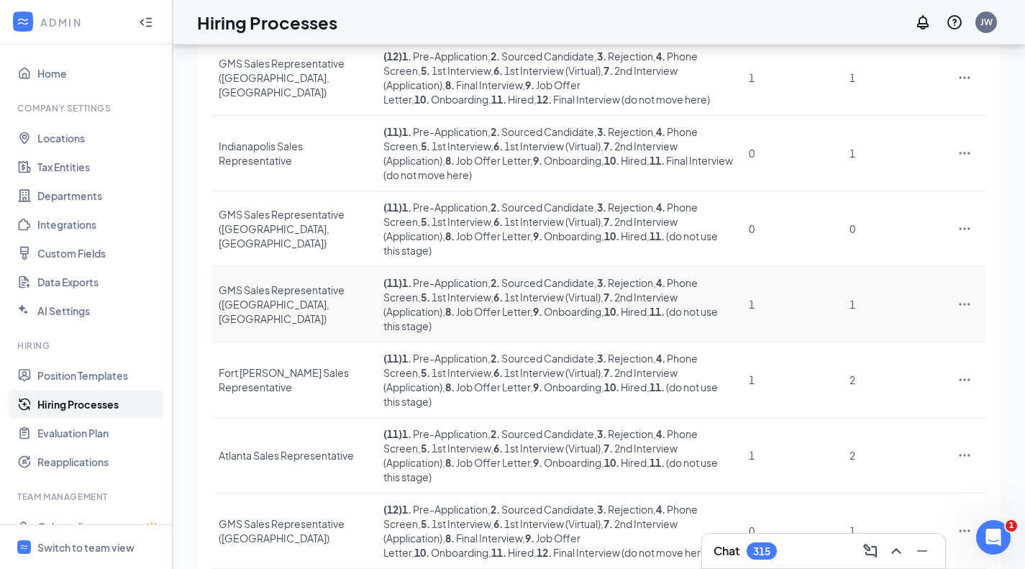
scroll to position [288, 0]
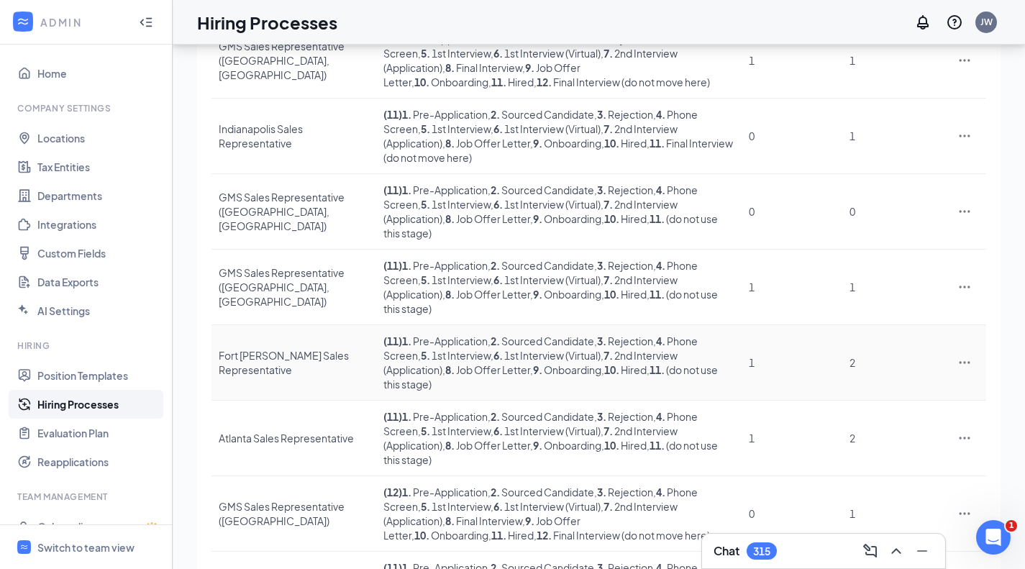
click at [280, 348] on div "Fort [PERSON_NAME] Sales Representative" at bounding box center [294, 362] width 150 height 29
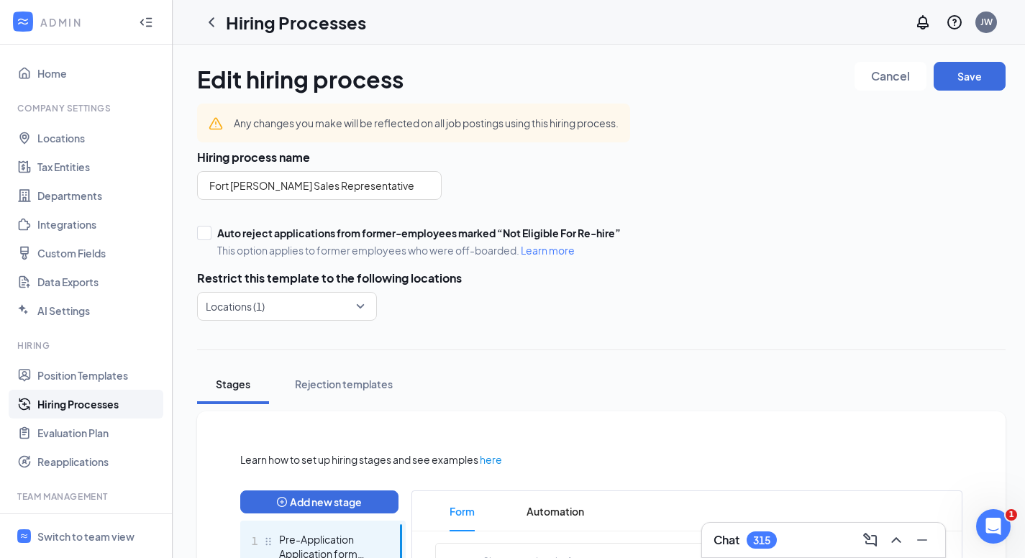
scroll to position [674, 0]
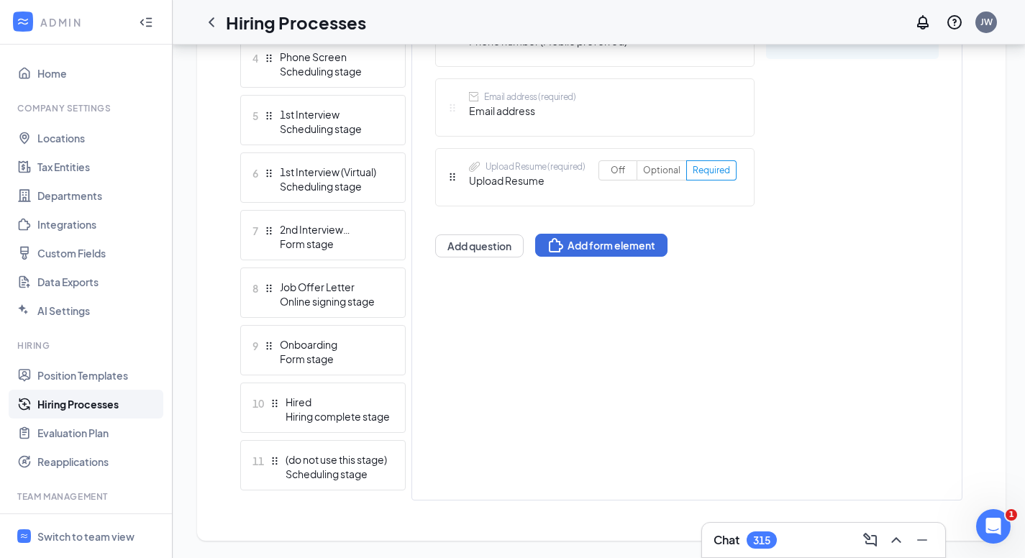
click at [298, 232] on div "2nd Interview (Application)" at bounding box center [332, 229] width 105 height 14
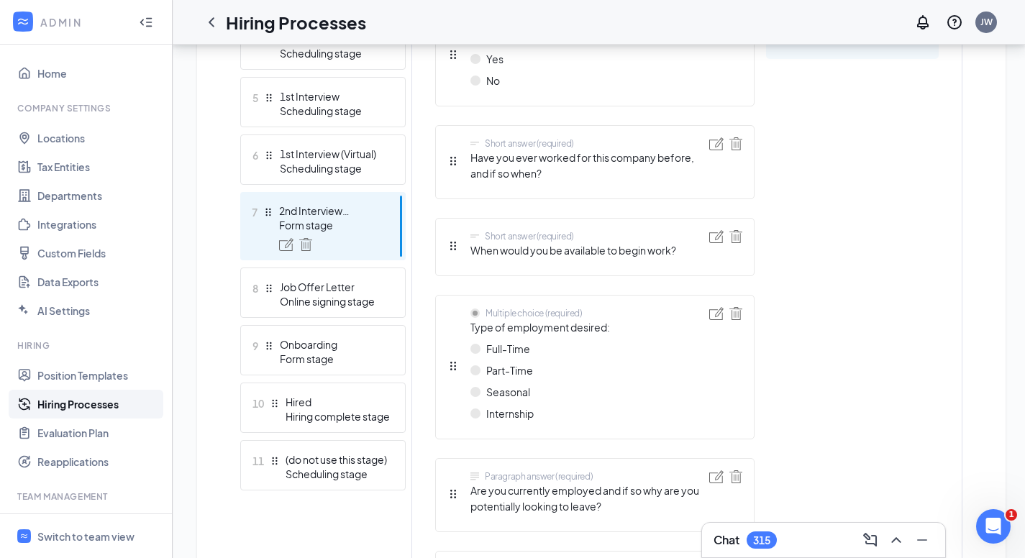
scroll to position [656, 0]
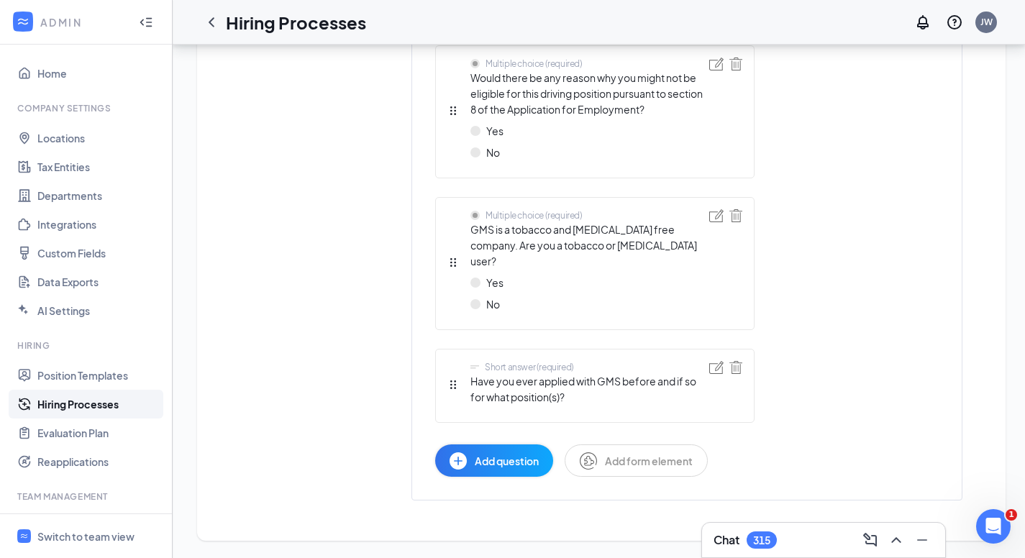
click at [486, 458] on span "Add question" at bounding box center [507, 461] width 64 height 16
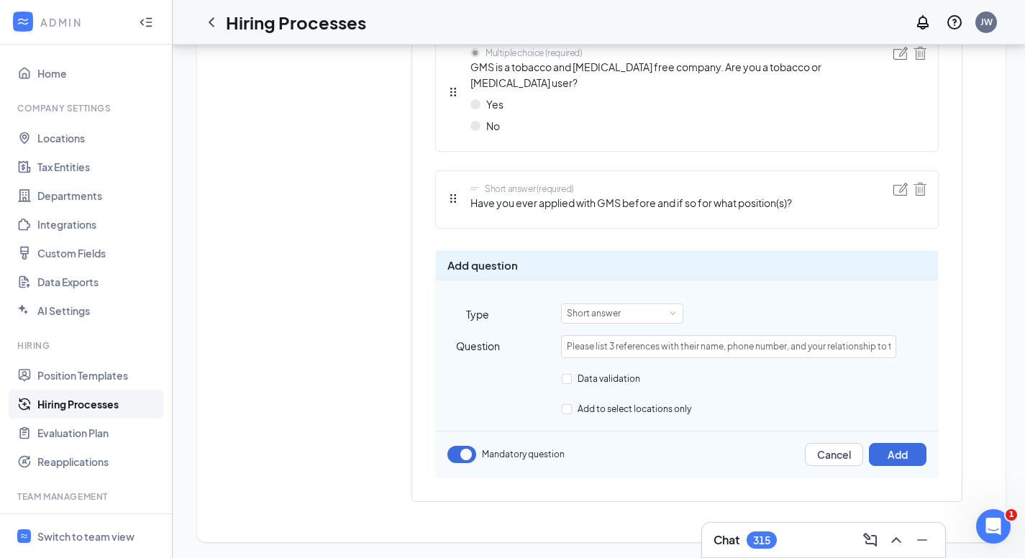
scroll to position [0, 54]
type input "Please list 3 references with their name, phone number, and your relationship t…"
click at [905, 447] on button "Add" at bounding box center [898, 454] width 58 height 23
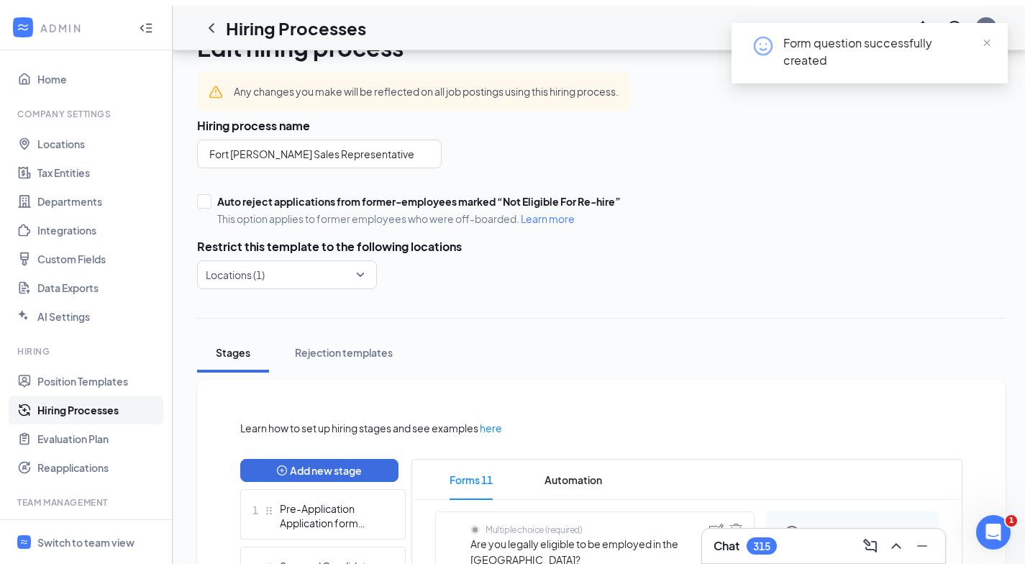
scroll to position [0, 0]
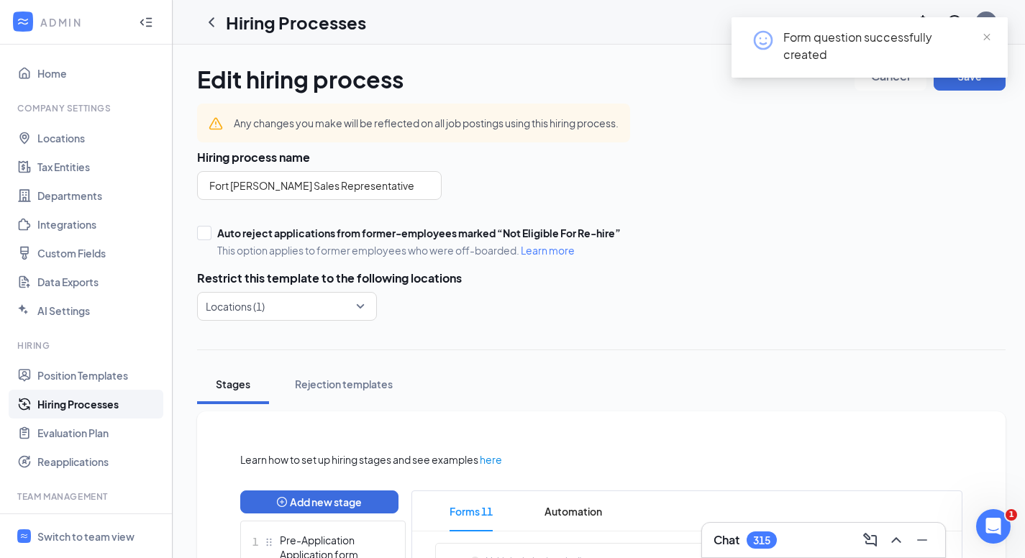
click at [983, 31] on span at bounding box center [986, 36] width 10 height 13
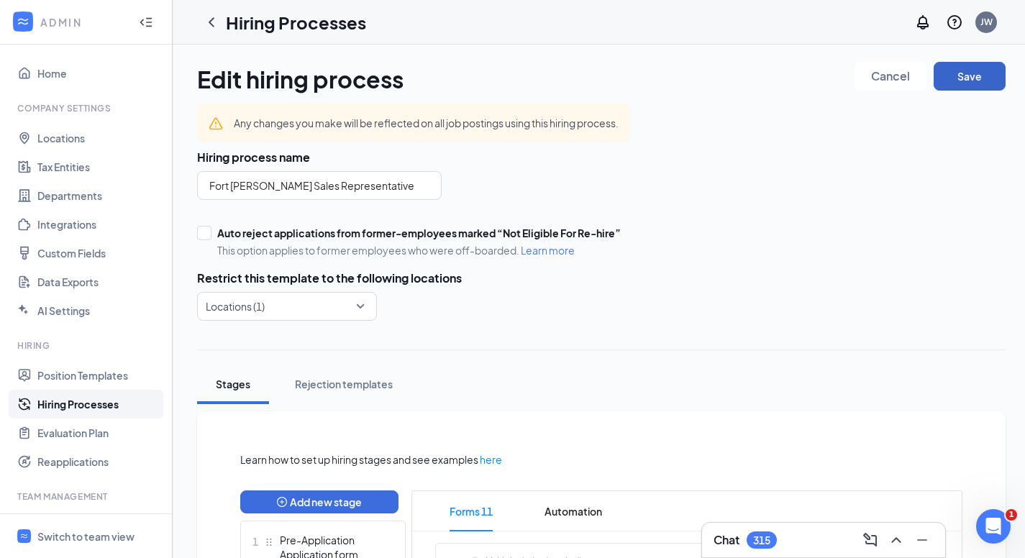
click at [985, 74] on button "Save" at bounding box center [969, 76] width 72 height 29
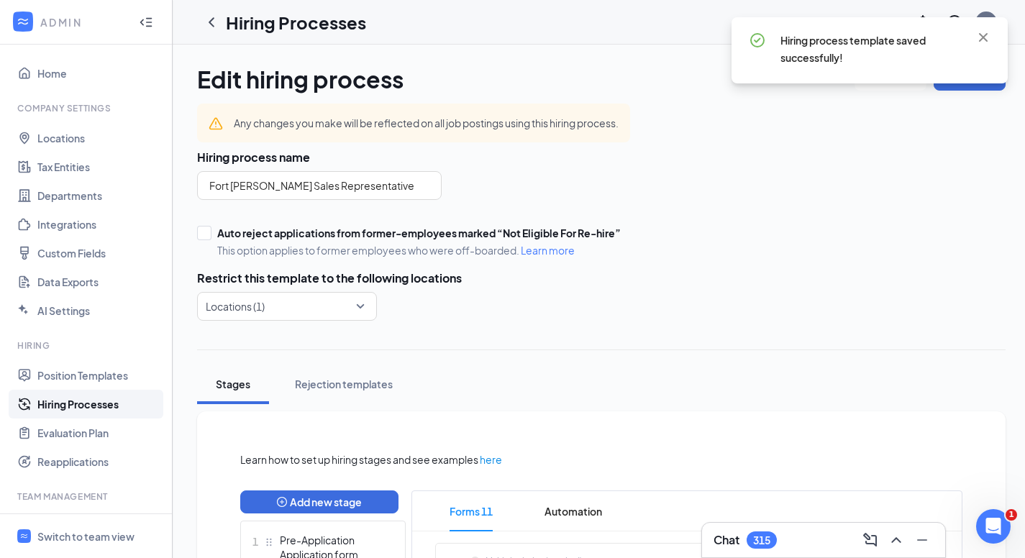
click at [222, 27] on div at bounding box center [211, 22] width 29 height 29
click at [211, 19] on icon "ChevronLeft" at bounding box center [212, 21] width 6 height 9
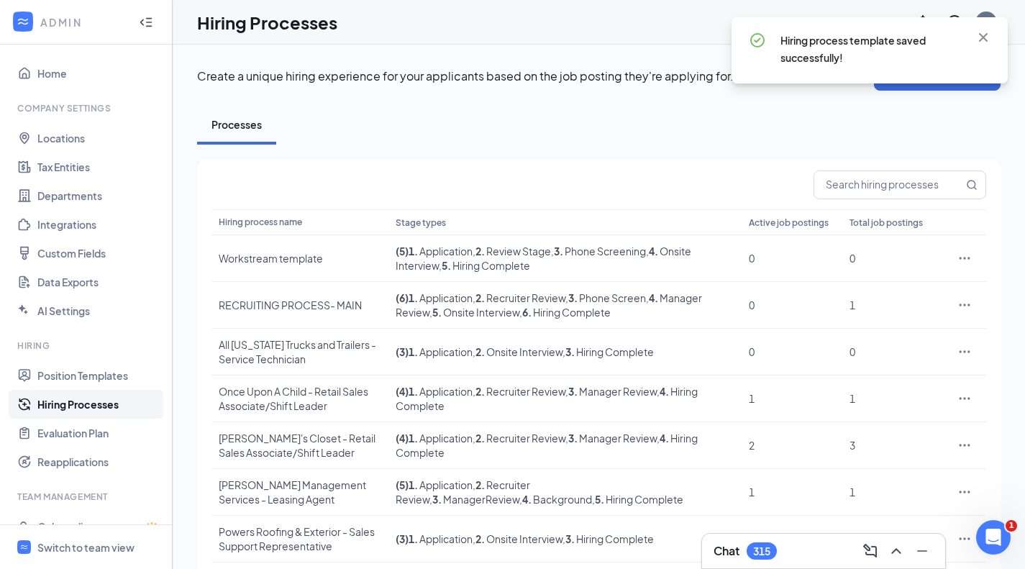
click at [884, 185] on input "text" at bounding box center [888, 184] width 149 height 27
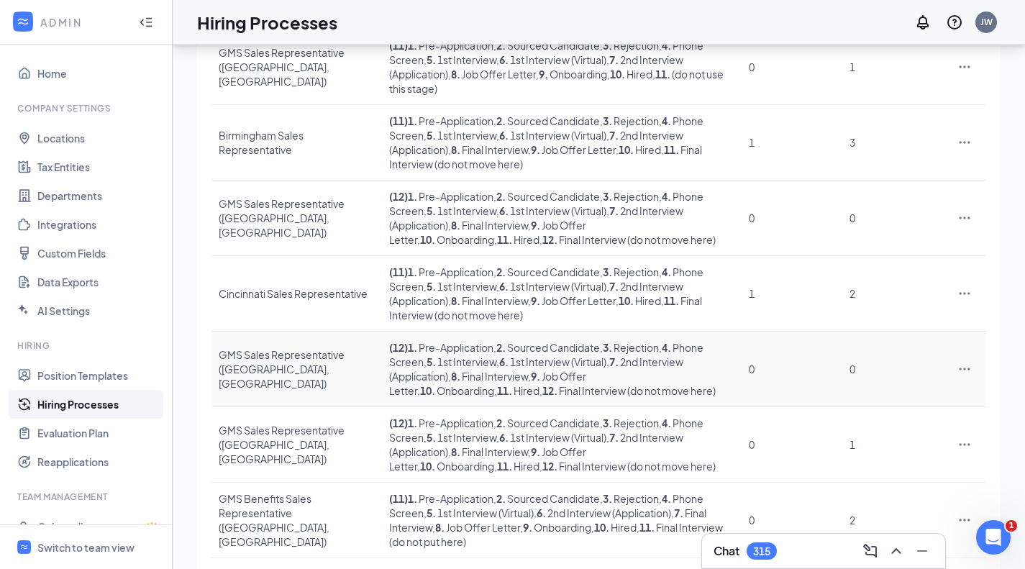
scroll to position [410, 0]
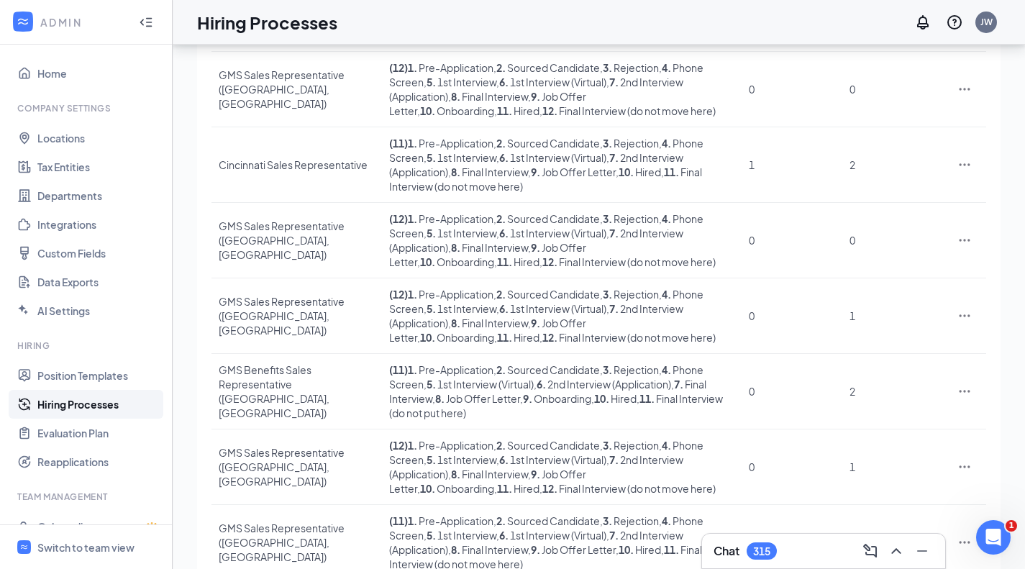
type input "sales representative"
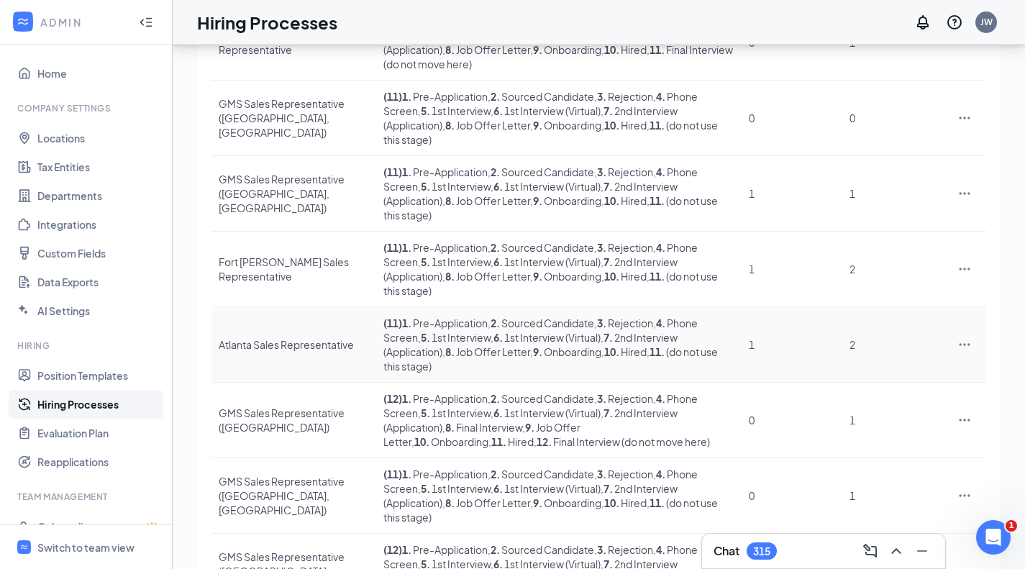
click at [278, 337] on div "Atlanta Sales Representative" at bounding box center [294, 344] width 150 height 14
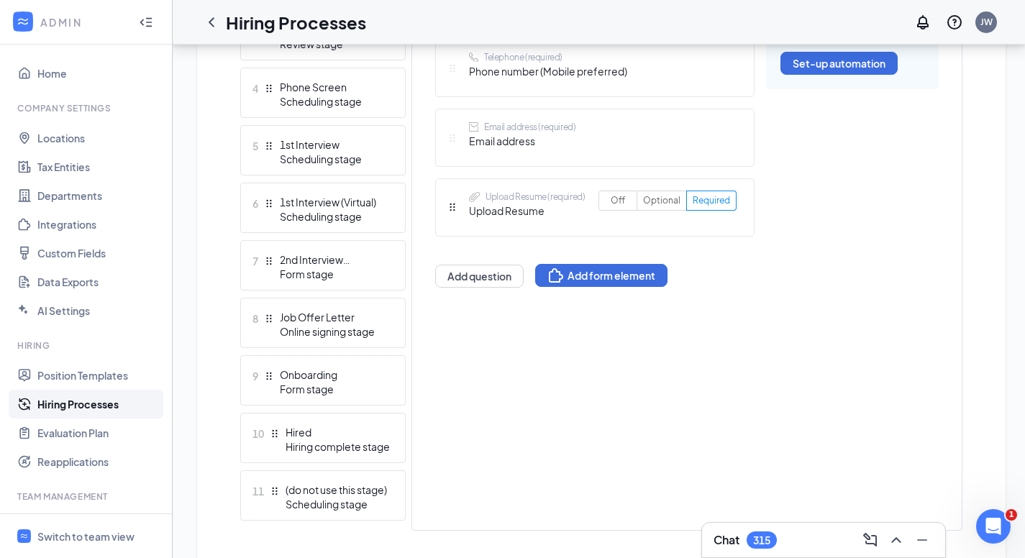
scroll to position [647, 0]
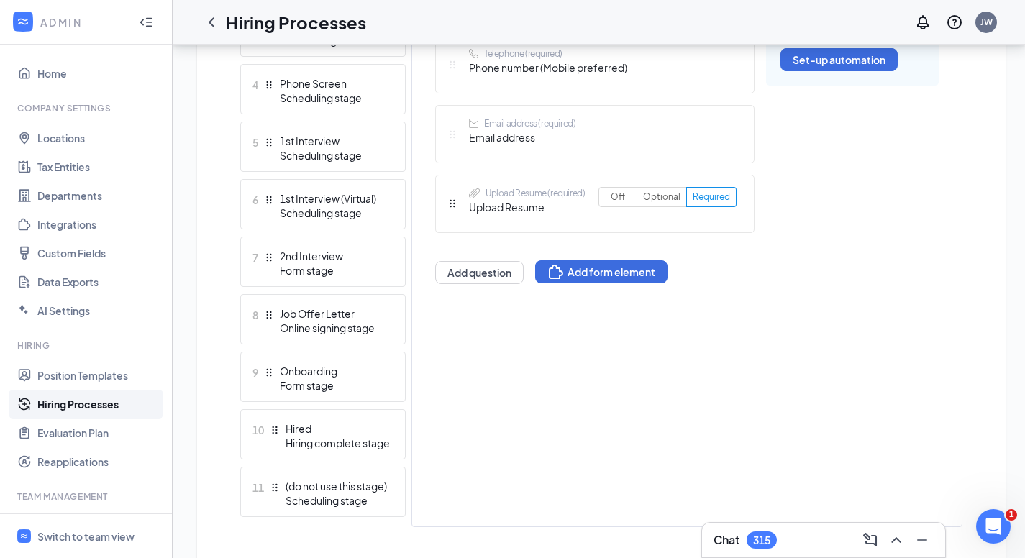
click at [354, 278] on div "7 2nd Interview (Application) Form stage" at bounding box center [322, 262] width 165 height 50
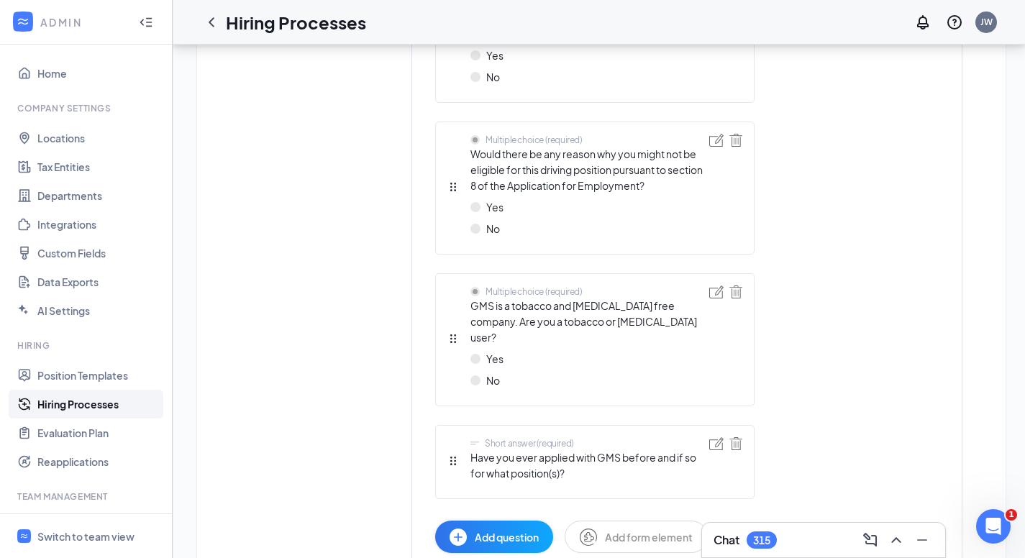
scroll to position [3150, 0]
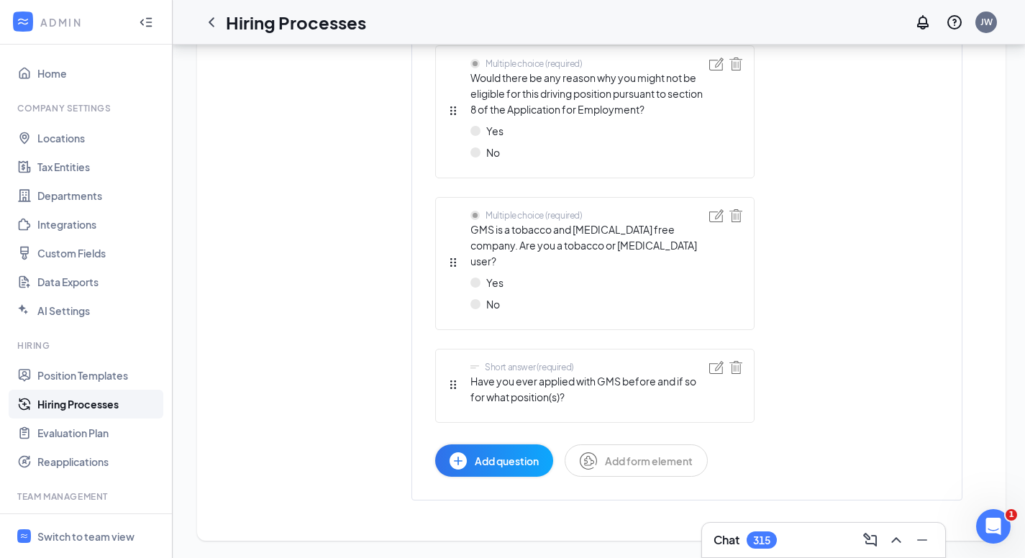
click at [492, 457] on span "Add question" at bounding box center [507, 461] width 64 height 16
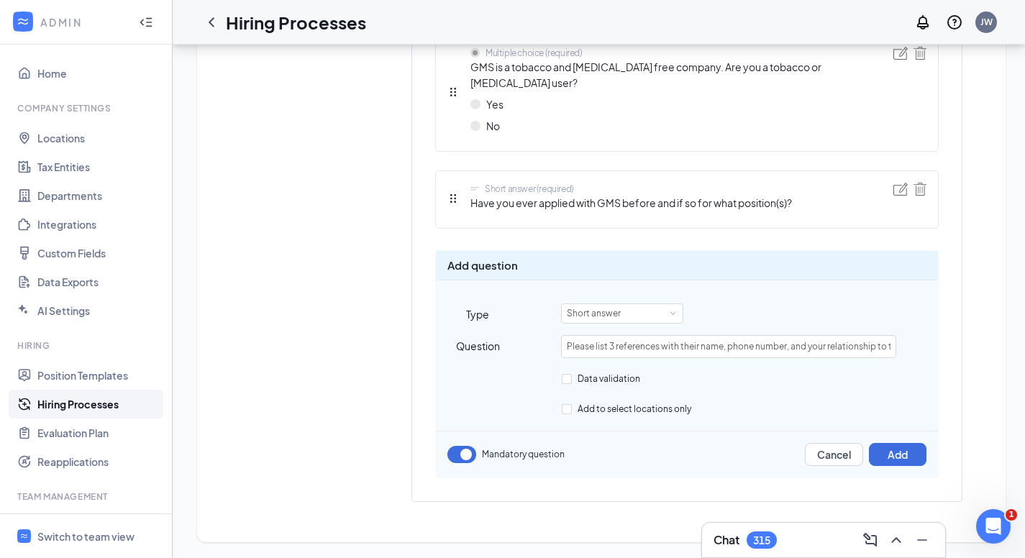
scroll to position [0, 54]
type input "Please list 3 references with their name, phone number, and your relationship t…"
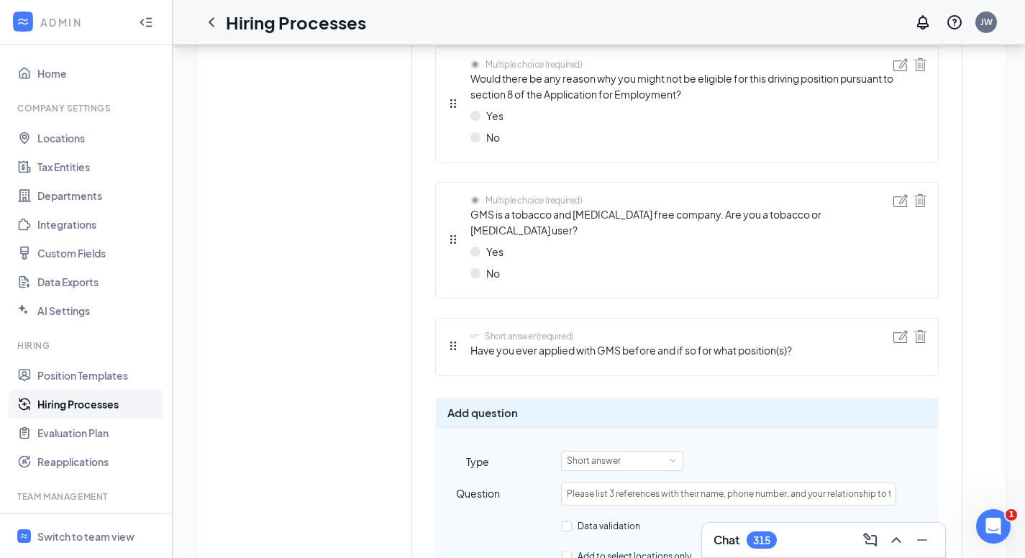
scroll to position [2395, 0]
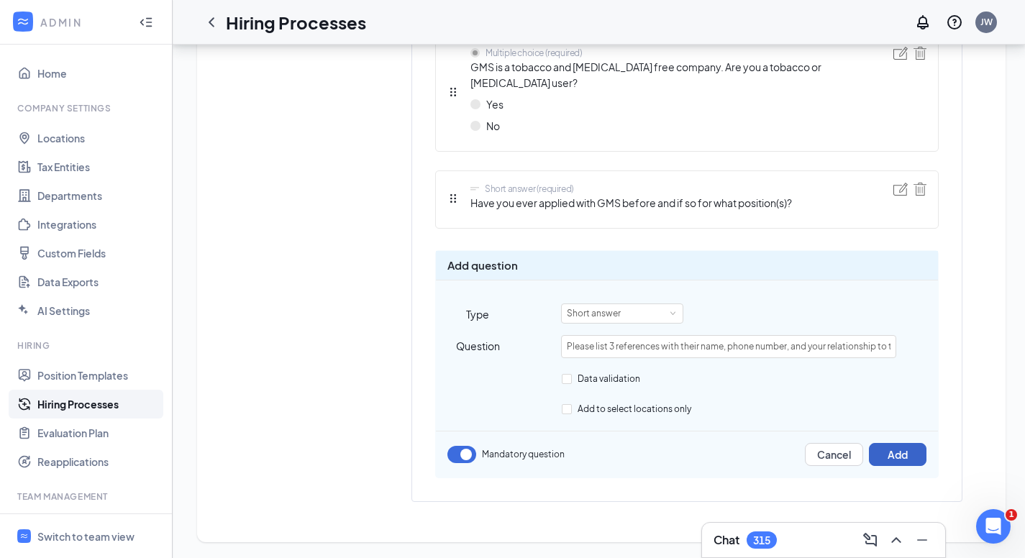
click at [885, 448] on button "Add" at bounding box center [898, 454] width 58 height 23
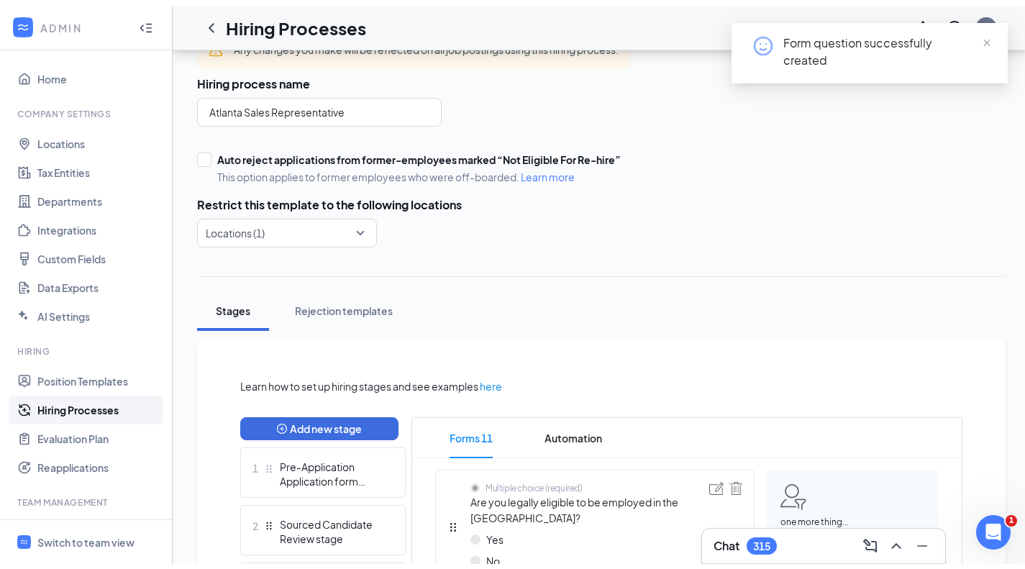
scroll to position [0, 0]
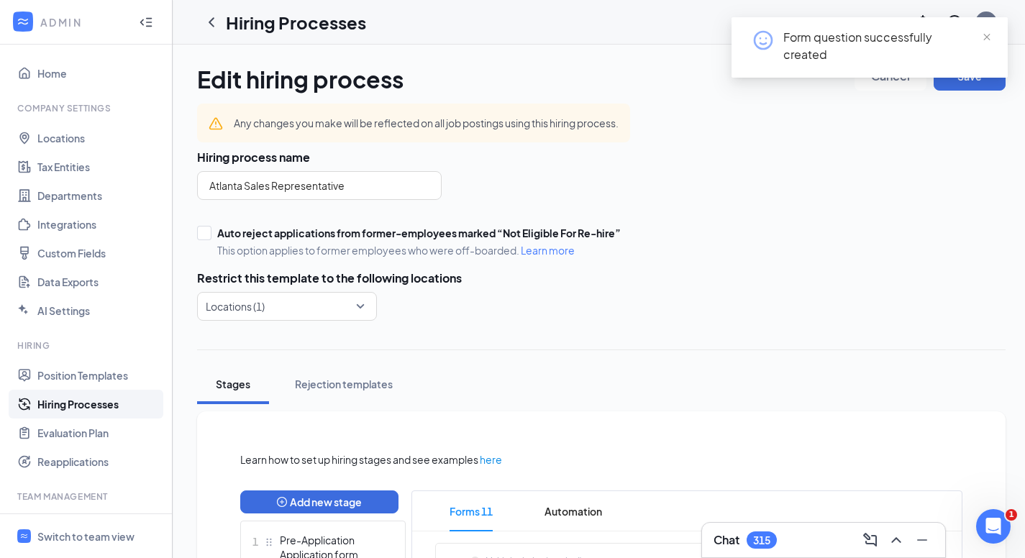
click at [985, 31] on span at bounding box center [986, 36] width 10 height 13
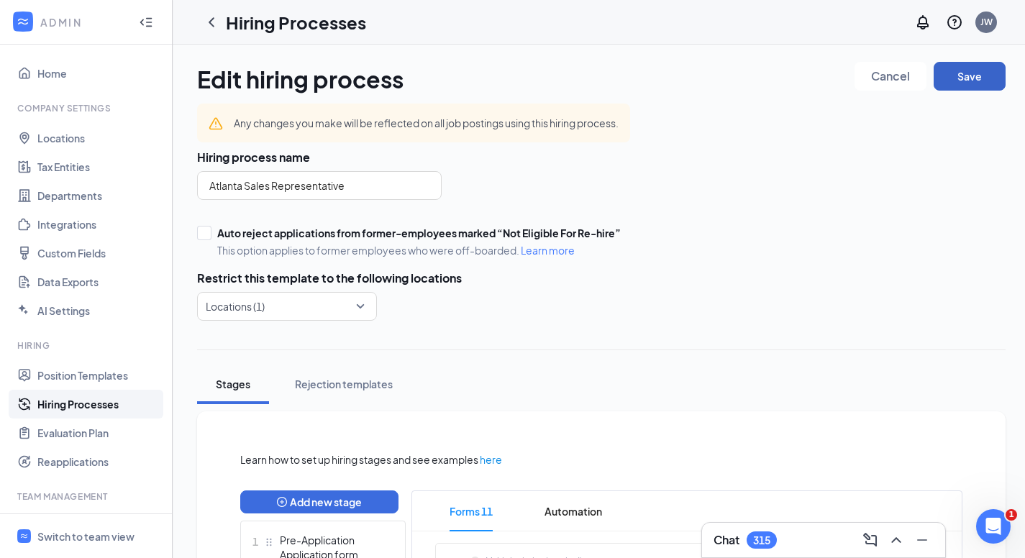
click at [979, 71] on button "Save" at bounding box center [969, 76] width 72 height 29
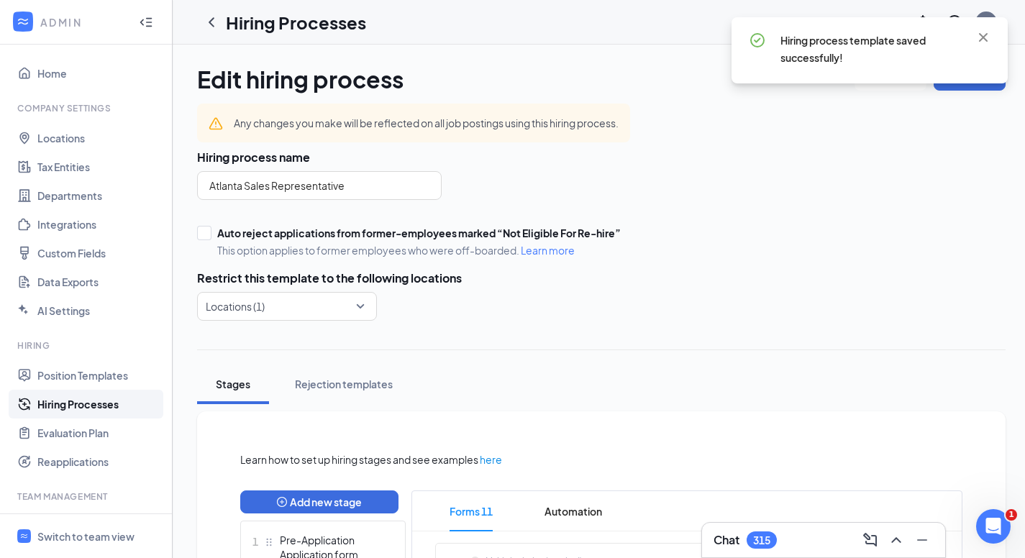
click at [211, 17] on icon "ChevronLeft" at bounding box center [211, 22] width 17 height 17
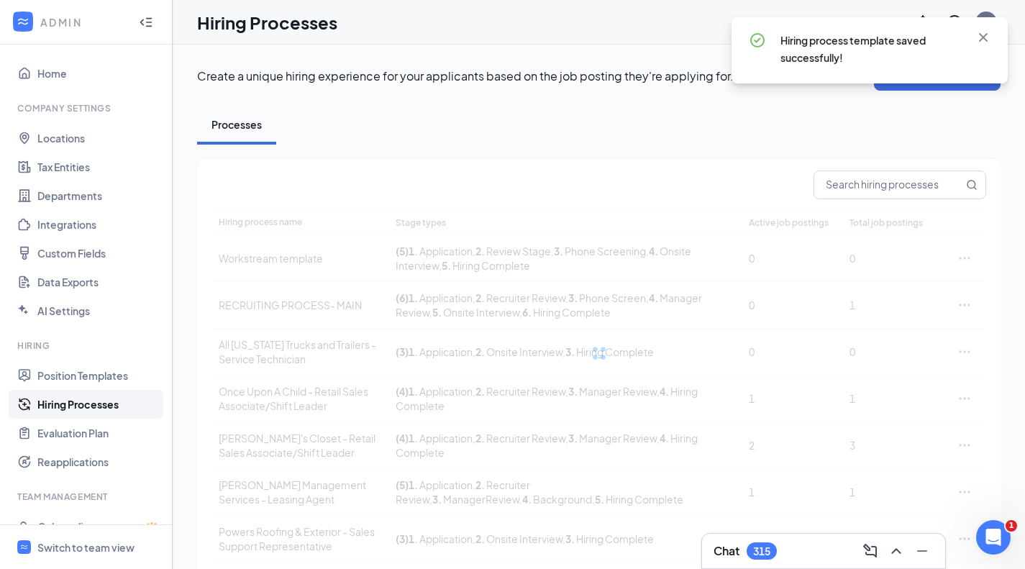
click at [846, 184] on input "text" at bounding box center [888, 184] width 149 height 27
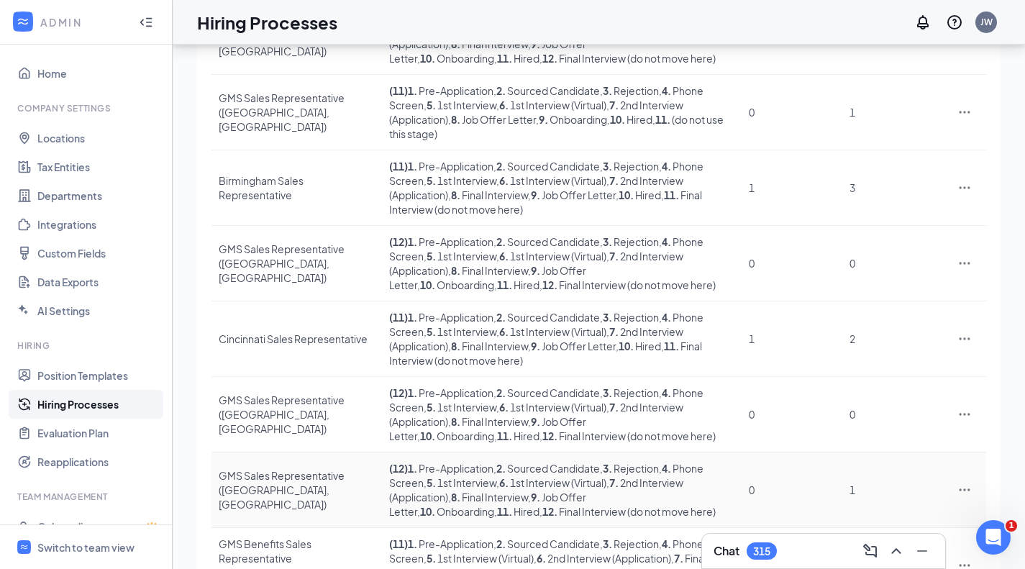
scroll to position [410, 0]
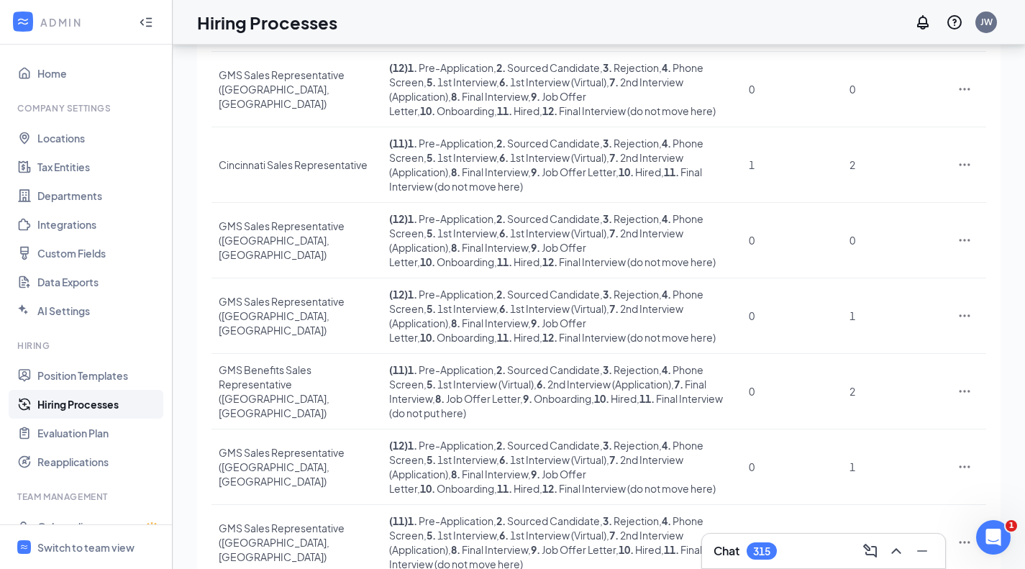
type input "sales representative"
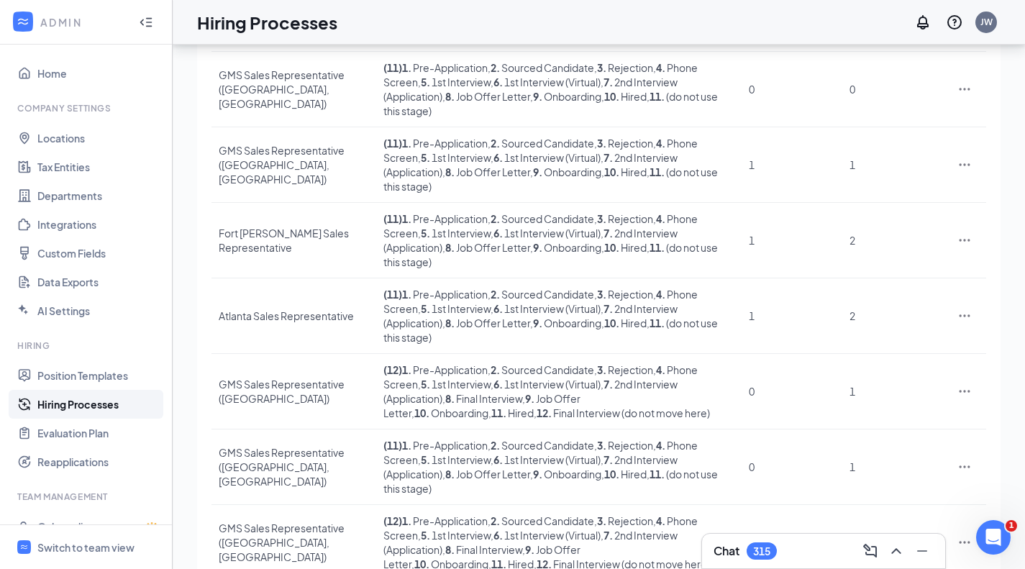
scroll to position [381, 0]
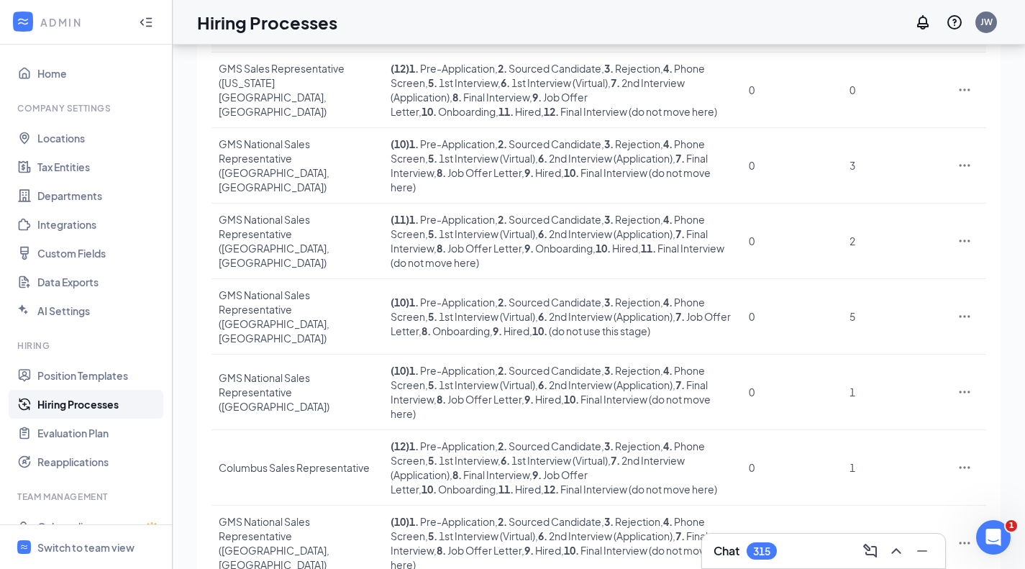
scroll to position [410, 0]
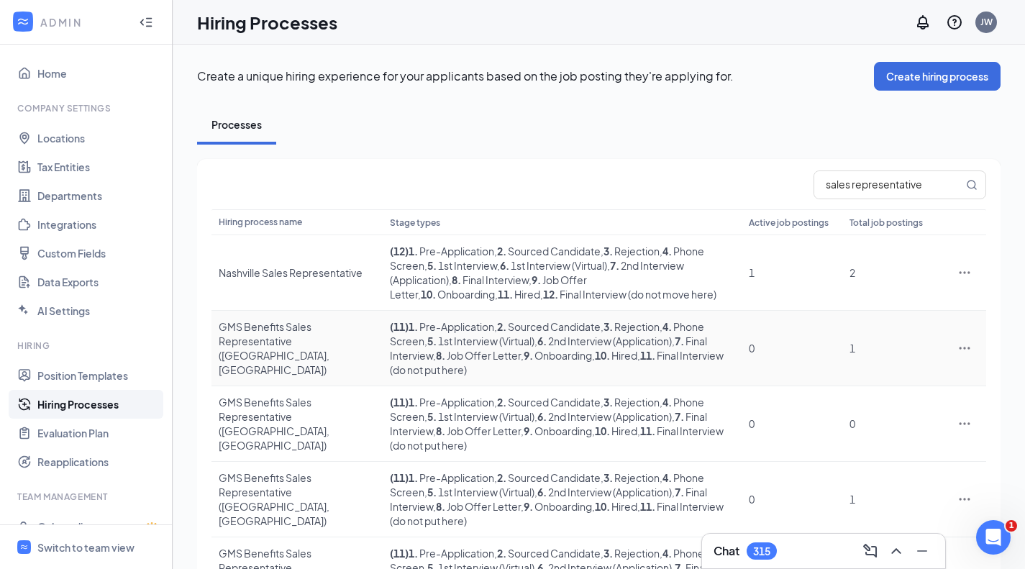
scroll to position [72, 0]
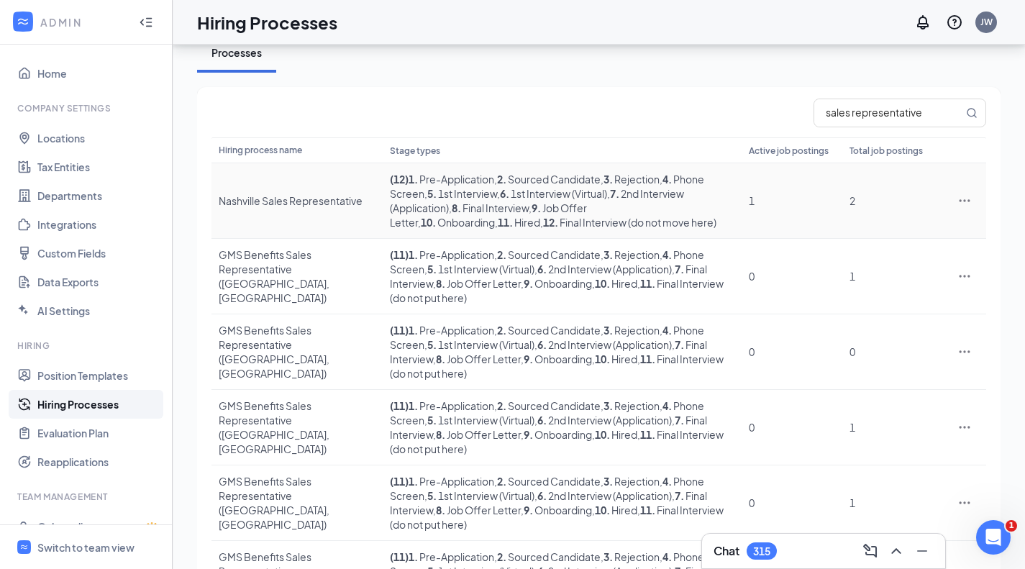
click at [243, 197] on div "Nashville Sales Representative" at bounding box center [297, 200] width 157 height 14
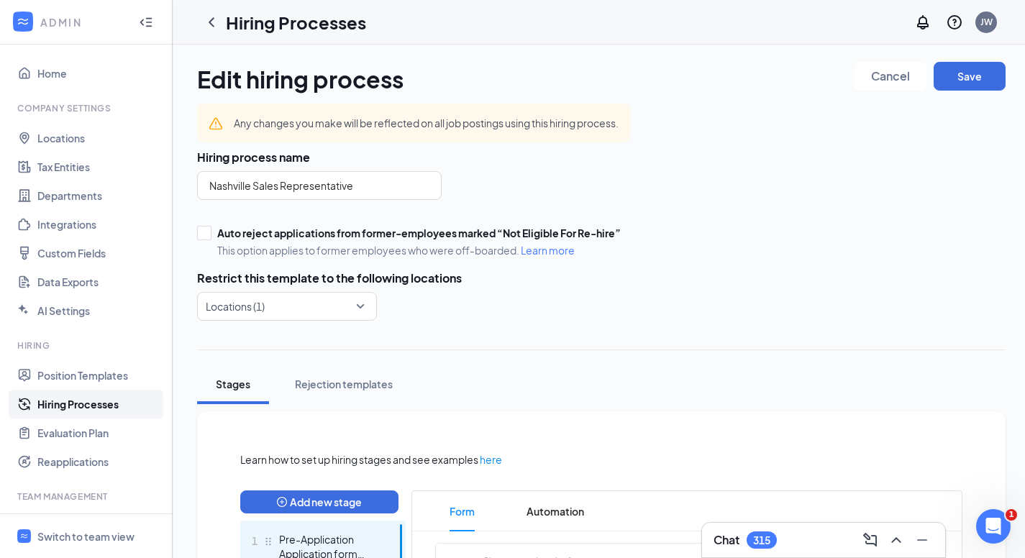
scroll to position [719, 0]
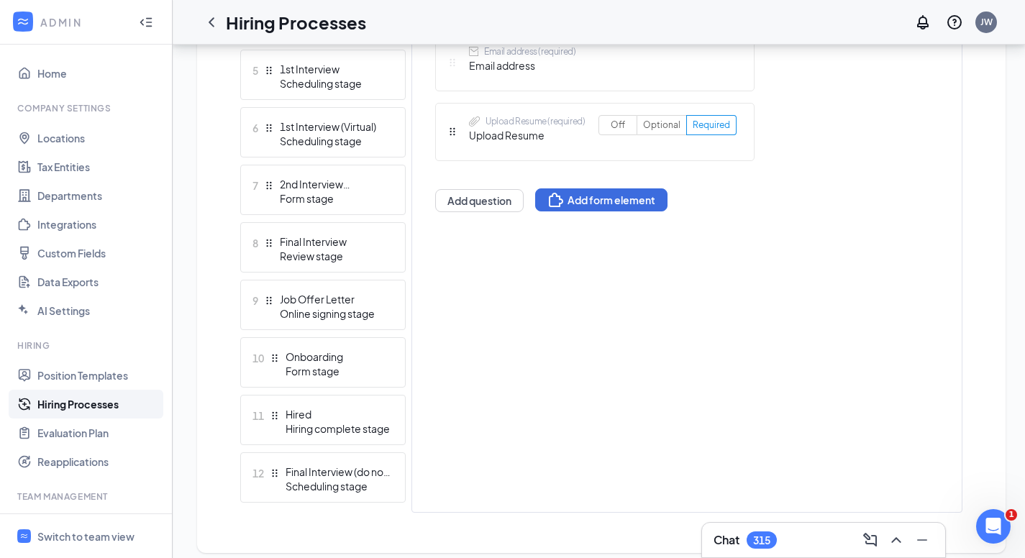
click at [343, 193] on div "Form stage" at bounding box center [332, 198] width 105 height 14
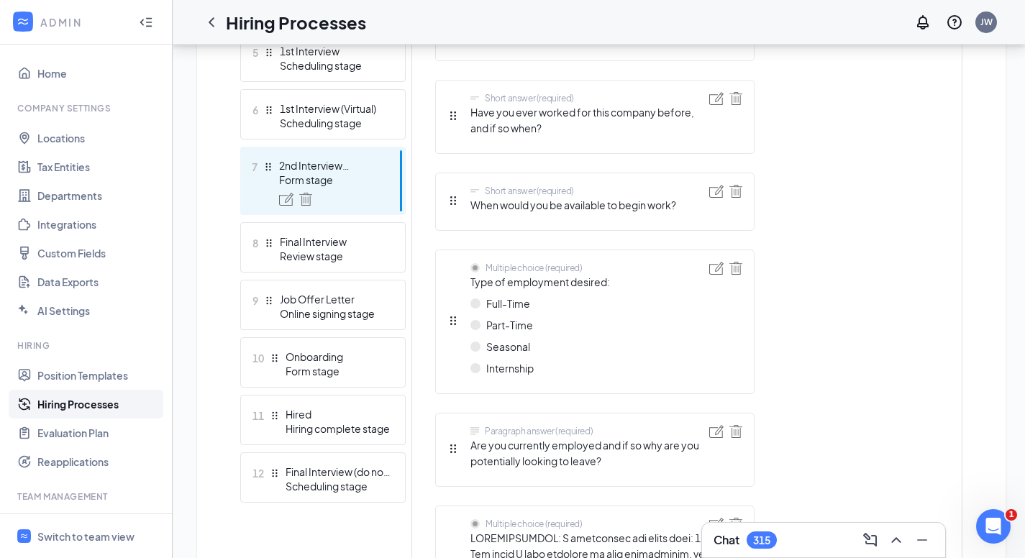
scroll to position [701, 0]
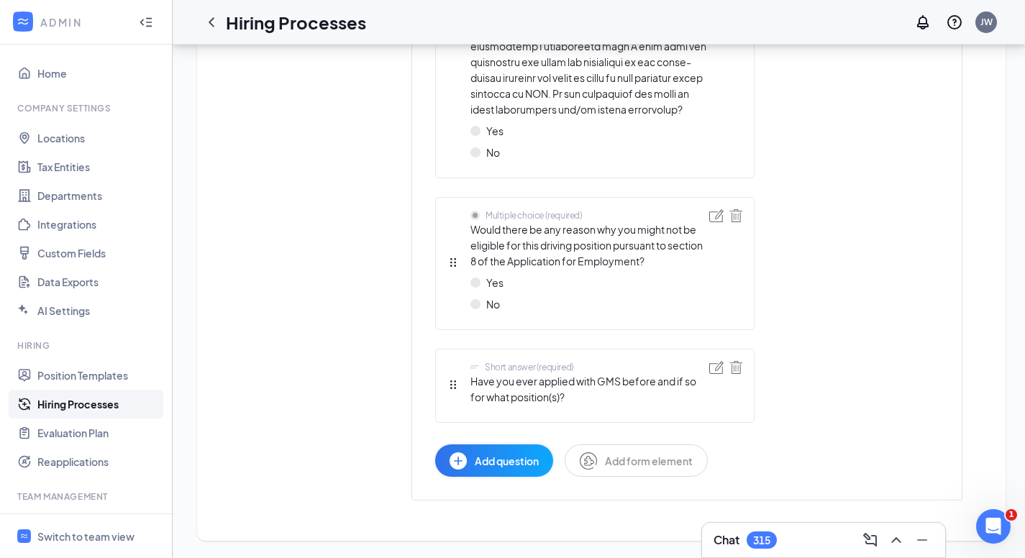
click at [512, 457] on span "Add question" at bounding box center [507, 461] width 64 height 16
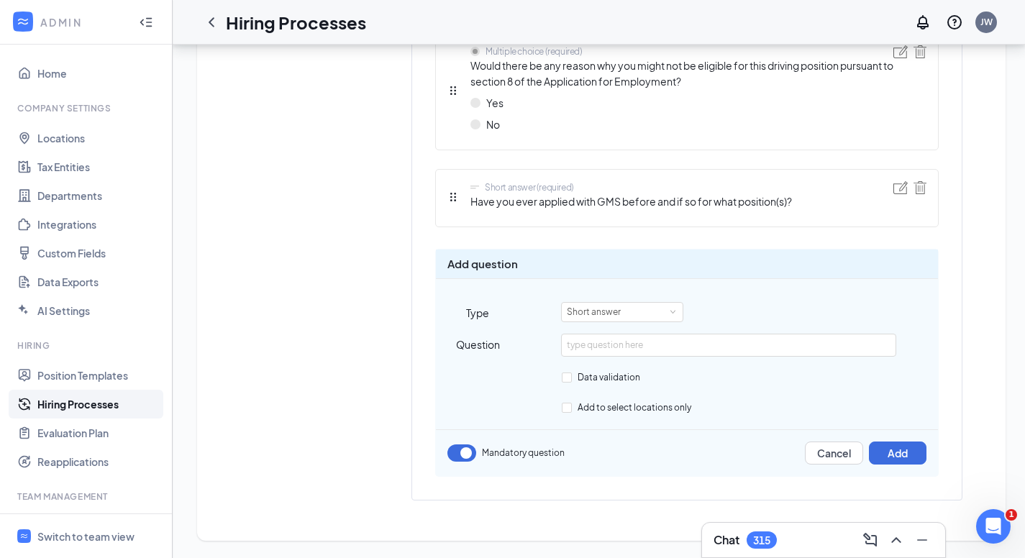
click at [654, 347] on input "text" at bounding box center [728, 345] width 334 height 23
type input "Please list 3 references with their name, phone number, and your relationship t…"
click at [899, 447] on button "Add" at bounding box center [898, 452] width 58 height 23
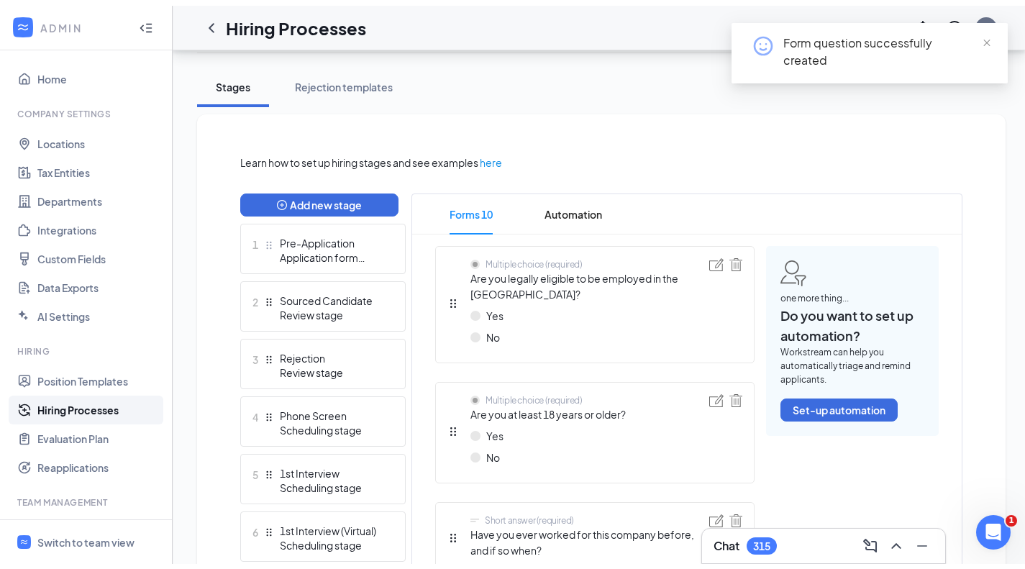
scroll to position [0, 0]
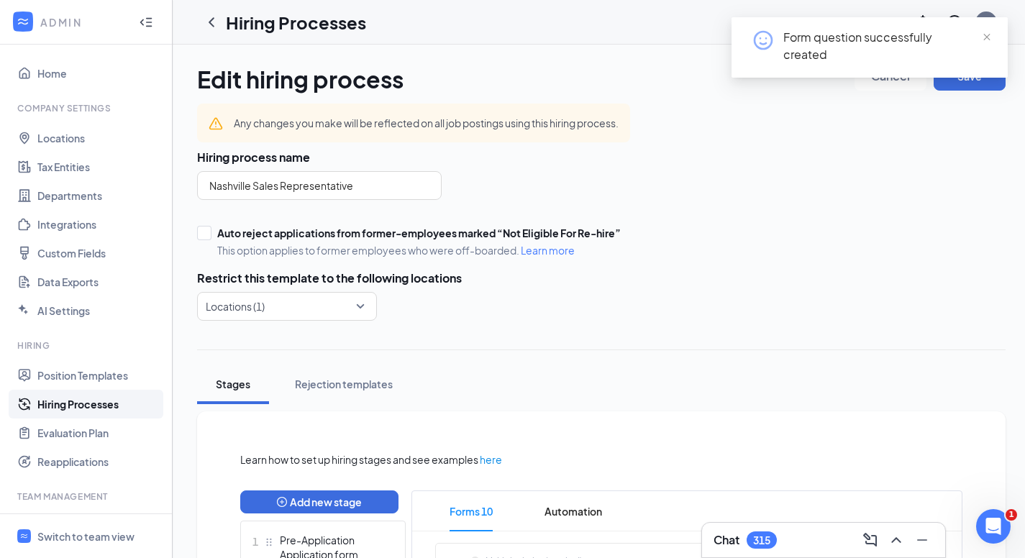
click at [987, 34] on span "close" at bounding box center [986, 37] width 10 height 10
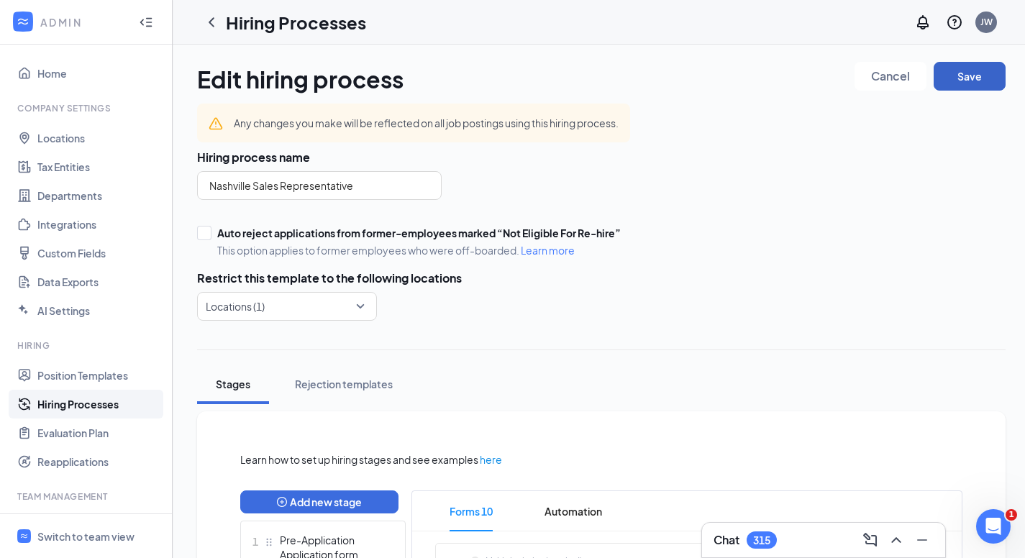
click at [976, 76] on button "Save" at bounding box center [969, 76] width 72 height 29
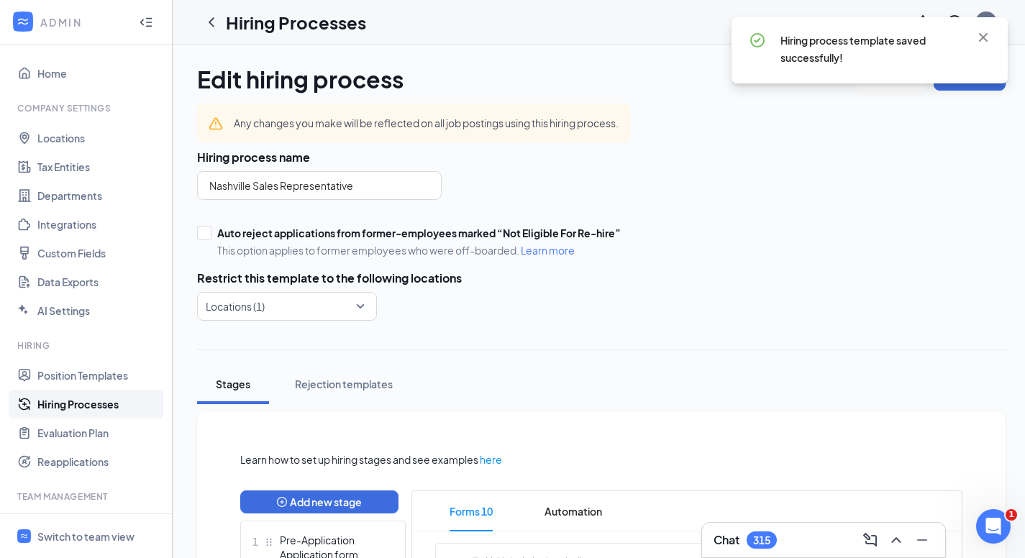
drag, startPoint x: 216, startPoint y: 23, endPoint x: 226, endPoint y: 33, distance: 14.8
click at [216, 23] on icon "ChevronLeft" at bounding box center [211, 22] width 17 height 17
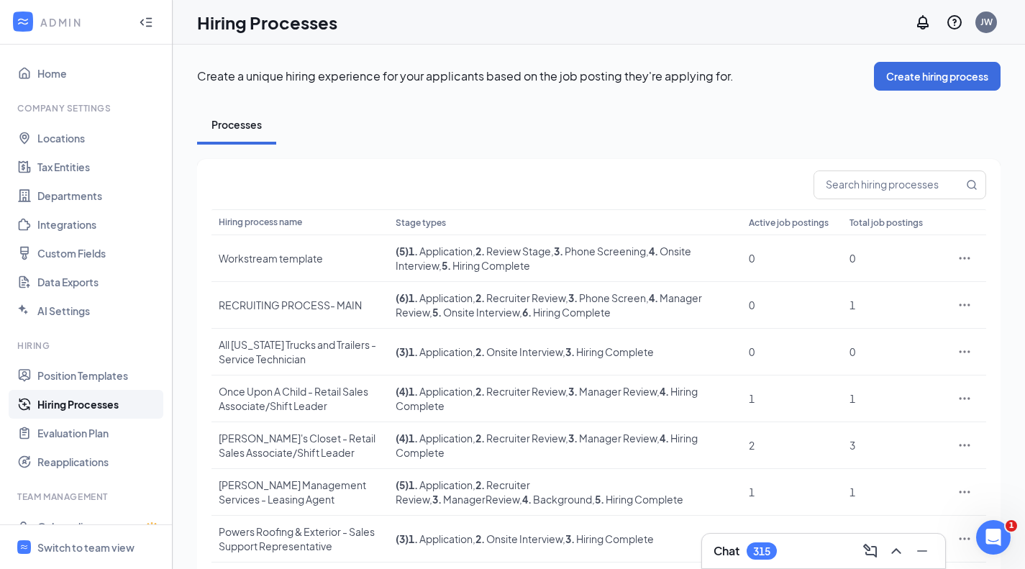
click at [865, 185] on input "text" at bounding box center [888, 184] width 149 height 27
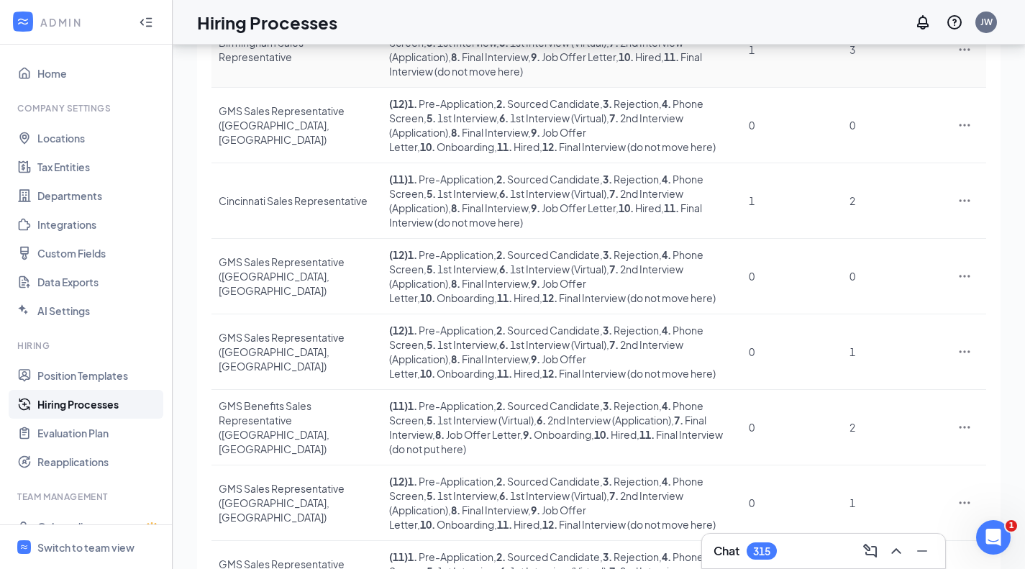
scroll to position [410, 0]
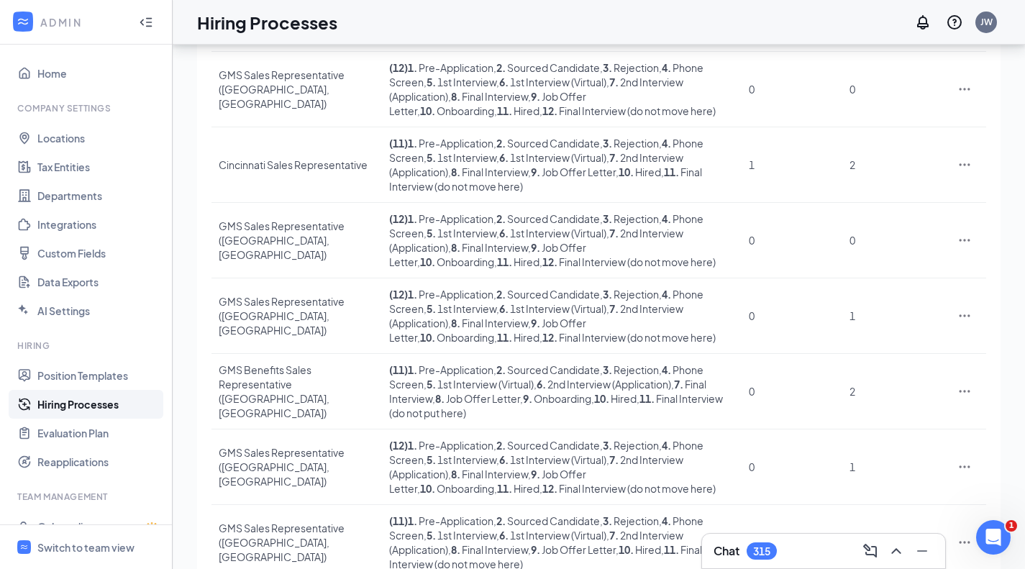
type input "sales representative"
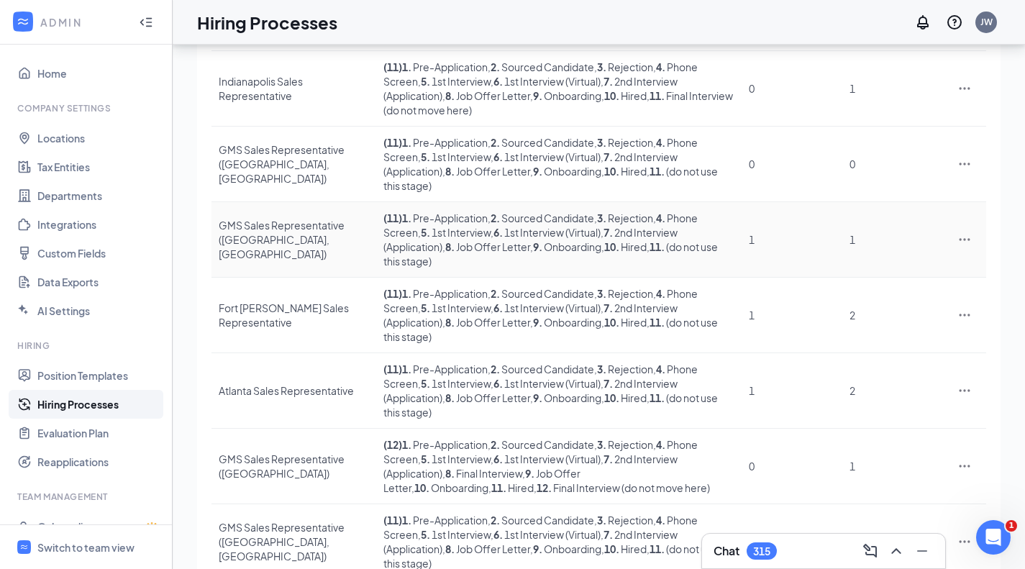
scroll to position [381, 0]
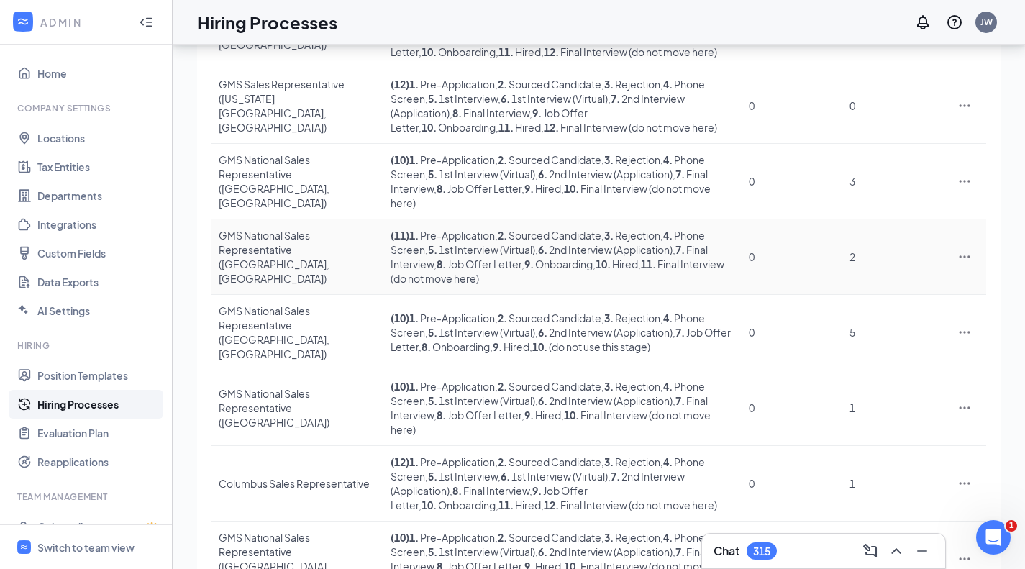
scroll to position [410, 0]
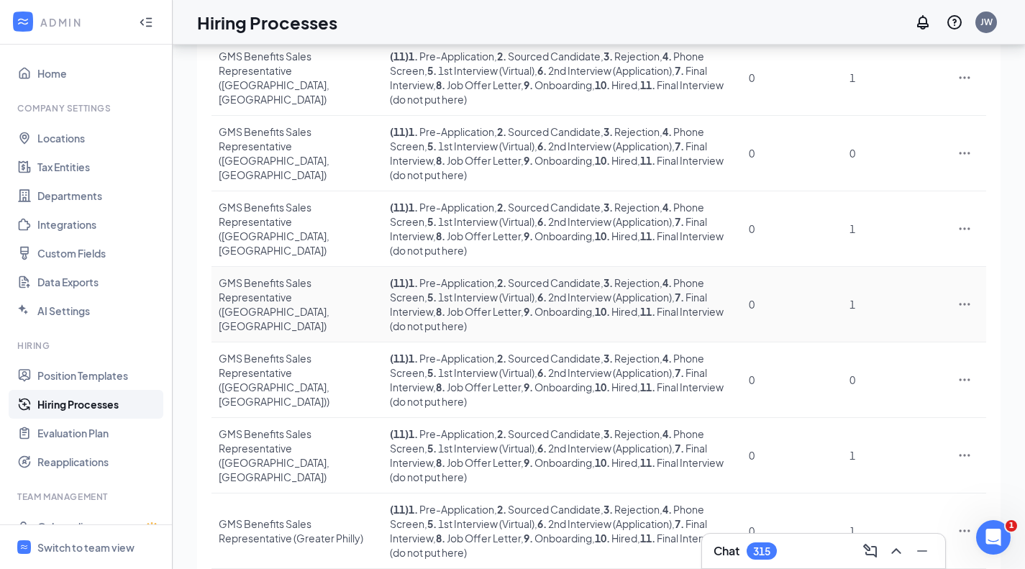
scroll to position [352, 0]
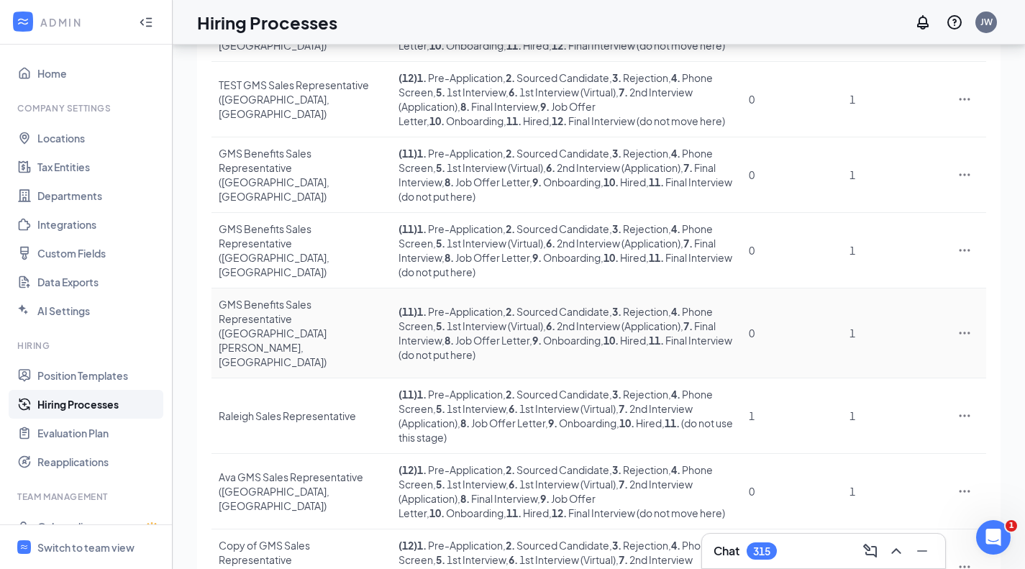
scroll to position [334, 0]
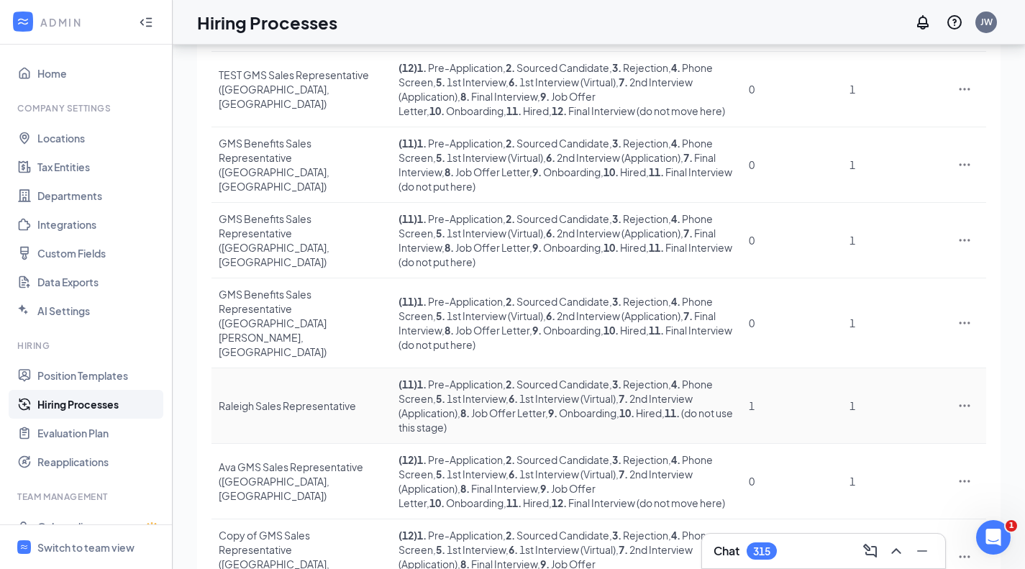
click at [270, 398] on div "Raleigh Sales Representative" at bounding box center [301, 405] width 165 height 14
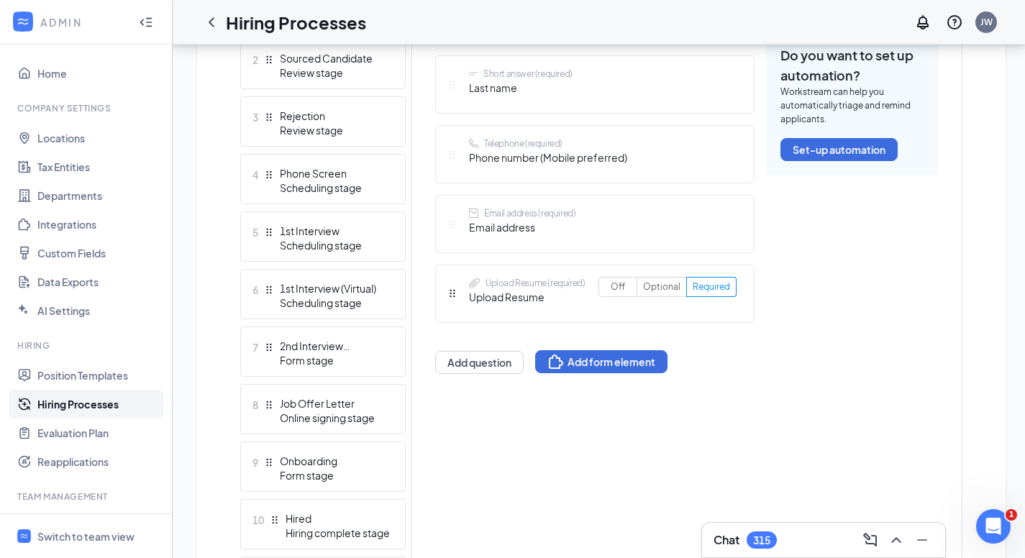
scroll to position [674, 0]
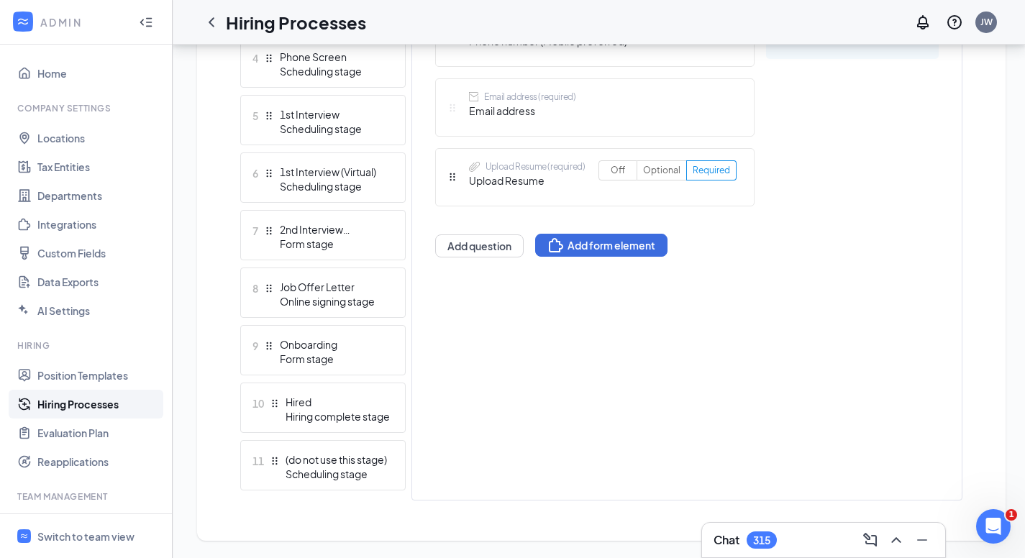
click at [327, 235] on div "2nd Interview (Application)" at bounding box center [332, 229] width 105 height 14
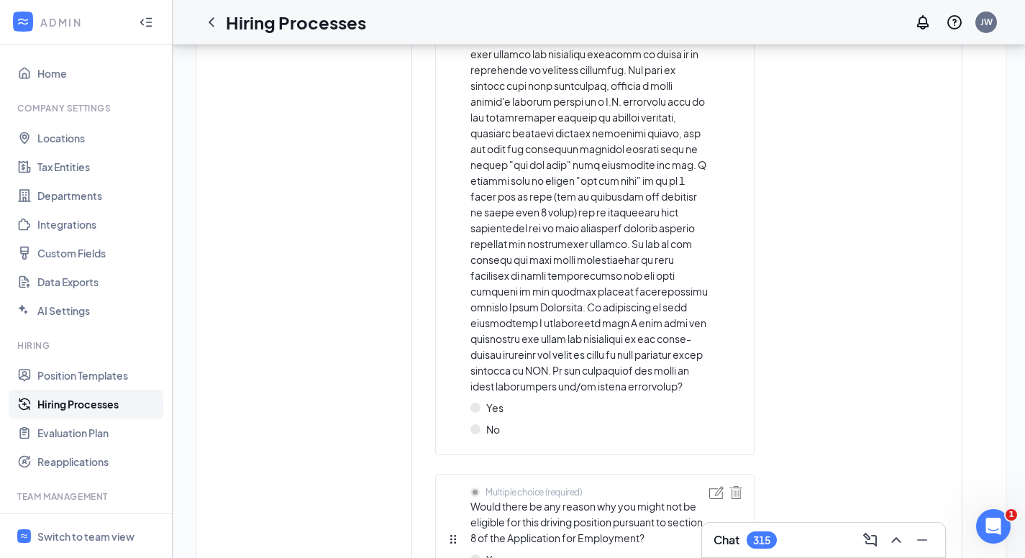
scroll to position [3014, 0]
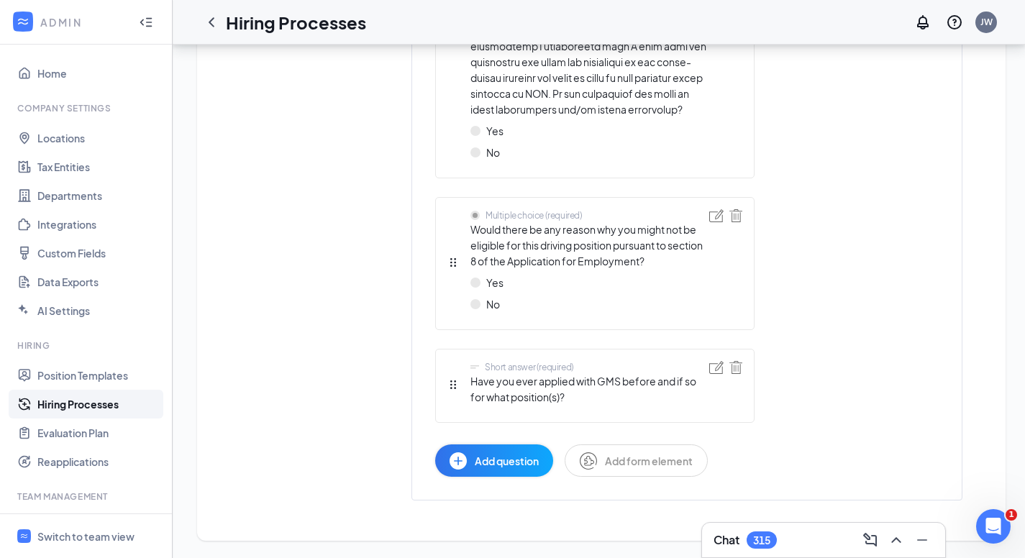
click at [510, 462] on span "Add question" at bounding box center [507, 461] width 64 height 16
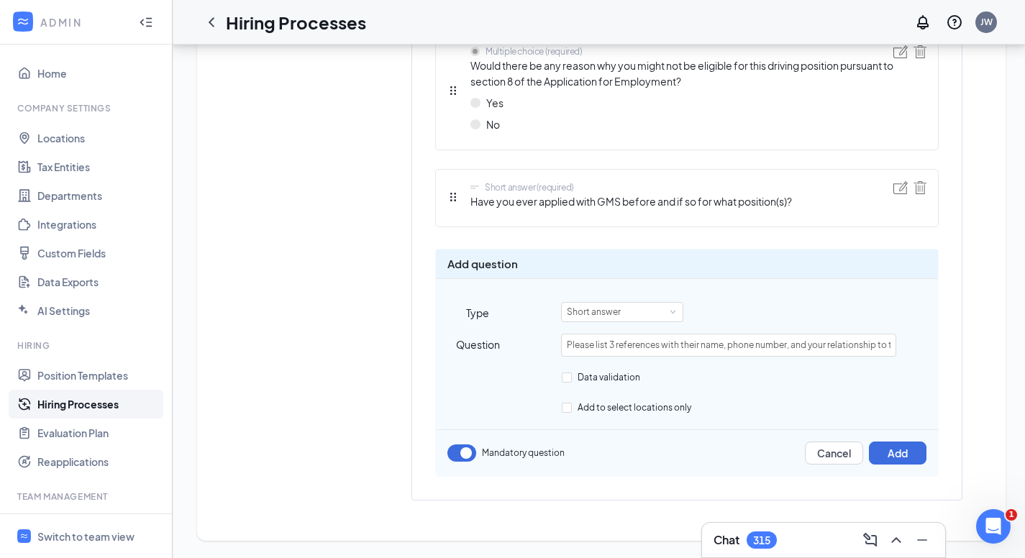
scroll to position [0, 54]
type input "Please list 3 references with their name, phone number, and your relationship t…"
click at [899, 455] on button "Add" at bounding box center [898, 452] width 58 height 23
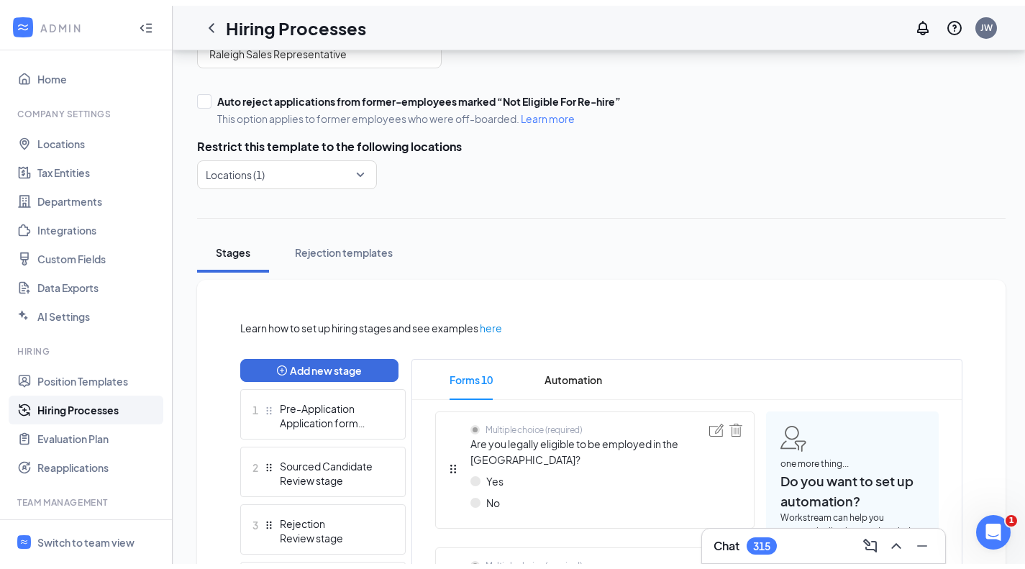
scroll to position [0, 0]
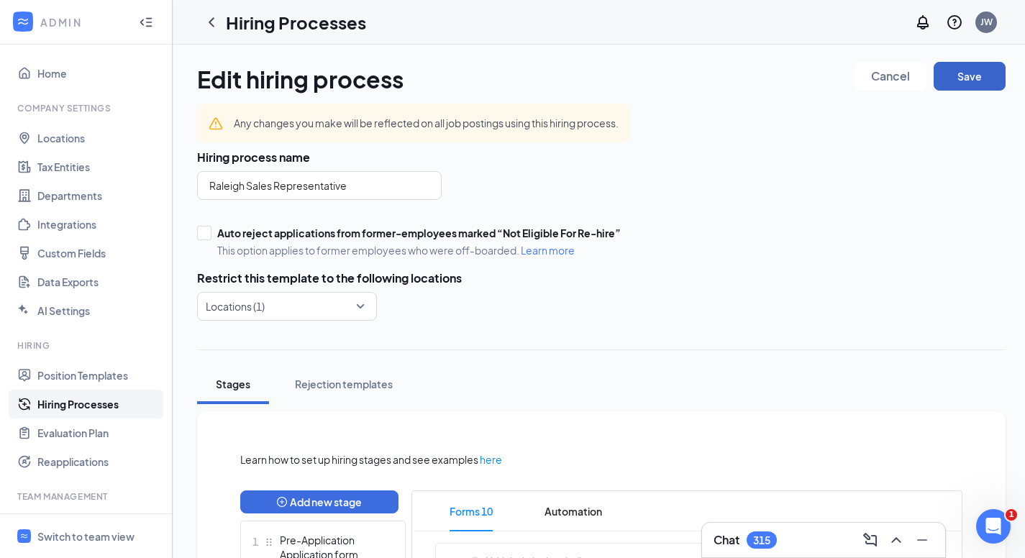
click at [979, 72] on button "Save" at bounding box center [969, 76] width 72 height 29
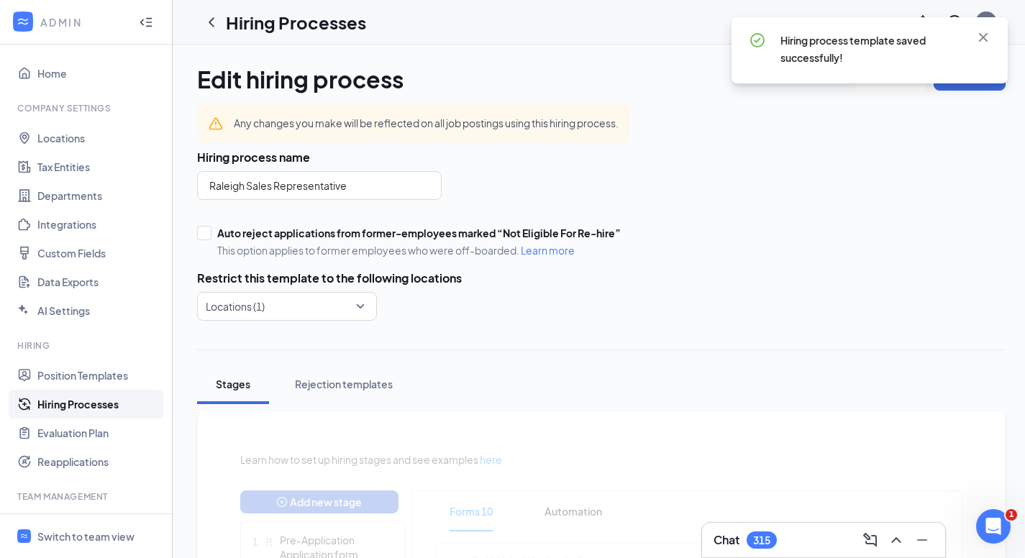
click at [213, 24] on icon "ChevronLeft" at bounding box center [211, 22] width 17 height 17
